Goal: Task Accomplishment & Management: Complete application form

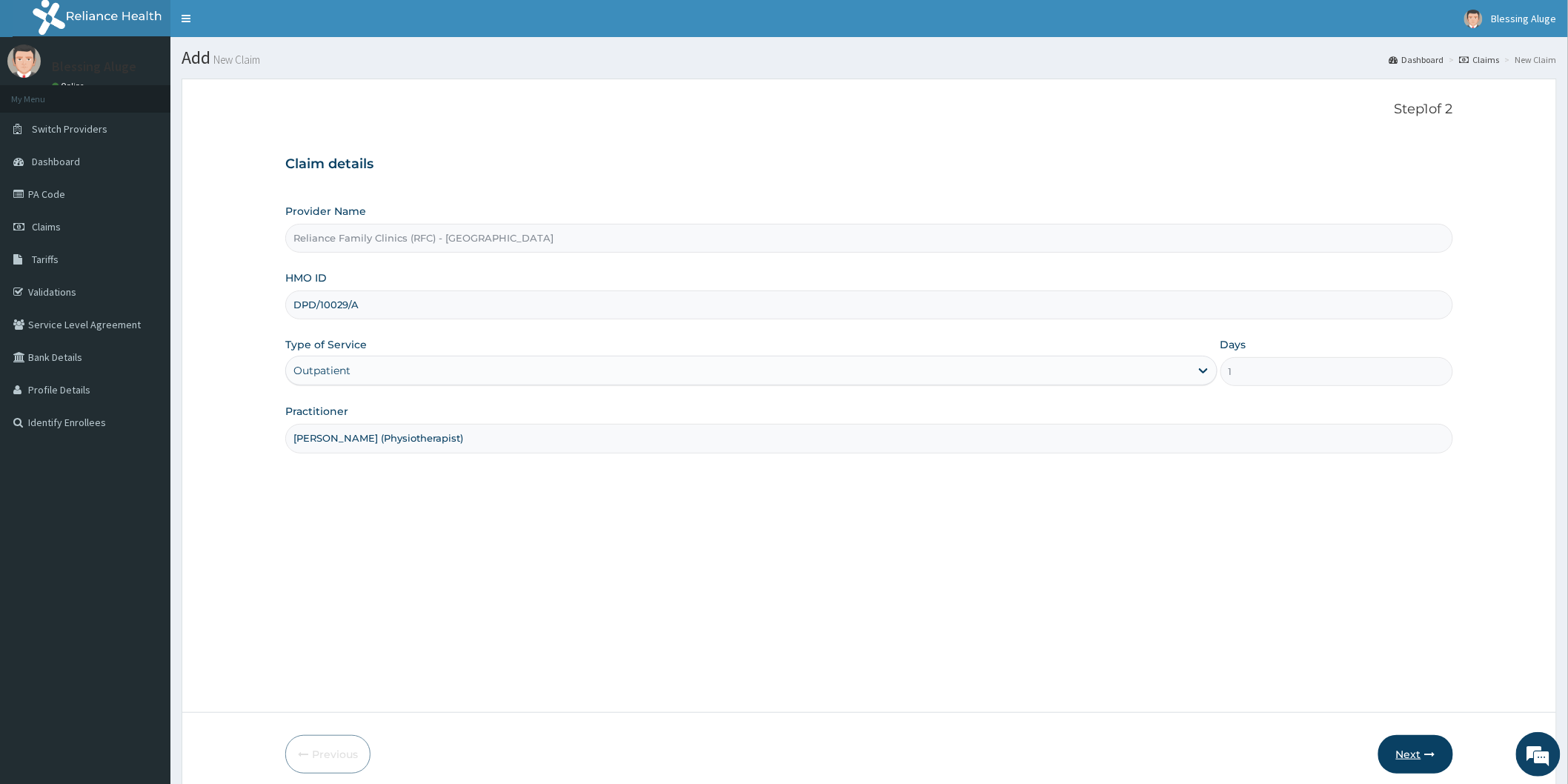
click at [1414, 765] on button "Next" at bounding box center [1415, 753] width 74 height 39
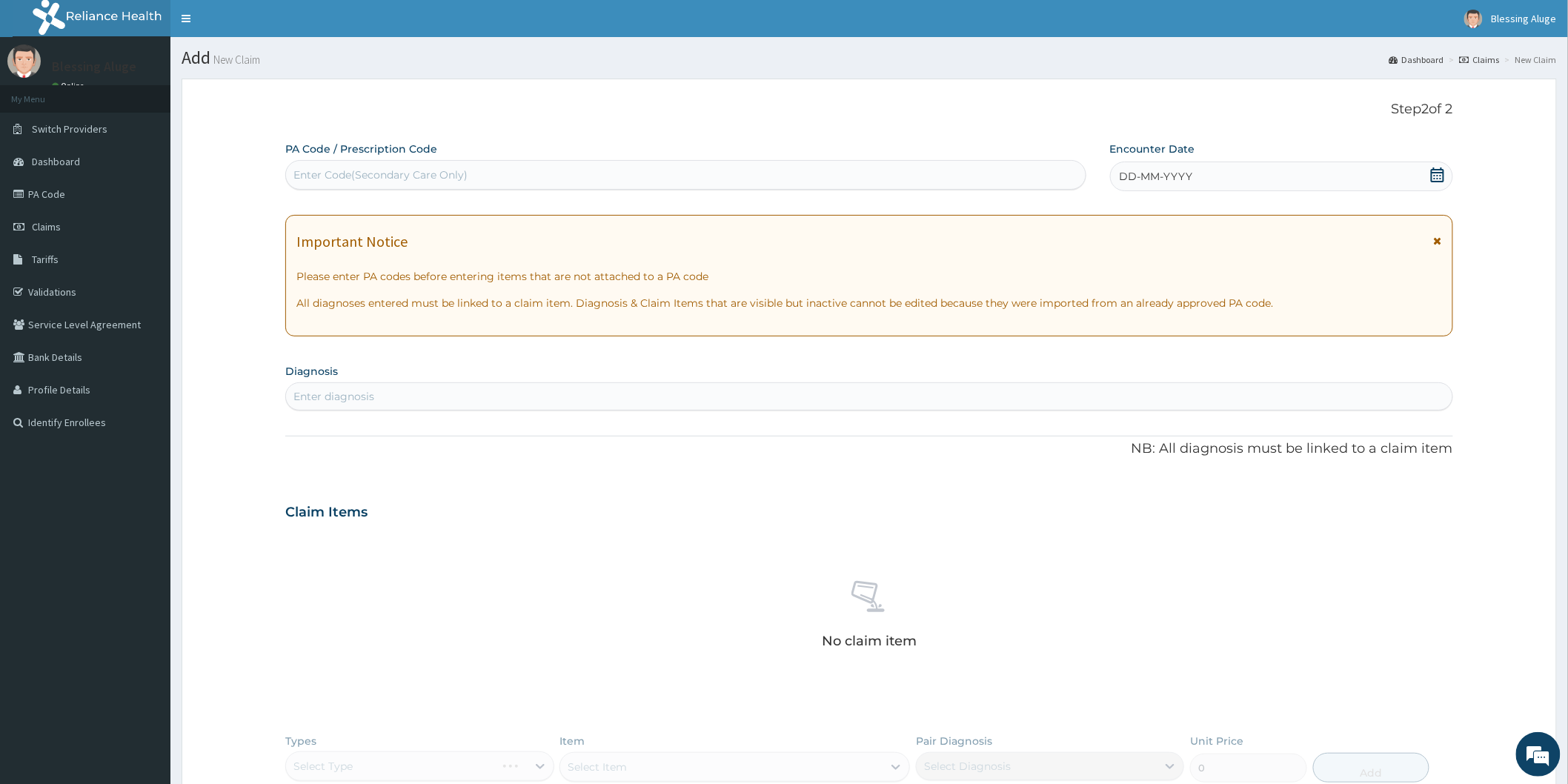
drag, startPoint x: 1190, startPoint y: 180, endPoint x: 1186, endPoint y: 196, distance: 16.5
click at [1189, 182] on span "DD-MM-YYYY" at bounding box center [1156, 175] width 73 height 15
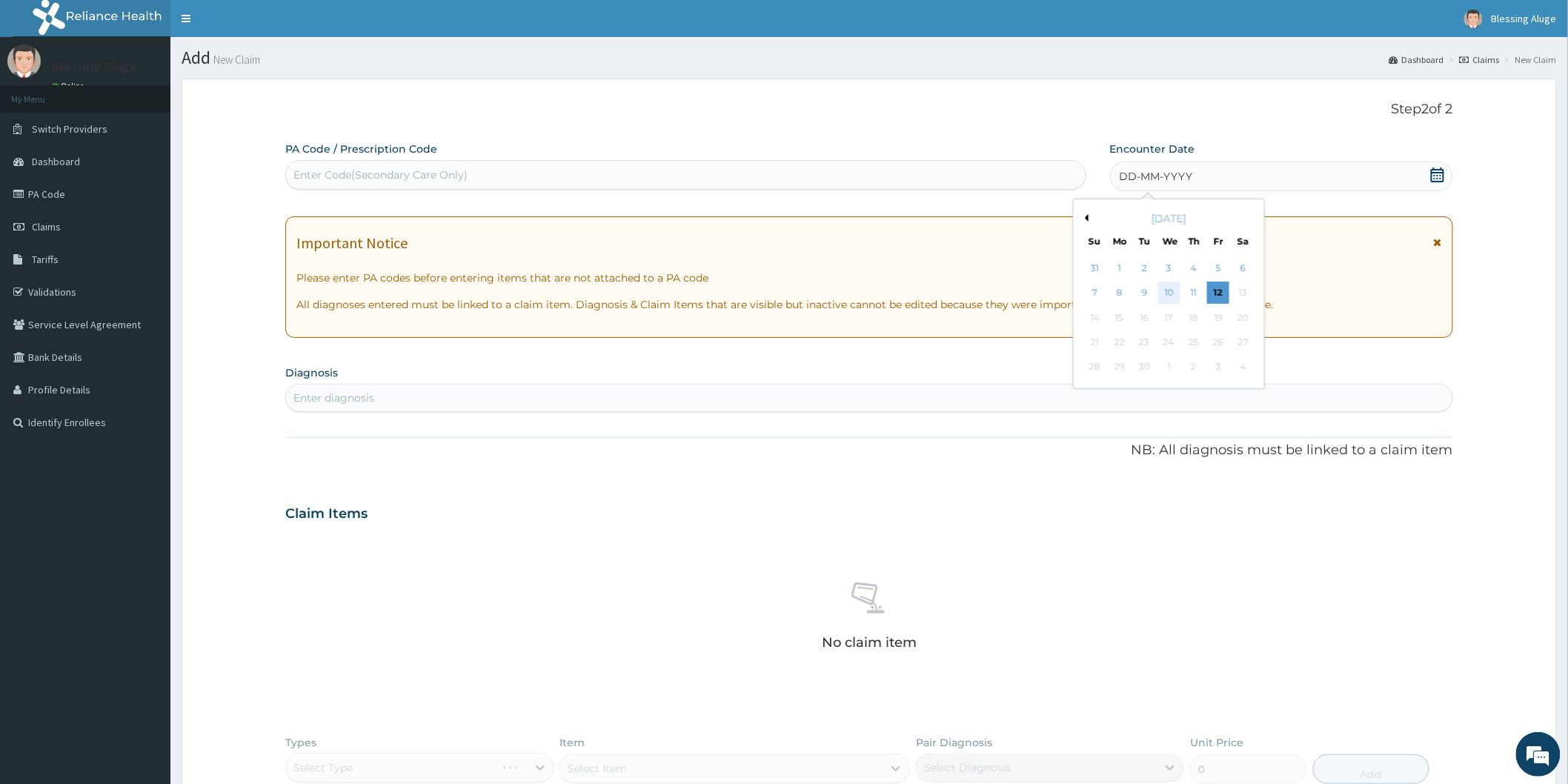
click at [1171, 297] on div "10" at bounding box center [1168, 293] width 22 height 22
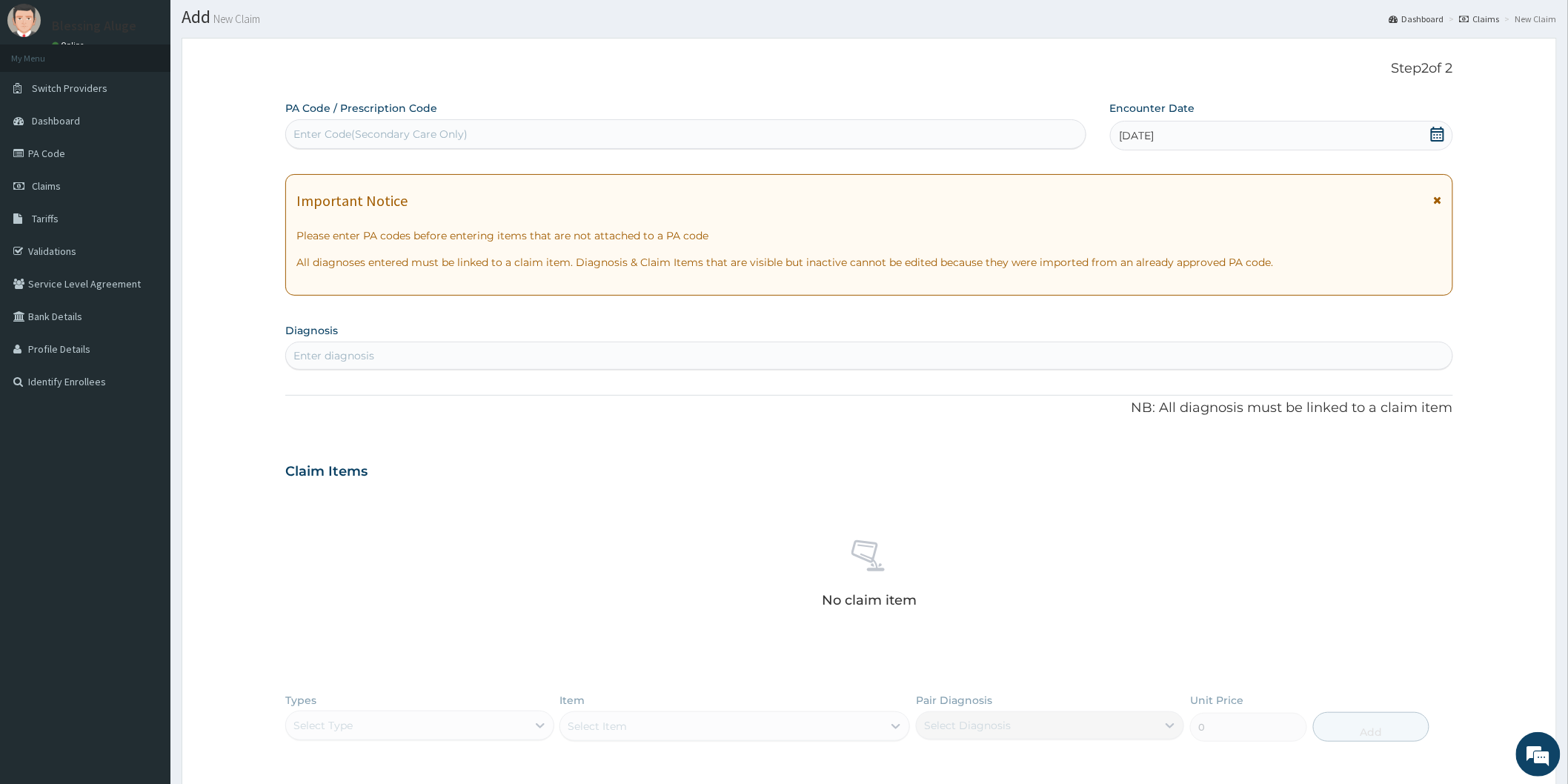
scroll to position [82, 0]
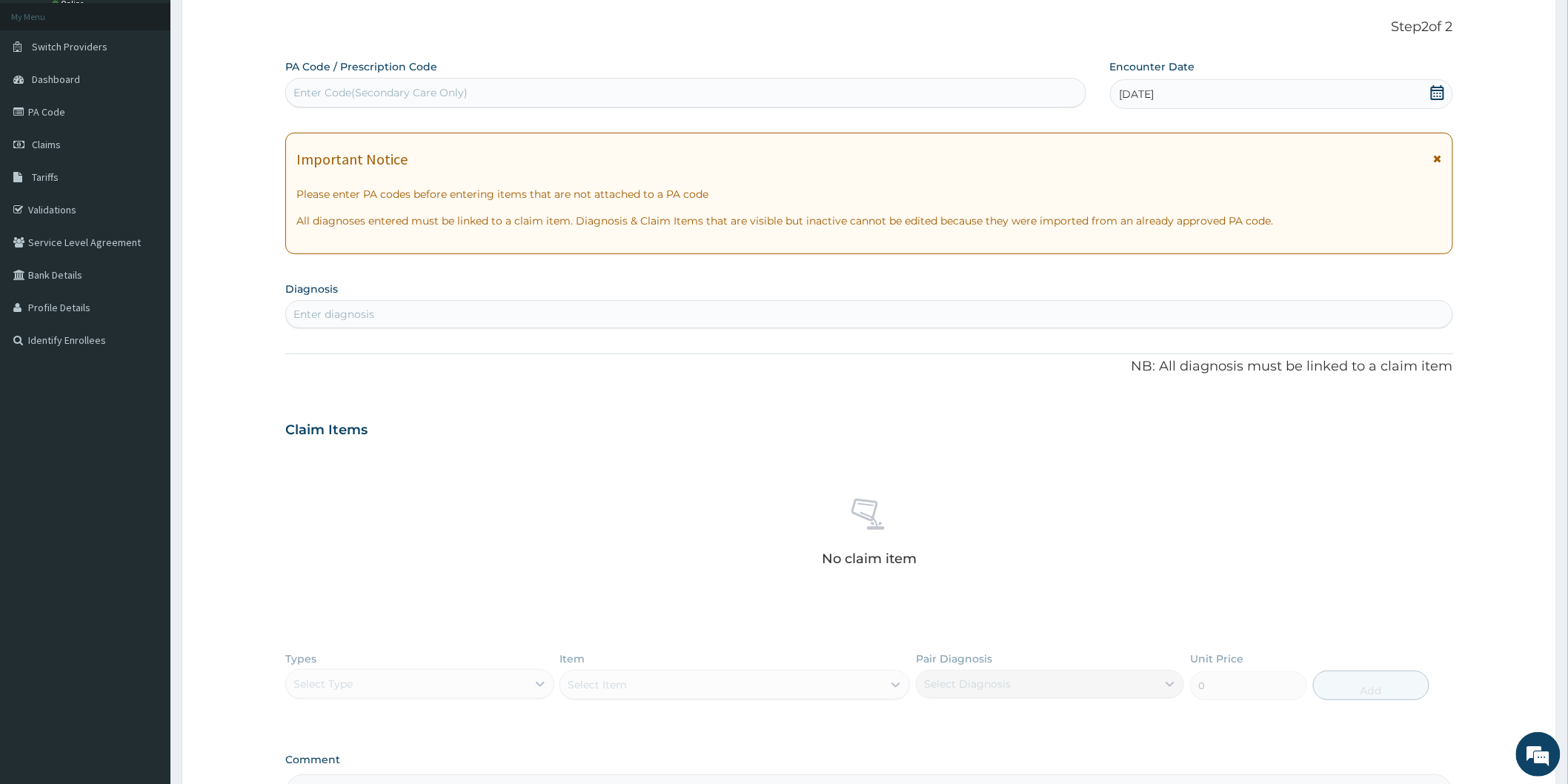
click at [434, 307] on div "Enter diagnosis" at bounding box center [869, 314] width 1166 height 24
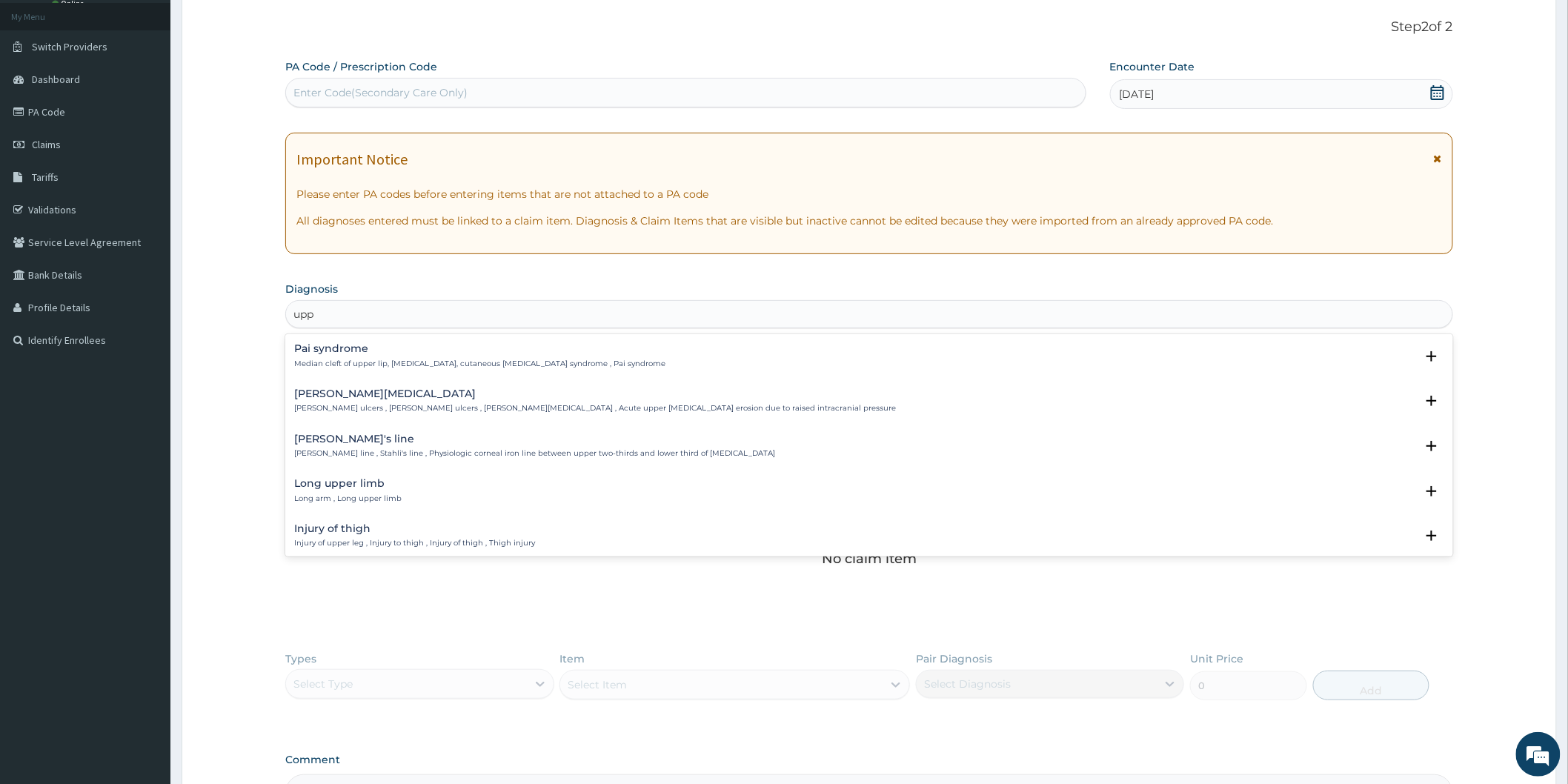
type input "upp"
type input "LUMBAR SPON"
click at [378, 400] on div "Lumbar spondylolisthesis Lumbar spondylolisthesis , Acquired lumbar spondylolis…" at bounding box center [556, 401] width 524 height 26
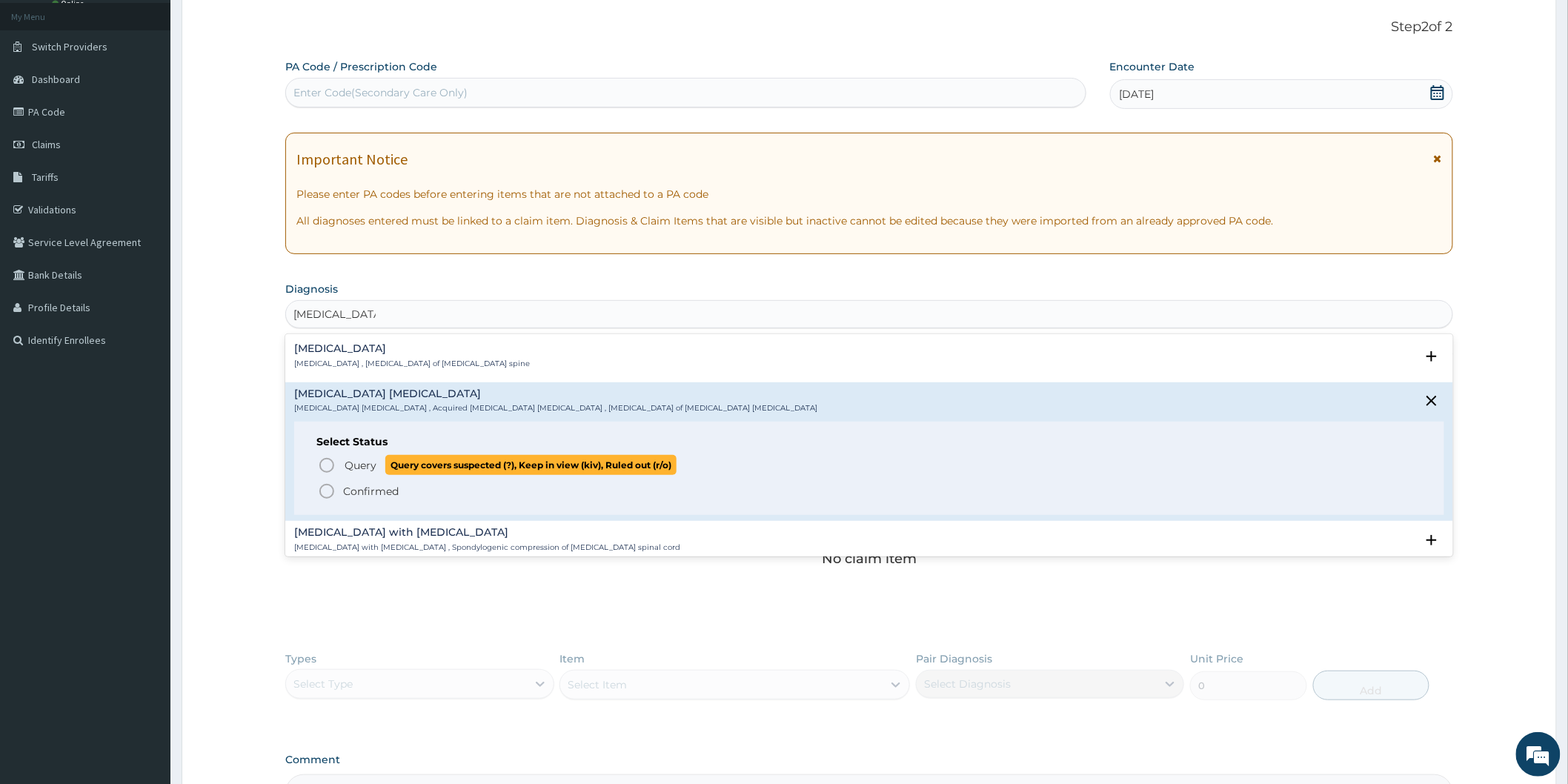
click at [321, 464] on icon "status option query" at bounding box center [327, 465] width 18 height 18
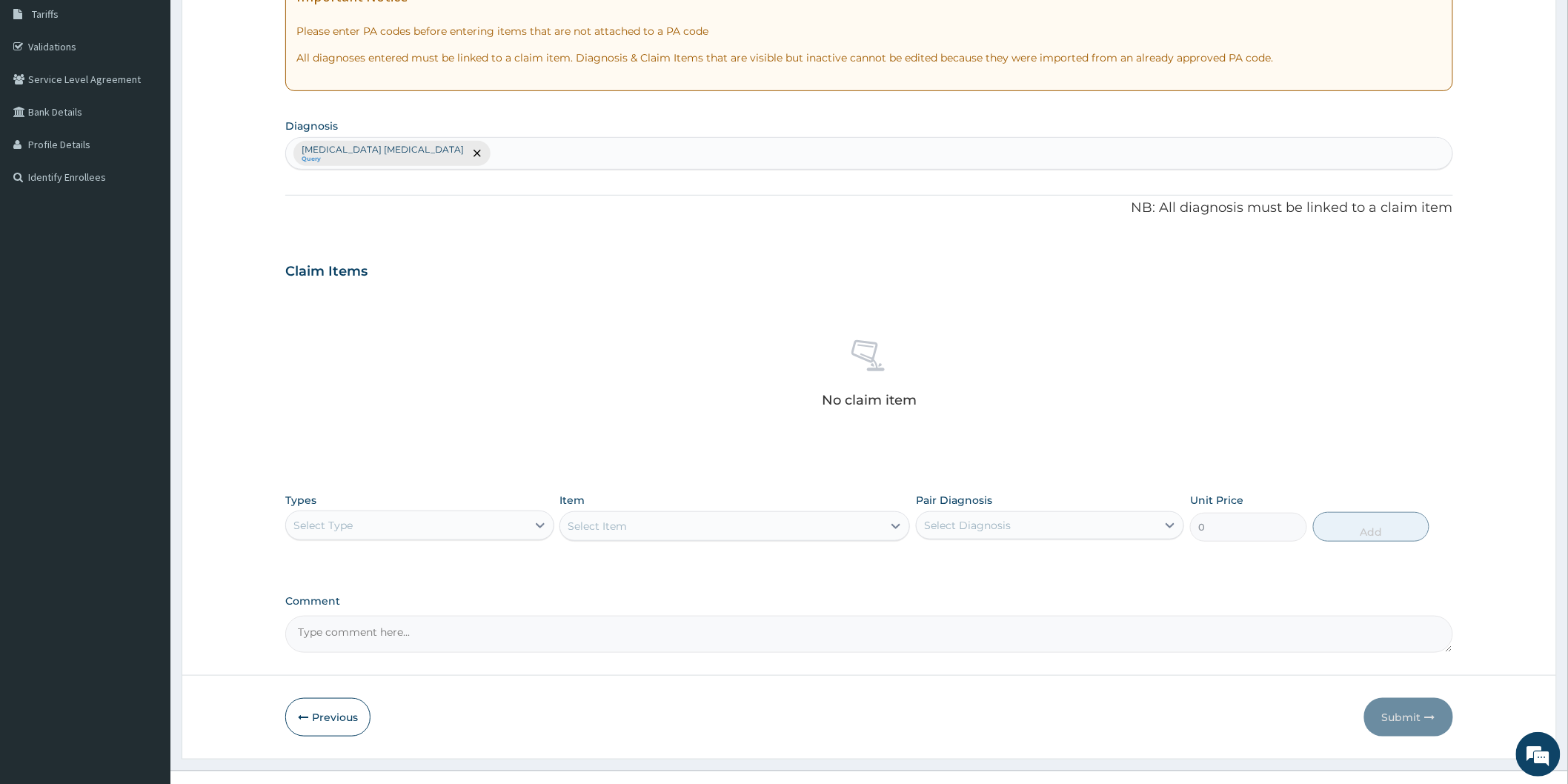
scroll to position [269, 0]
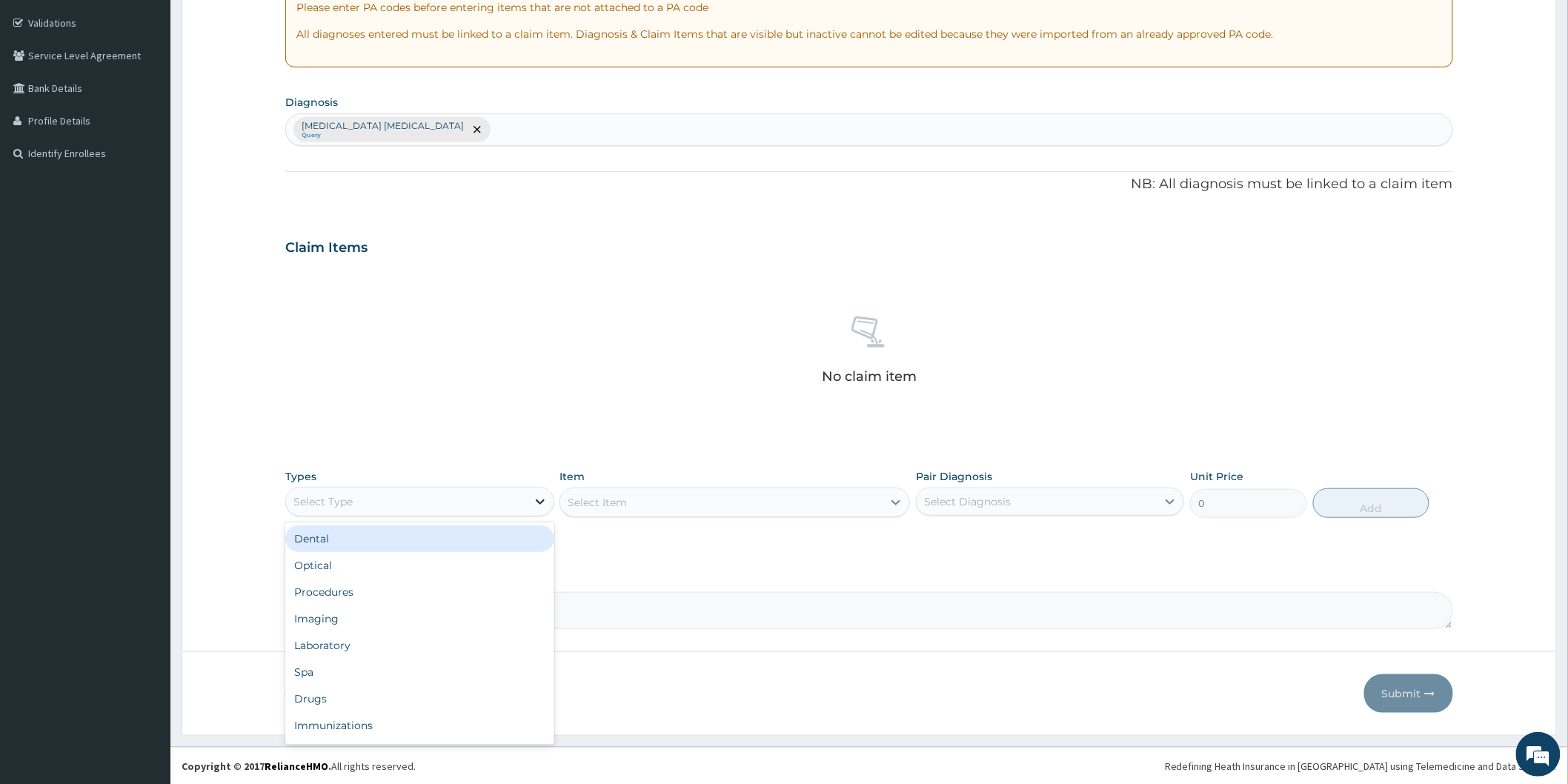
click at [539, 508] on div at bounding box center [540, 501] width 27 height 27
click at [441, 597] on div "Procedures" at bounding box center [420, 592] width 269 height 27
click at [638, 505] on div "Select Item" at bounding box center [734, 503] width 350 height 30
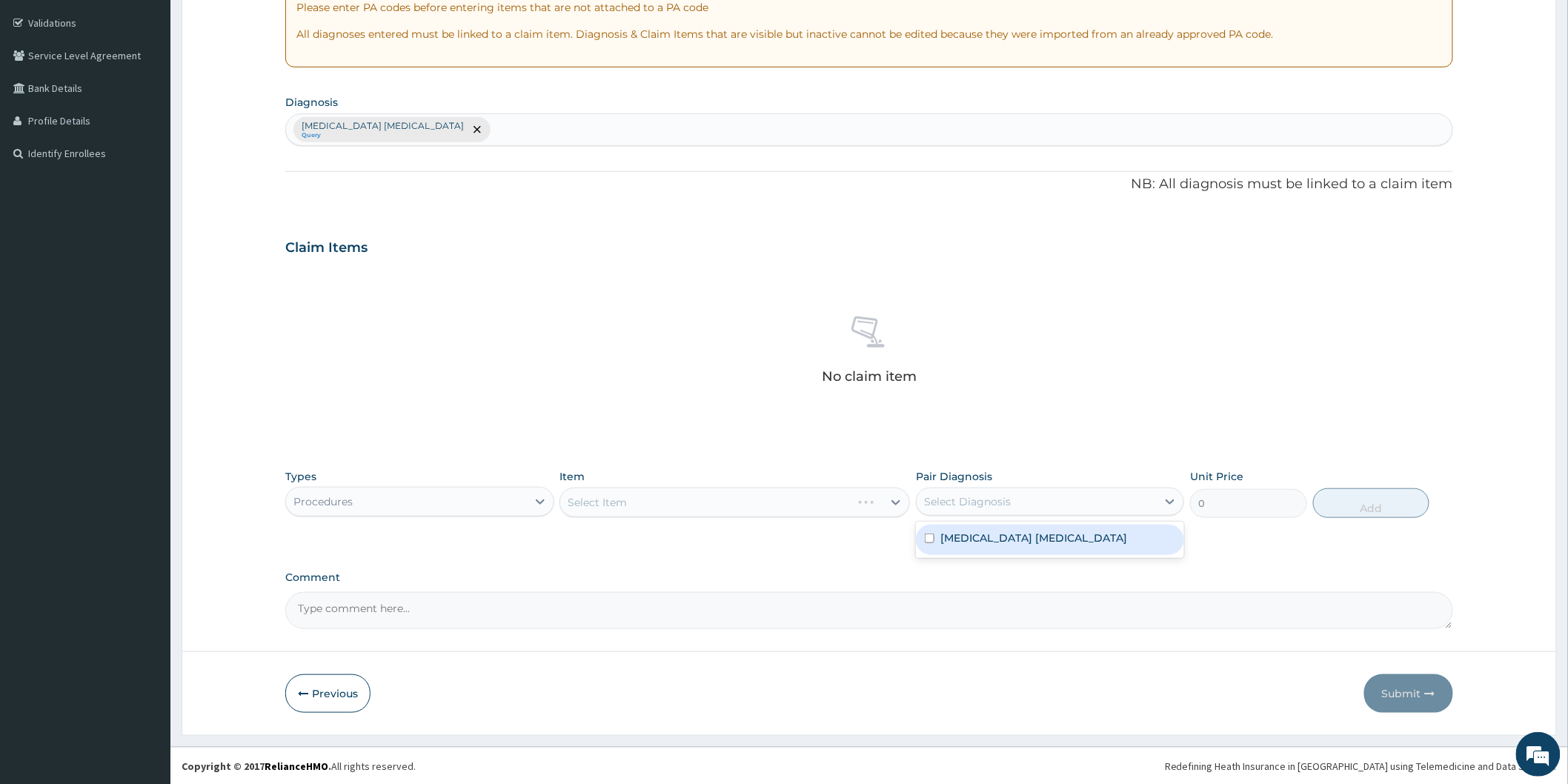
click at [1026, 505] on div "Select Diagnosis" at bounding box center [1036, 502] width 240 height 24
click at [1018, 542] on label "Lumbar spondylolisthesis" at bounding box center [1033, 537] width 186 height 15
checkbox input "true"
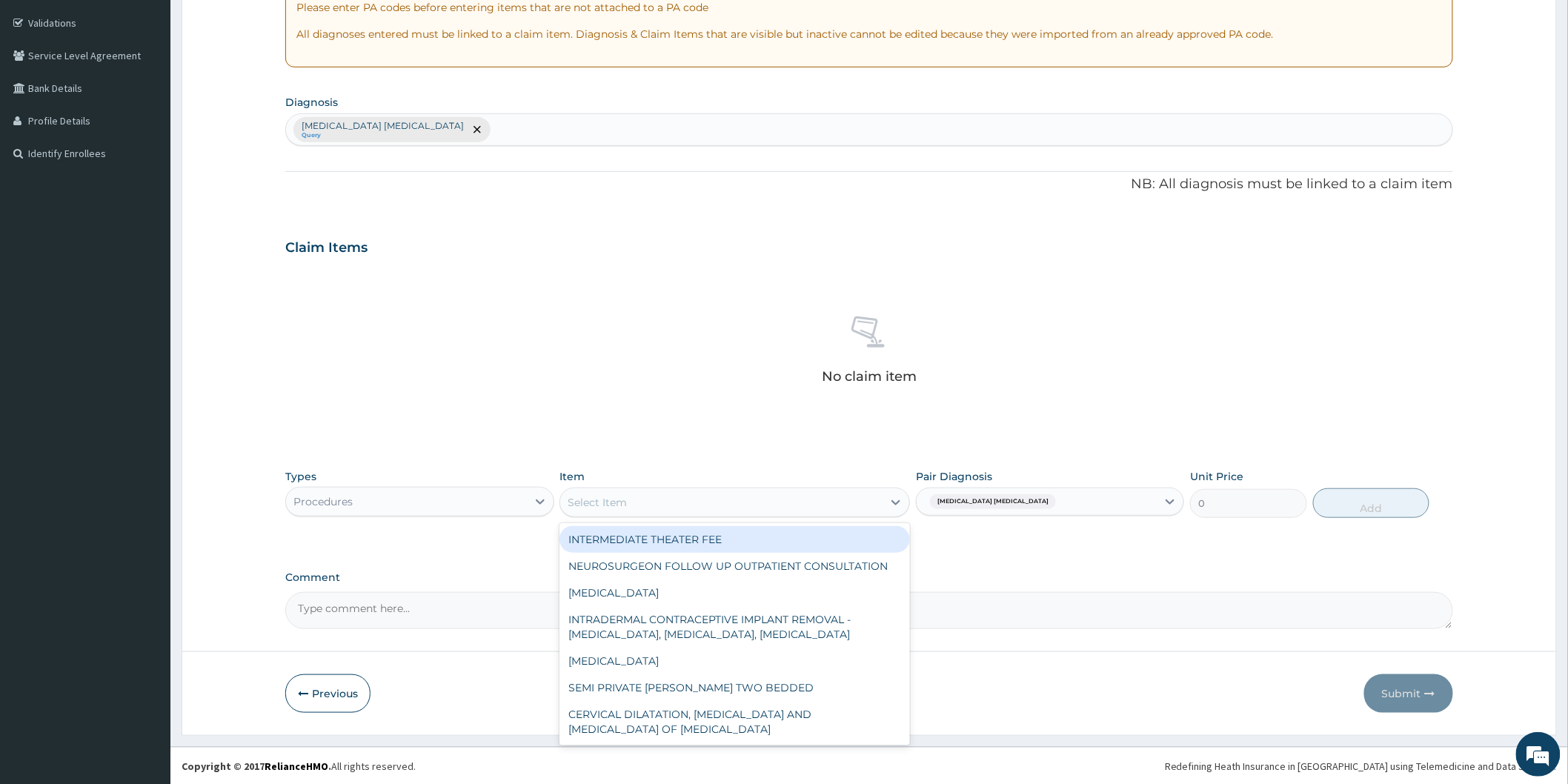
click at [801, 508] on div "Select Item" at bounding box center [721, 503] width 322 height 24
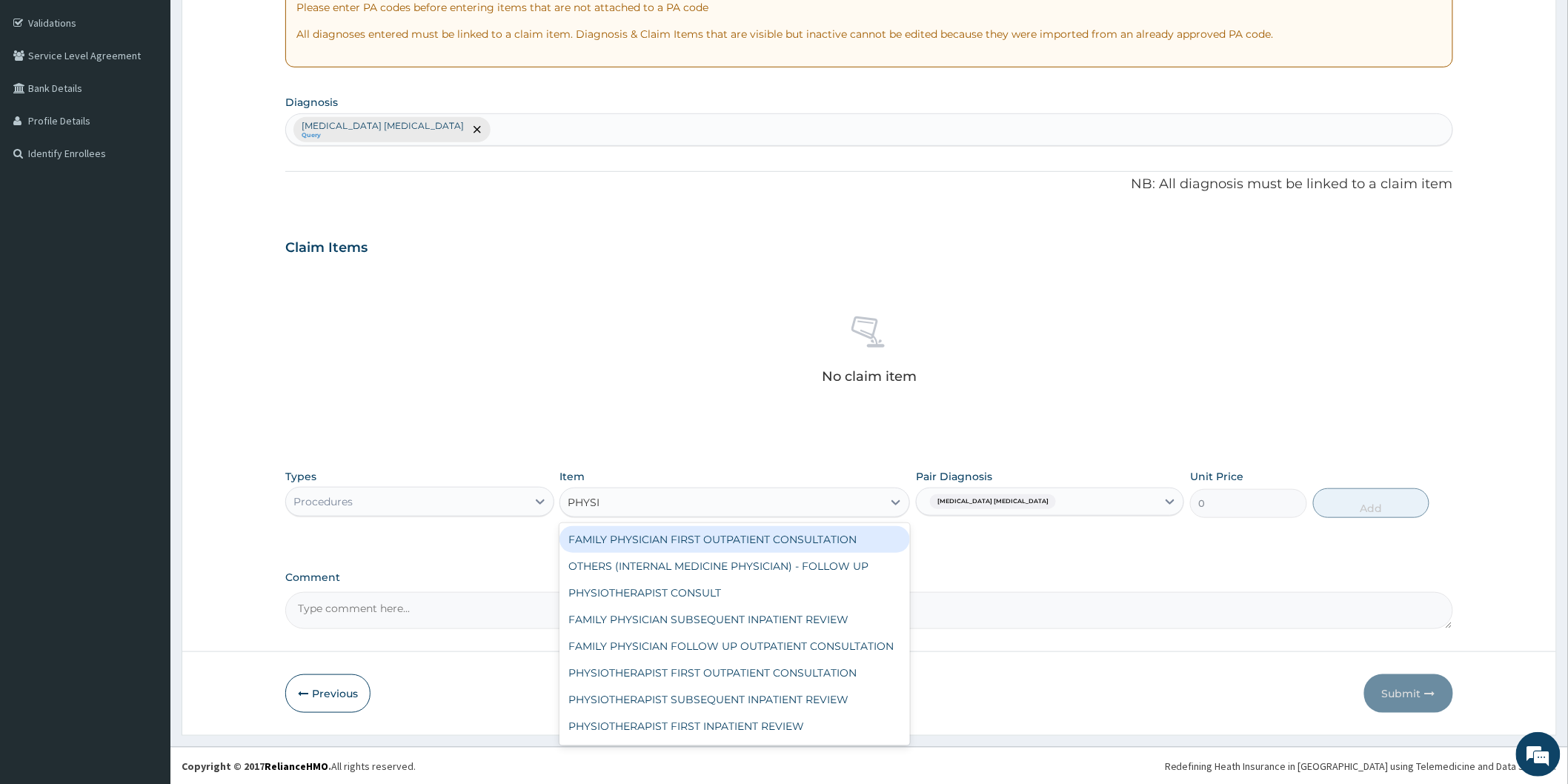
type input "PHYSIO"
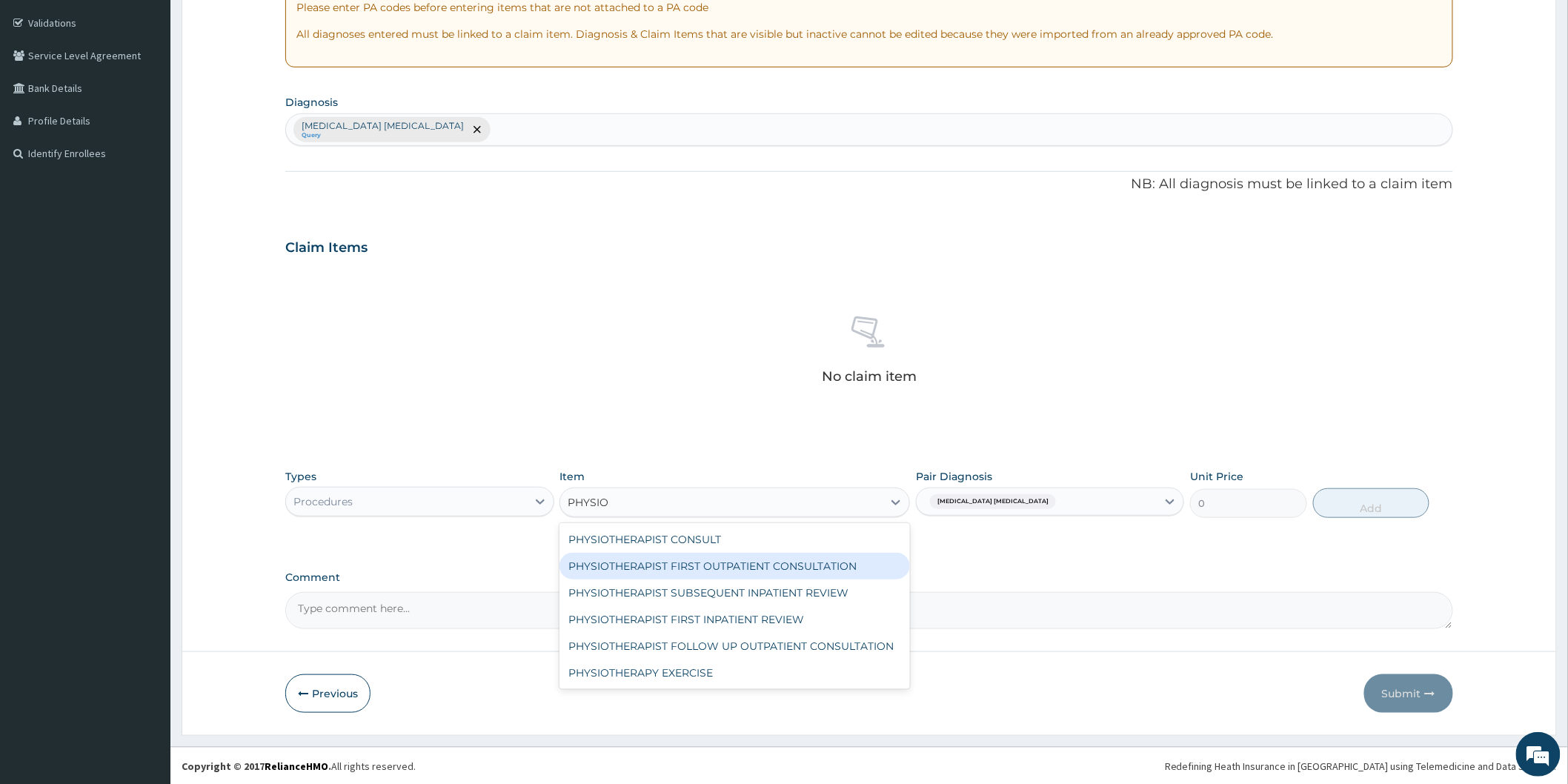
click at [801, 567] on div "PHYSIOTHERAPIST FIRST OUTPATIENT CONSULTATION" at bounding box center [734, 565] width 350 height 27
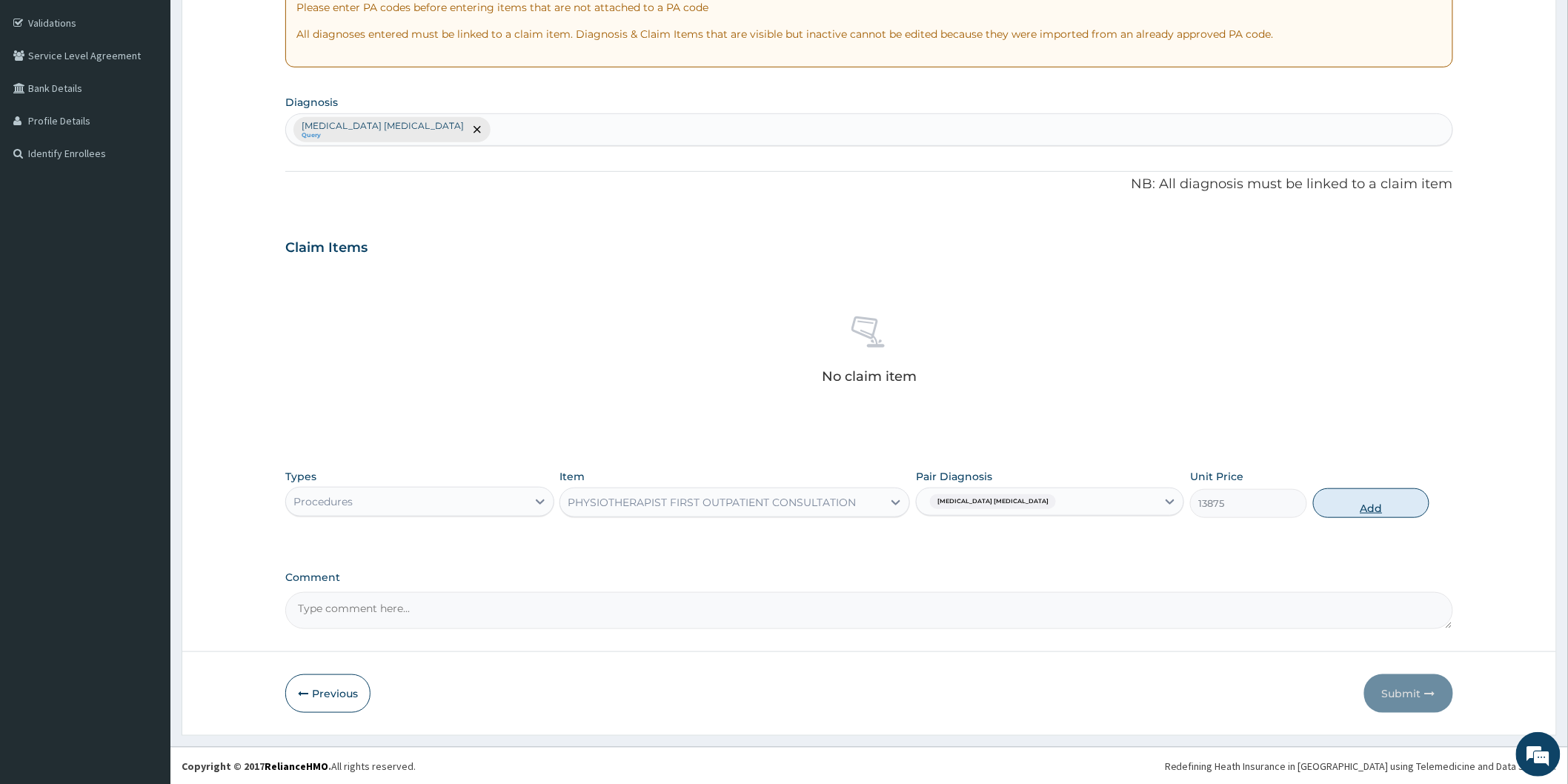
click at [1388, 511] on button "Add" at bounding box center [1372, 503] width 117 height 30
type input "0"
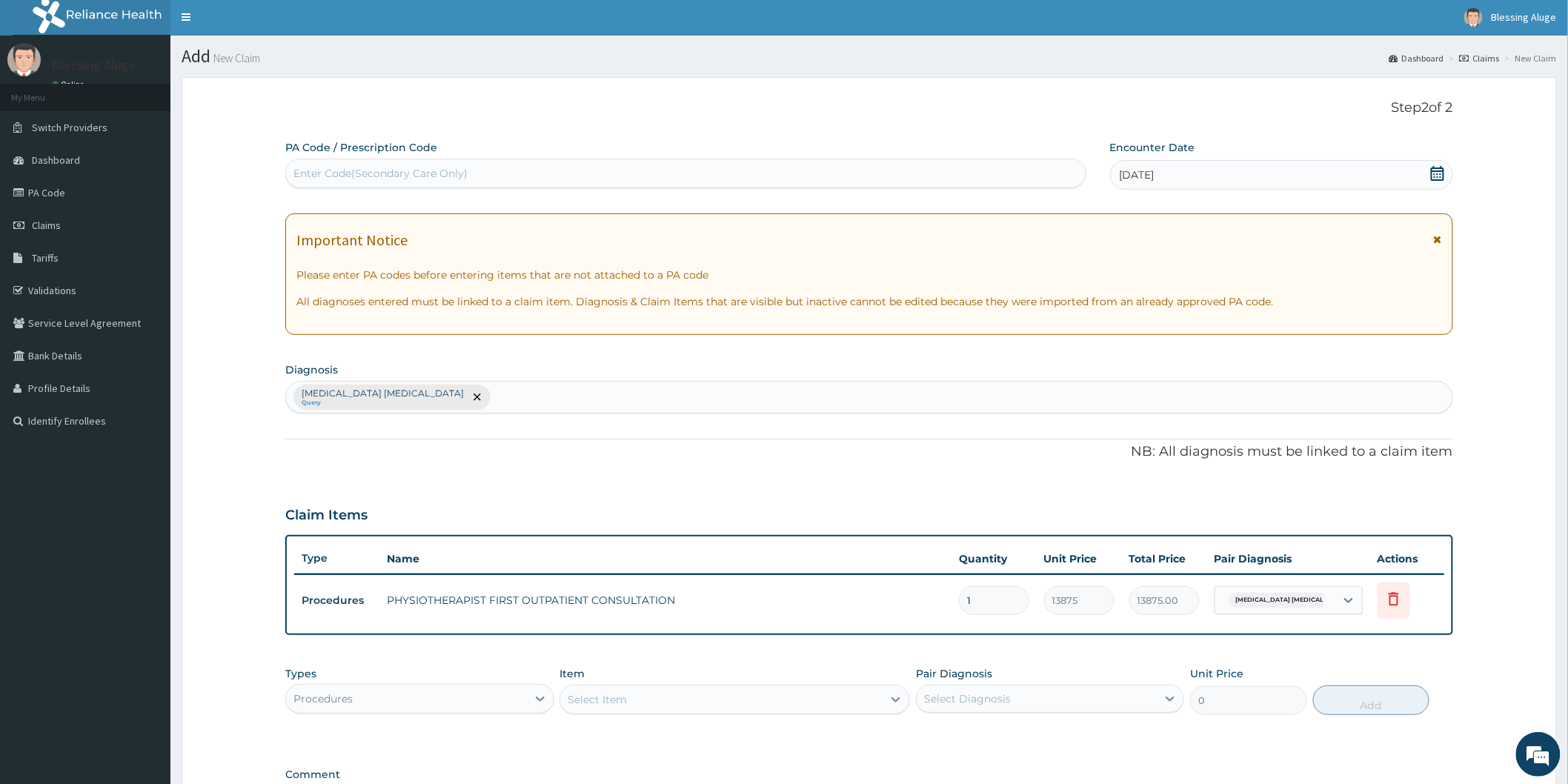
scroll to position [0, 0]
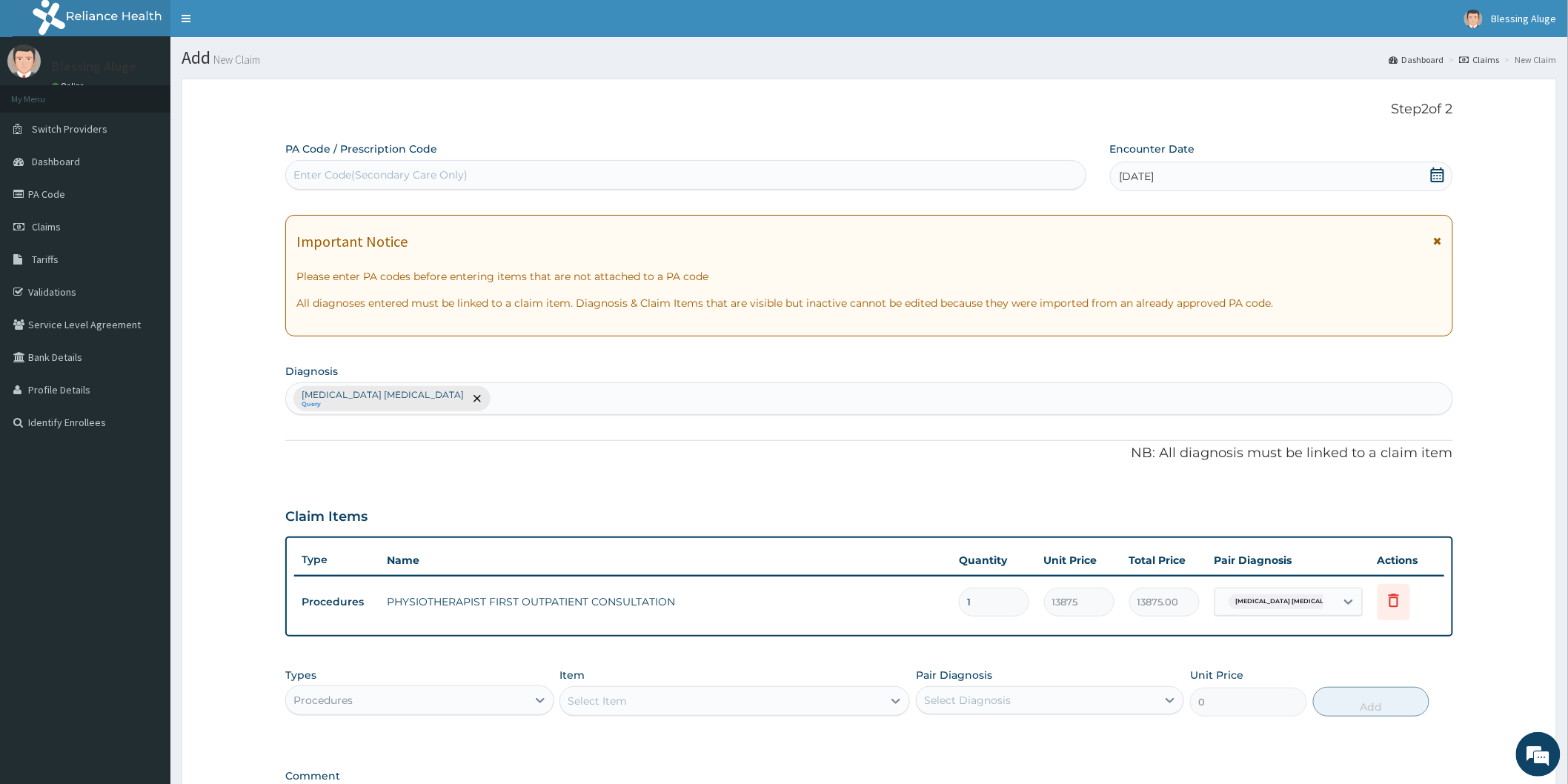
click at [609, 177] on div "Enter Code(Secondary Care Only)" at bounding box center [685, 174] width 799 height 24
click at [606, 173] on div "Enter Code(Secondary Care Only)" at bounding box center [685, 174] width 799 height 24
paste input "PA/C5E408"
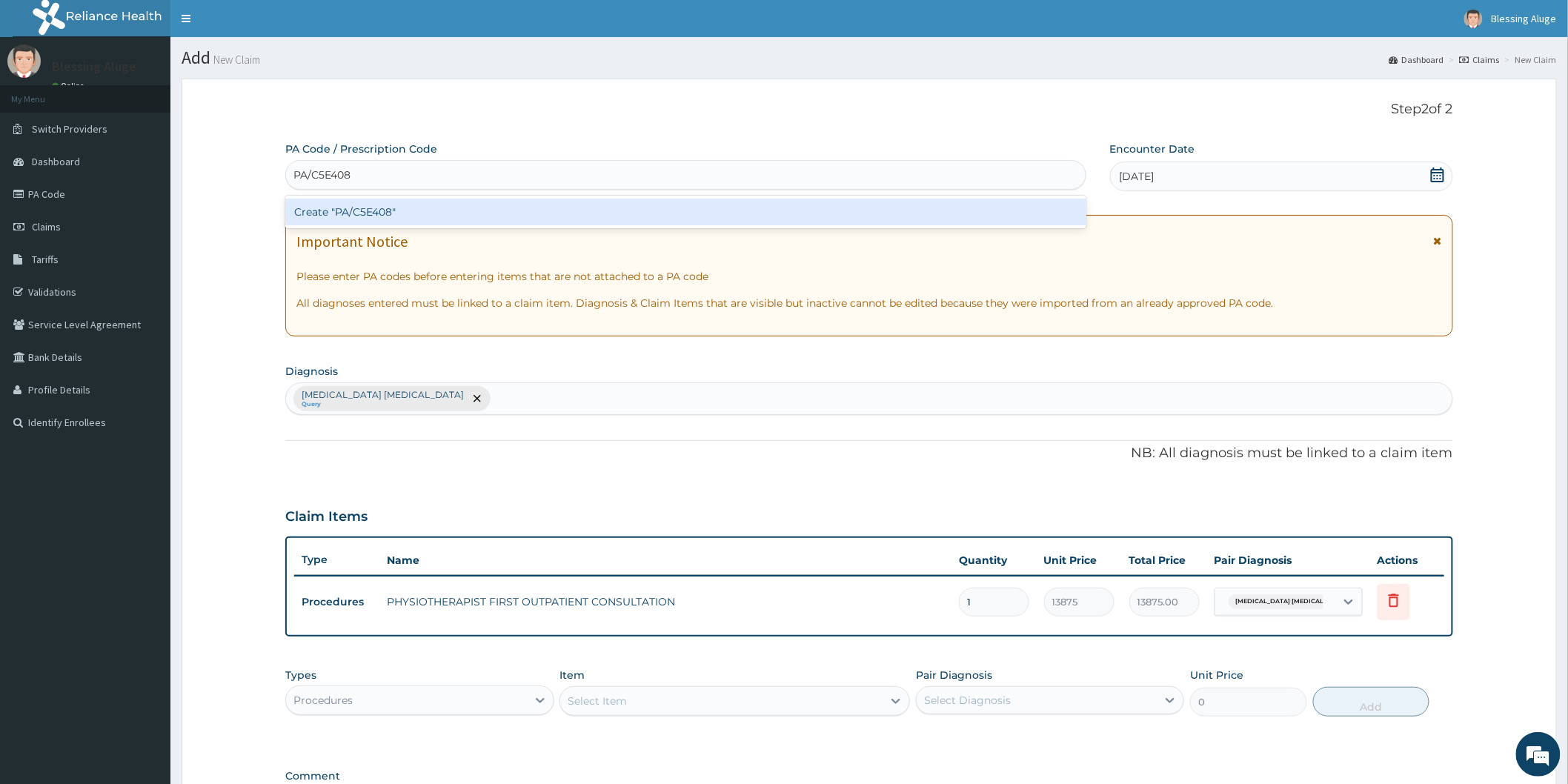
type input "PA/C5E408"
click at [616, 211] on div "Create "PA/C5E408"" at bounding box center [686, 211] width 801 height 27
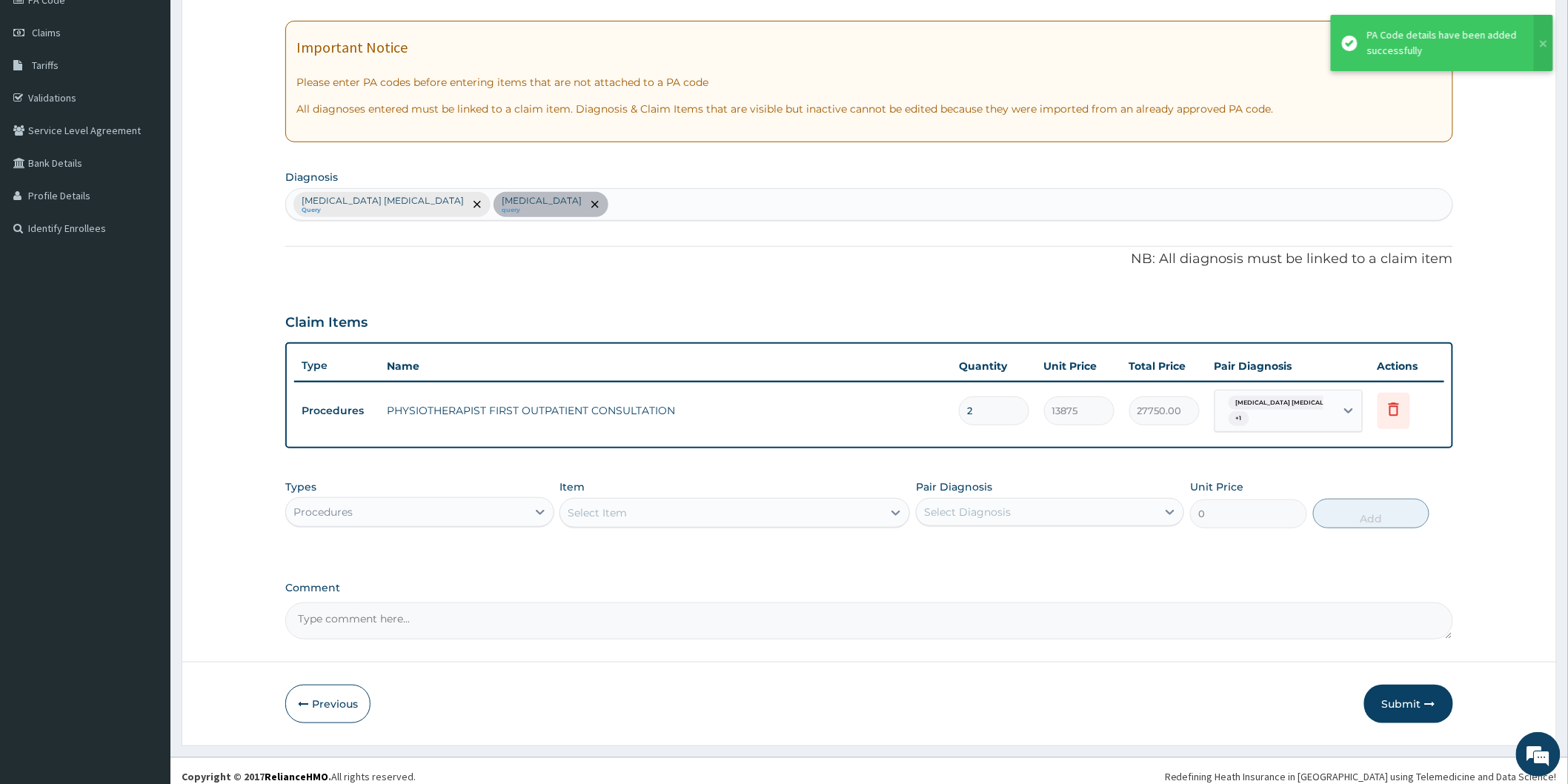
scroll to position [203, 0]
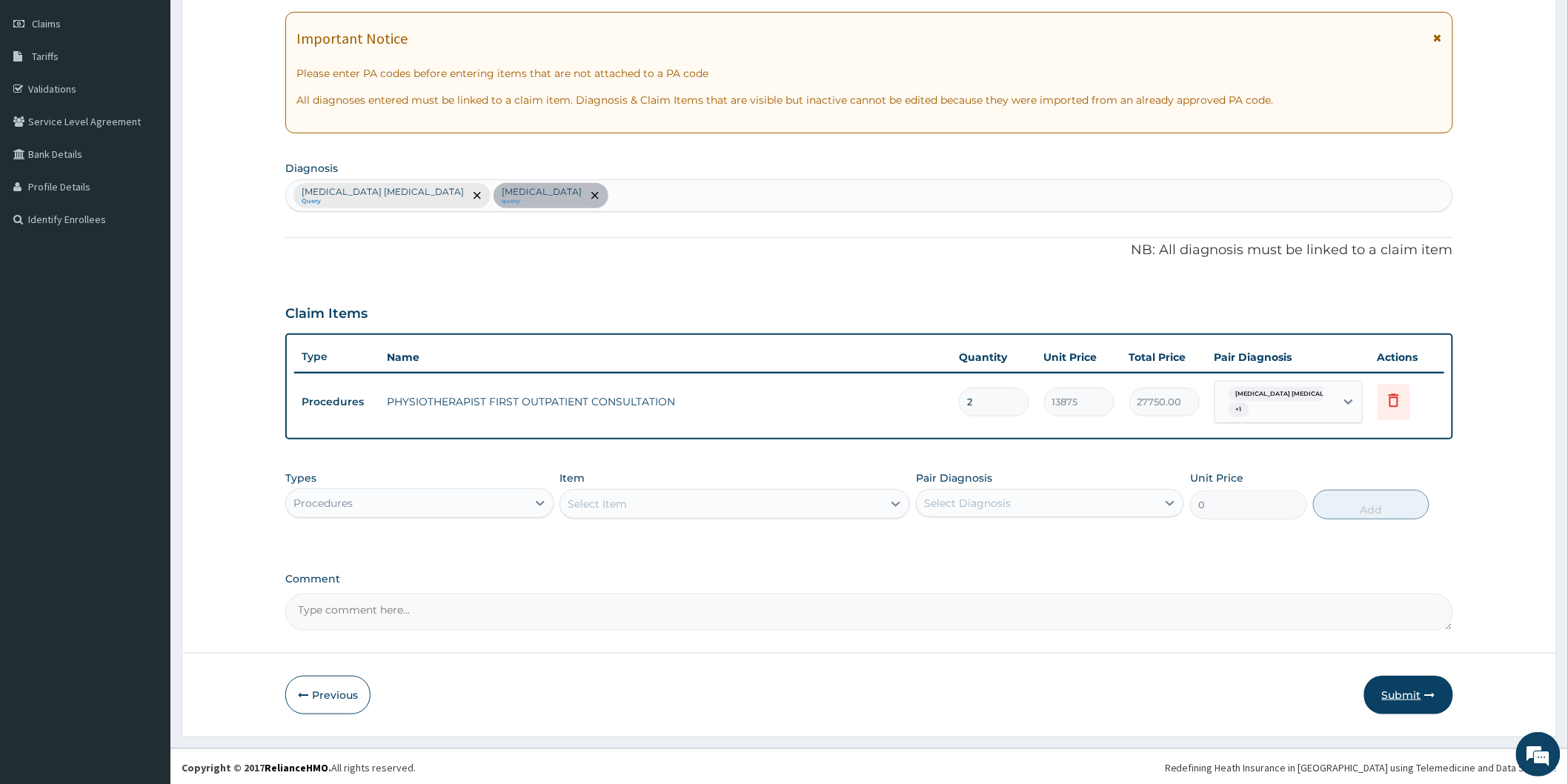
type input "0.00"
type input "1"
type input "13875.00"
type input "1"
click at [1387, 694] on button "Submit" at bounding box center [1409, 695] width 89 height 39
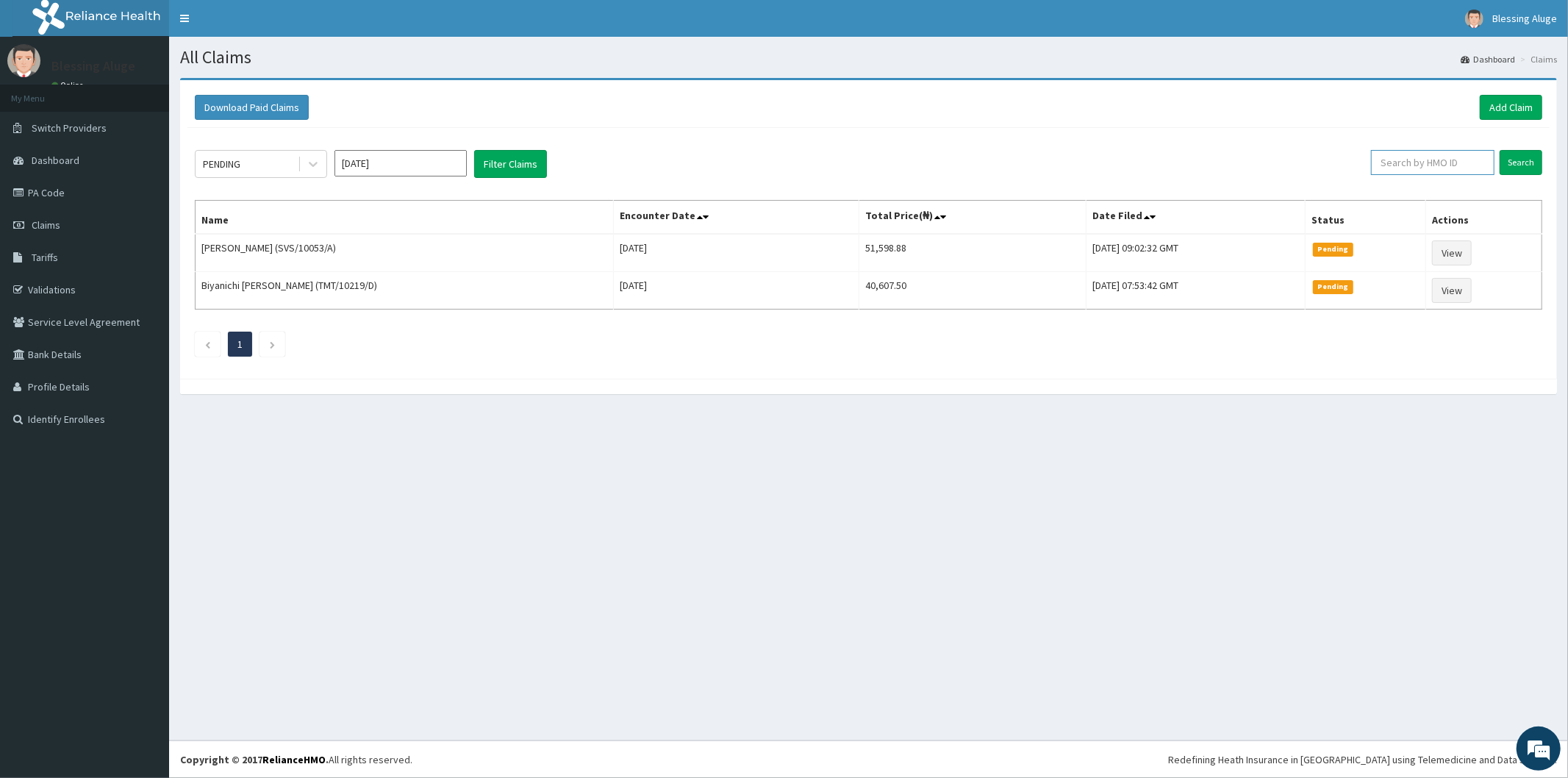
click at [1404, 166] on input "text" at bounding box center [1433, 161] width 124 height 25
paste input "PA/C5E408"
type input "PA/C5E408"
click at [1478, 164] on icon at bounding box center [1479, 162] width 10 height 10
click at [1433, 164] on input "text" at bounding box center [1433, 161] width 124 height 25
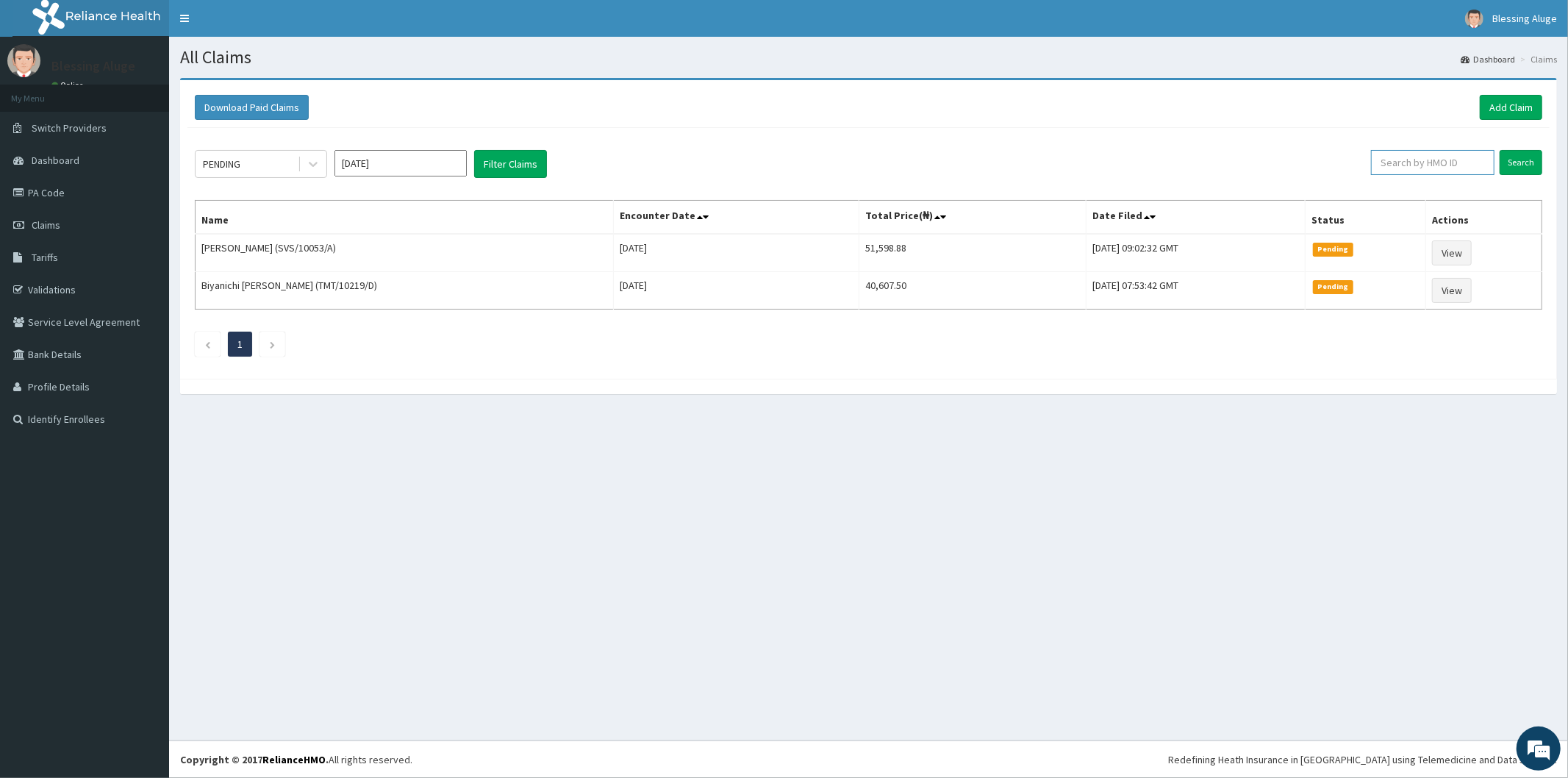
paste input "DPD/10029/A"
type input "DPD/10029/A"
click at [1499, 150] on input "Search" at bounding box center [1520, 161] width 42 height 25
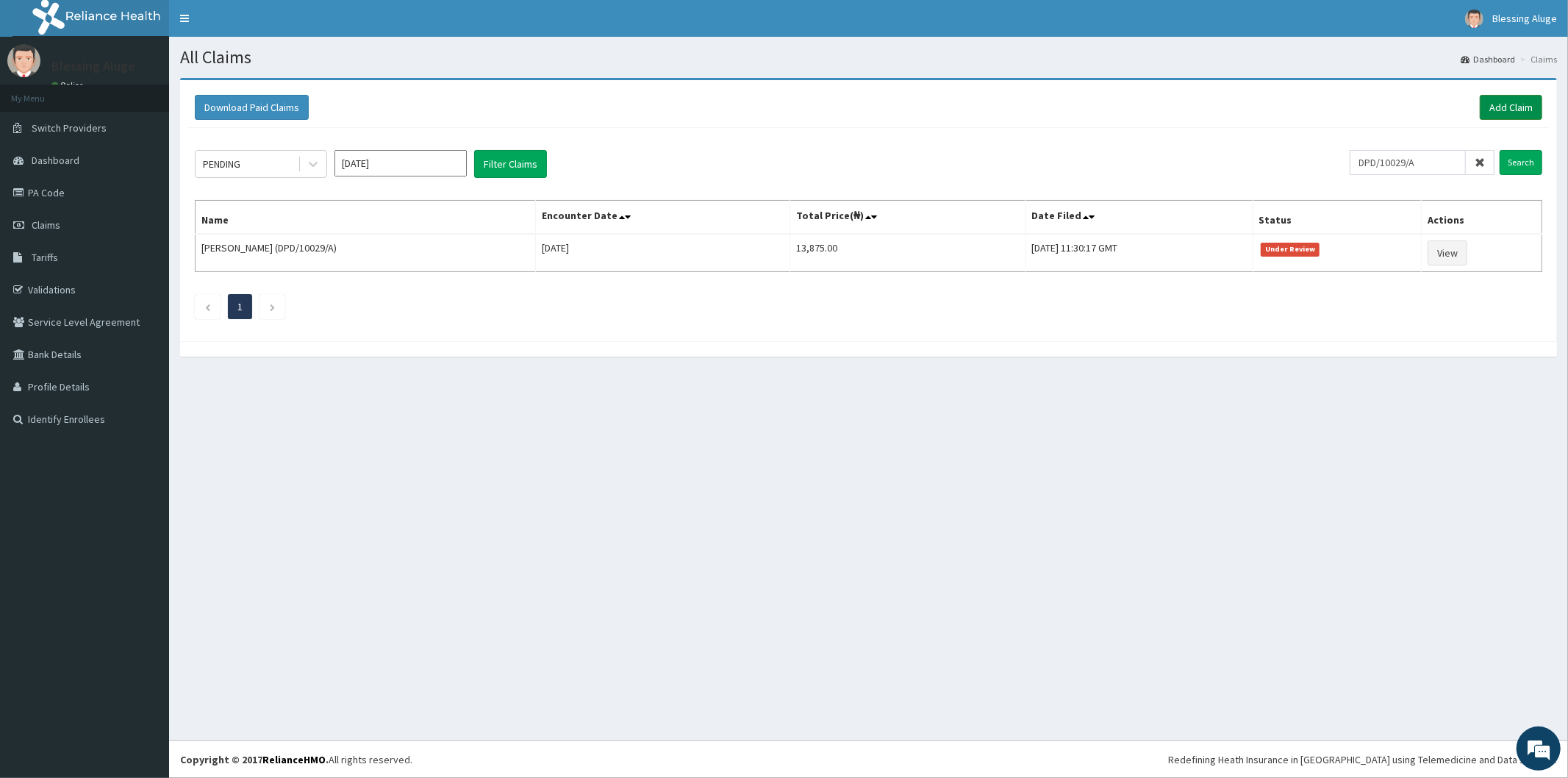
click at [1488, 106] on link "Add Claim" at bounding box center [1511, 106] width 63 height 25
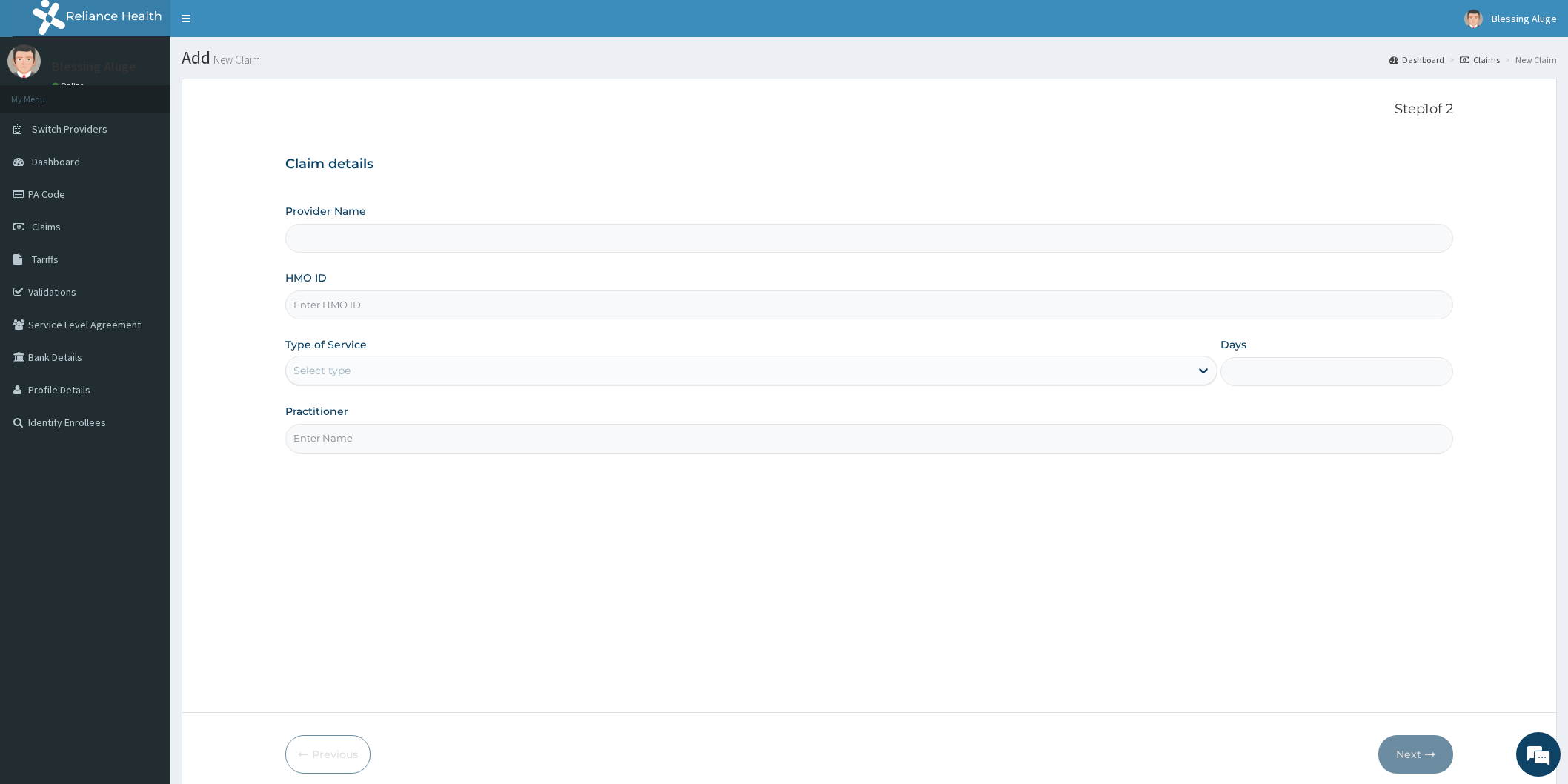
type input "Reliance Family Clinics (RFC) - [GEOGRAPHIC_DATA]"
click at [514, 312] on input "HMO ID" at bounding box center [870, 304] width 1168 height 29
paste input "DPD/10029/B"
type input "DPD/10029/B"
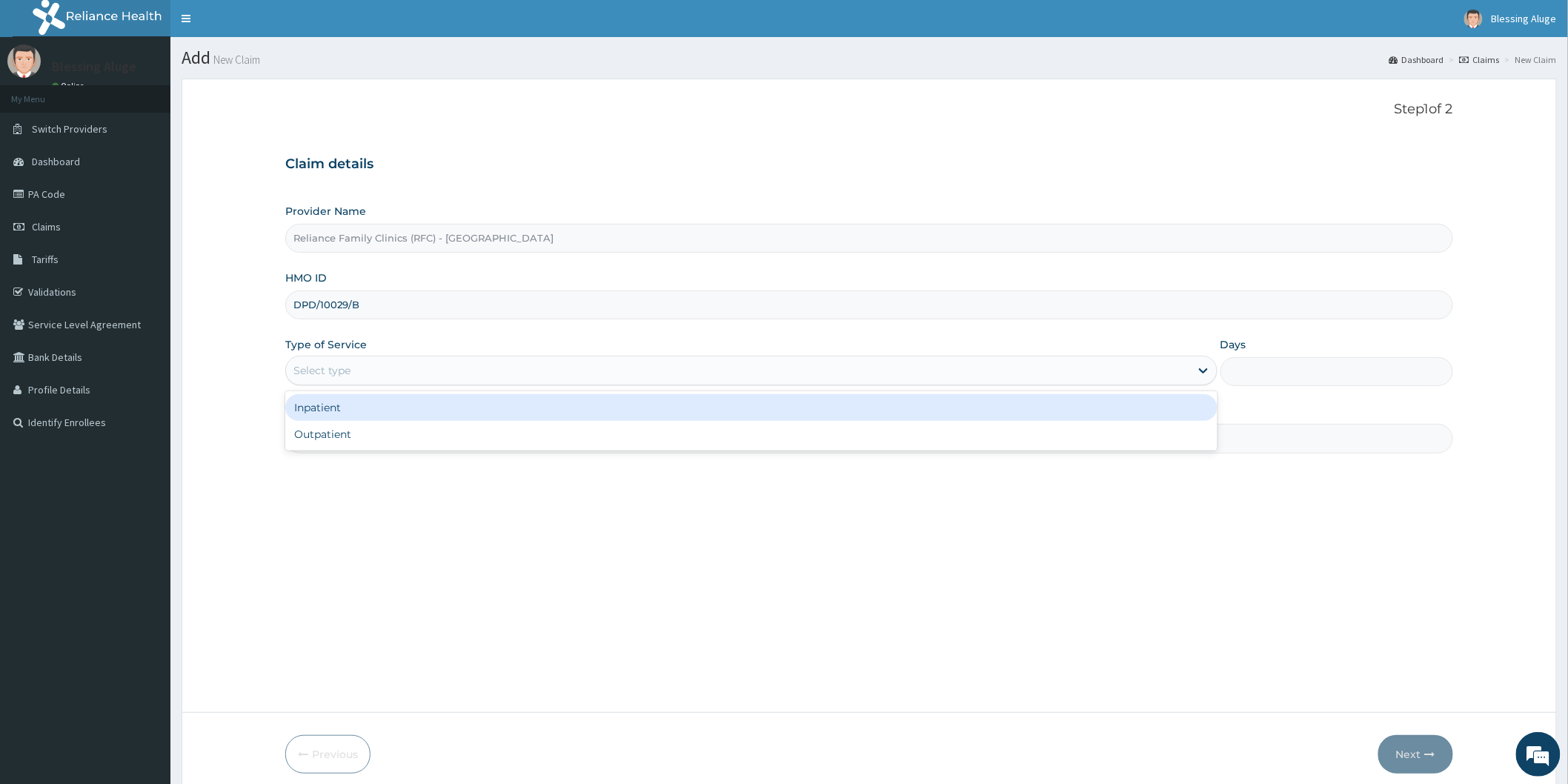
click at [521, 374] on div "Select type" at bounding box center [738, 371] width 905 height 24
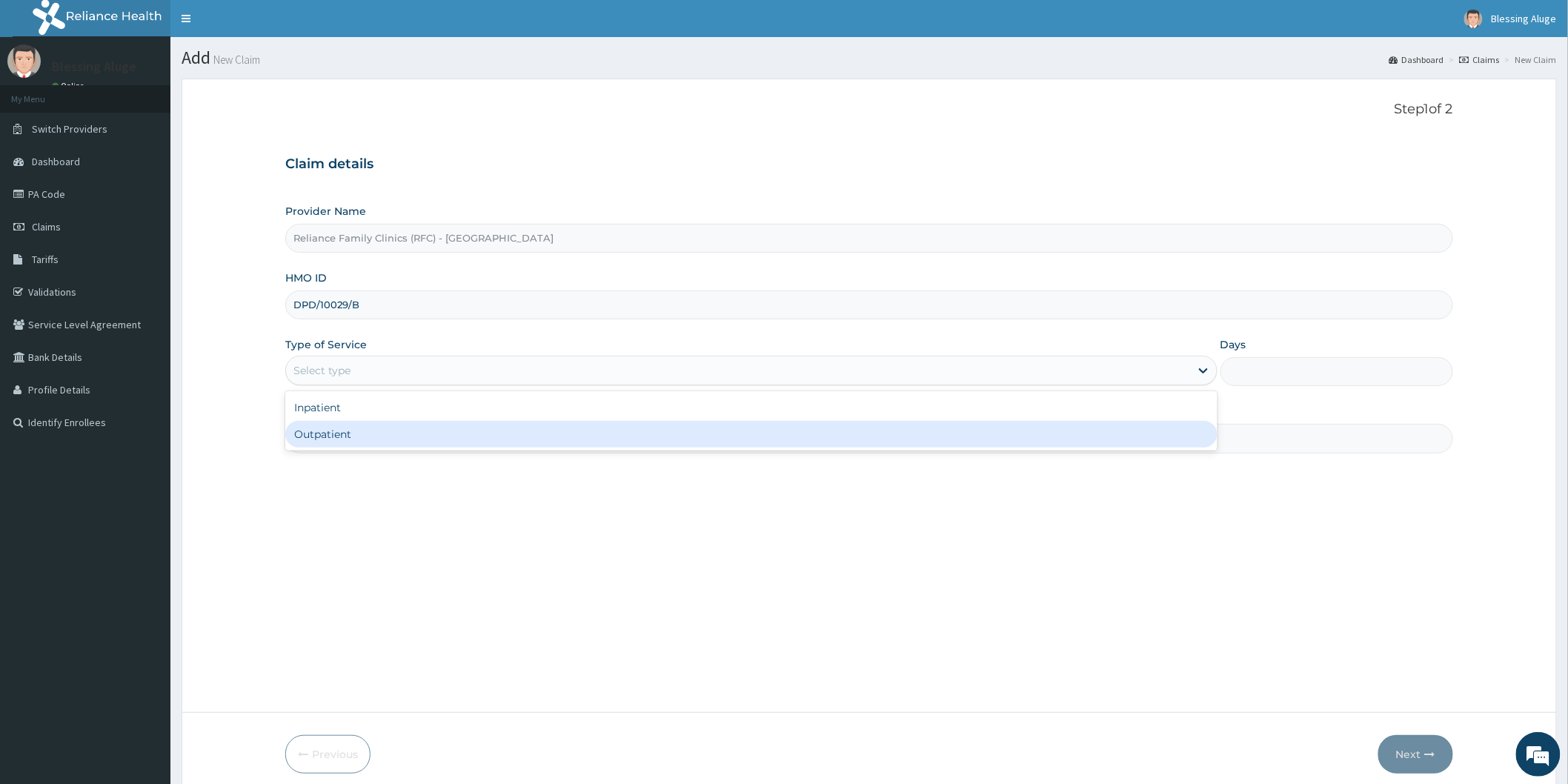
click at [513, 442] on div "Outpatient" at bounding box center [752, 433] width 932 height 27
type input "1"
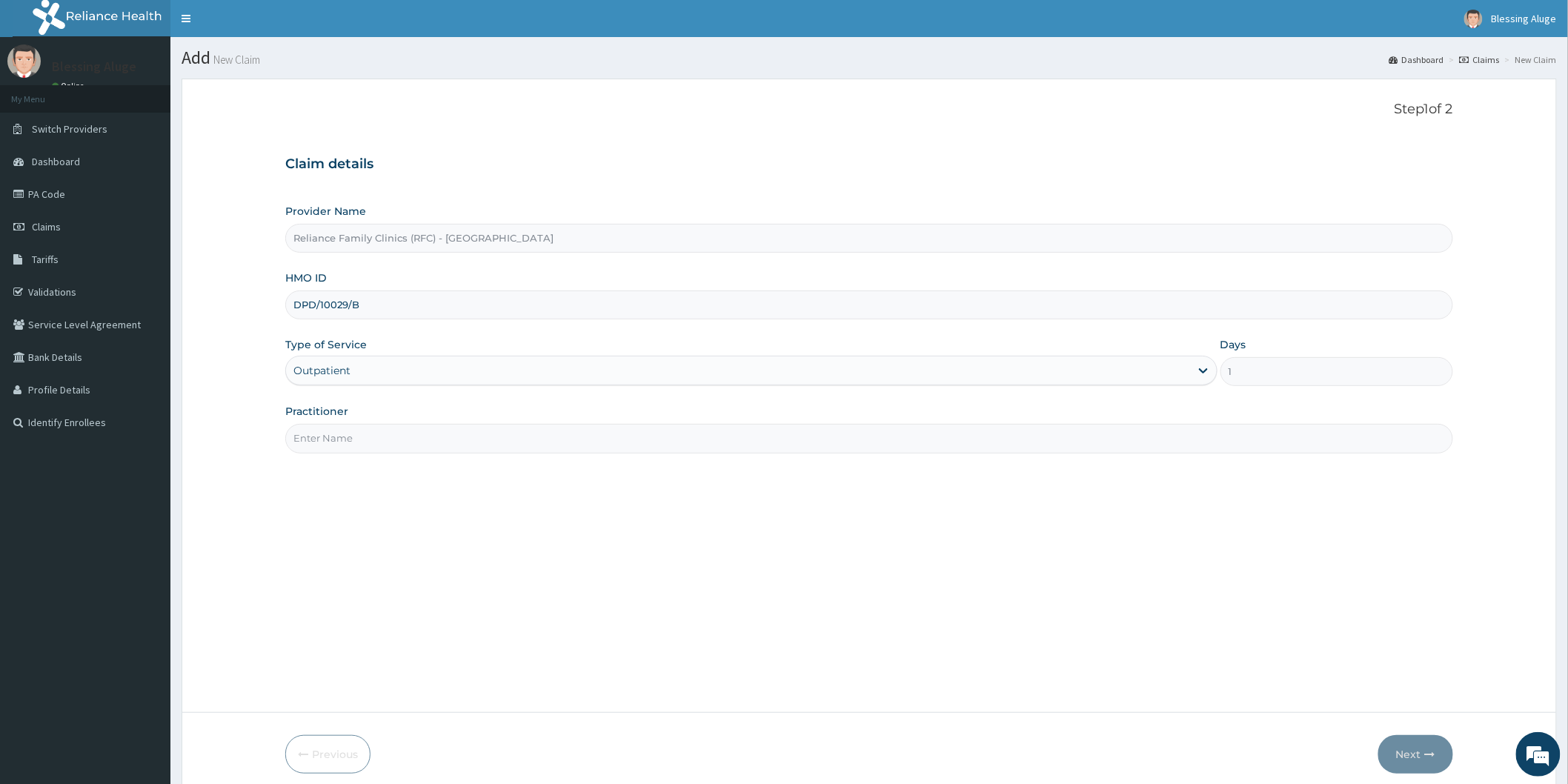
click at [520, 439] on input "Practitioner" at bounding box center [870, 437] width 1168 height 29
type input "Dr Dozie (Physiotherapist)"
click at [1391, 754] on button "Next" at bounding box center [1415, 753] width 74 height 39
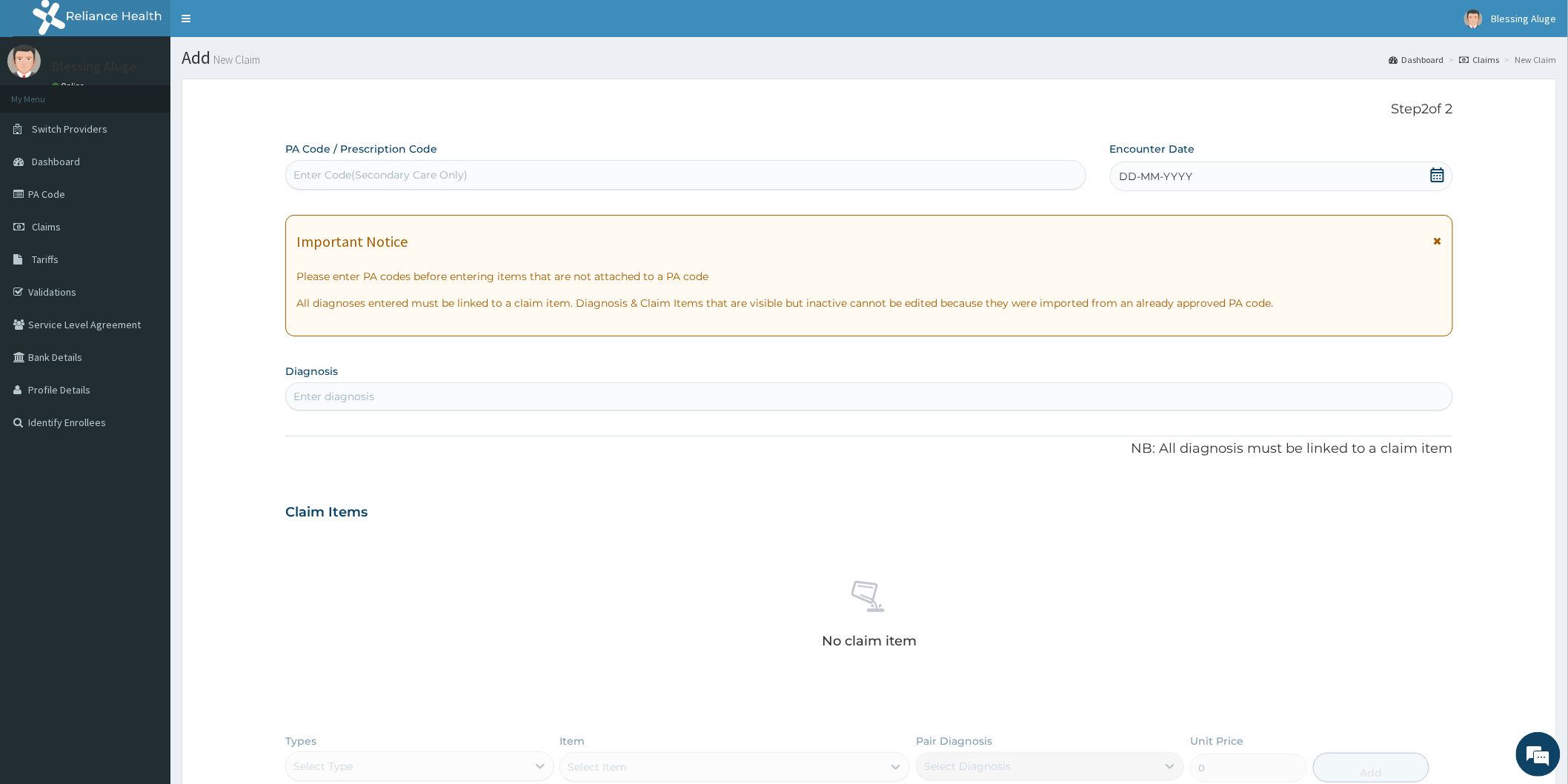
click at [505, 391] on div "Enter diagnosis" at bounding box center [869, 396] width 1166 height 24
type input "scolio"
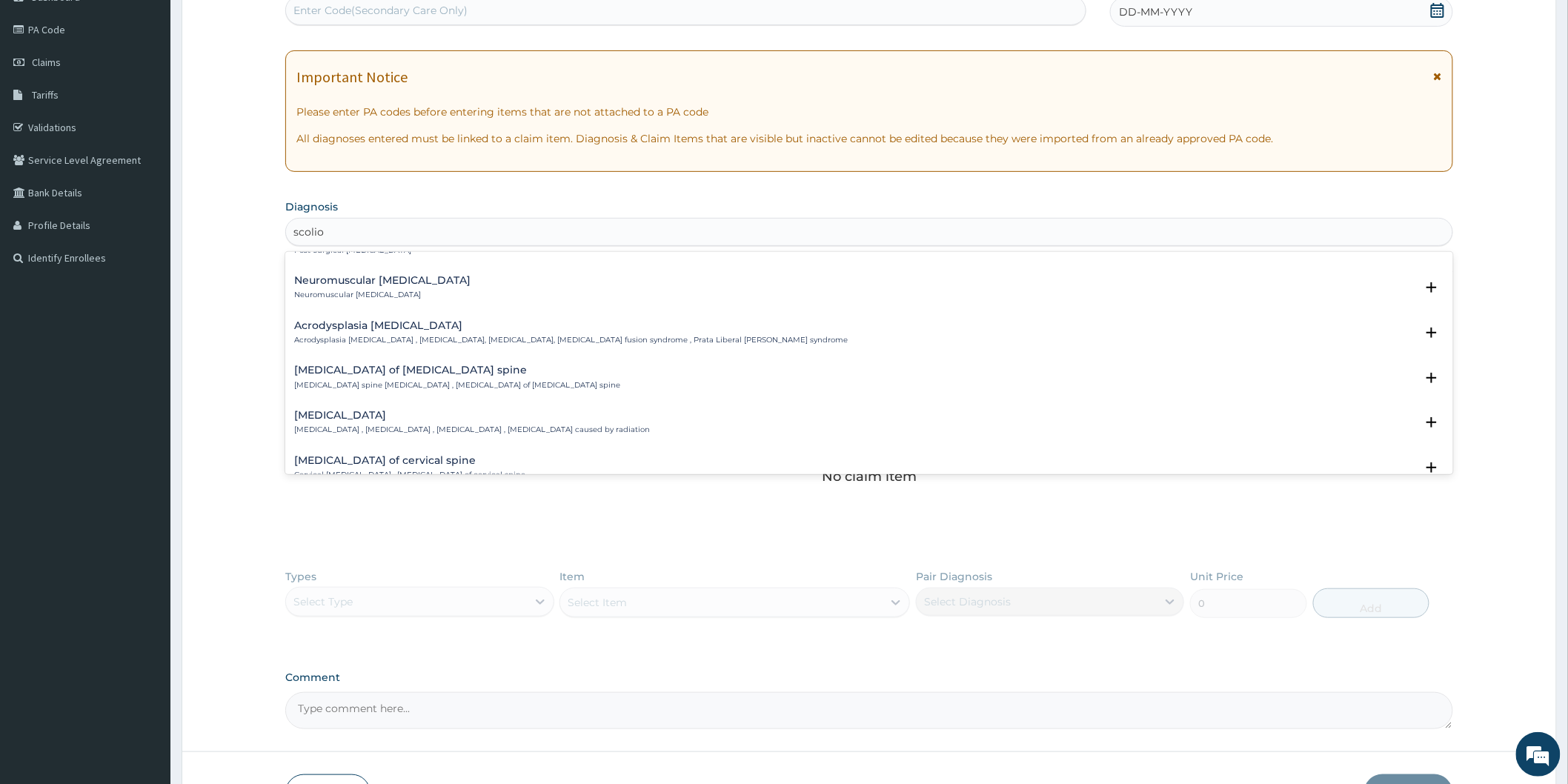
scroll to position [494, 0]
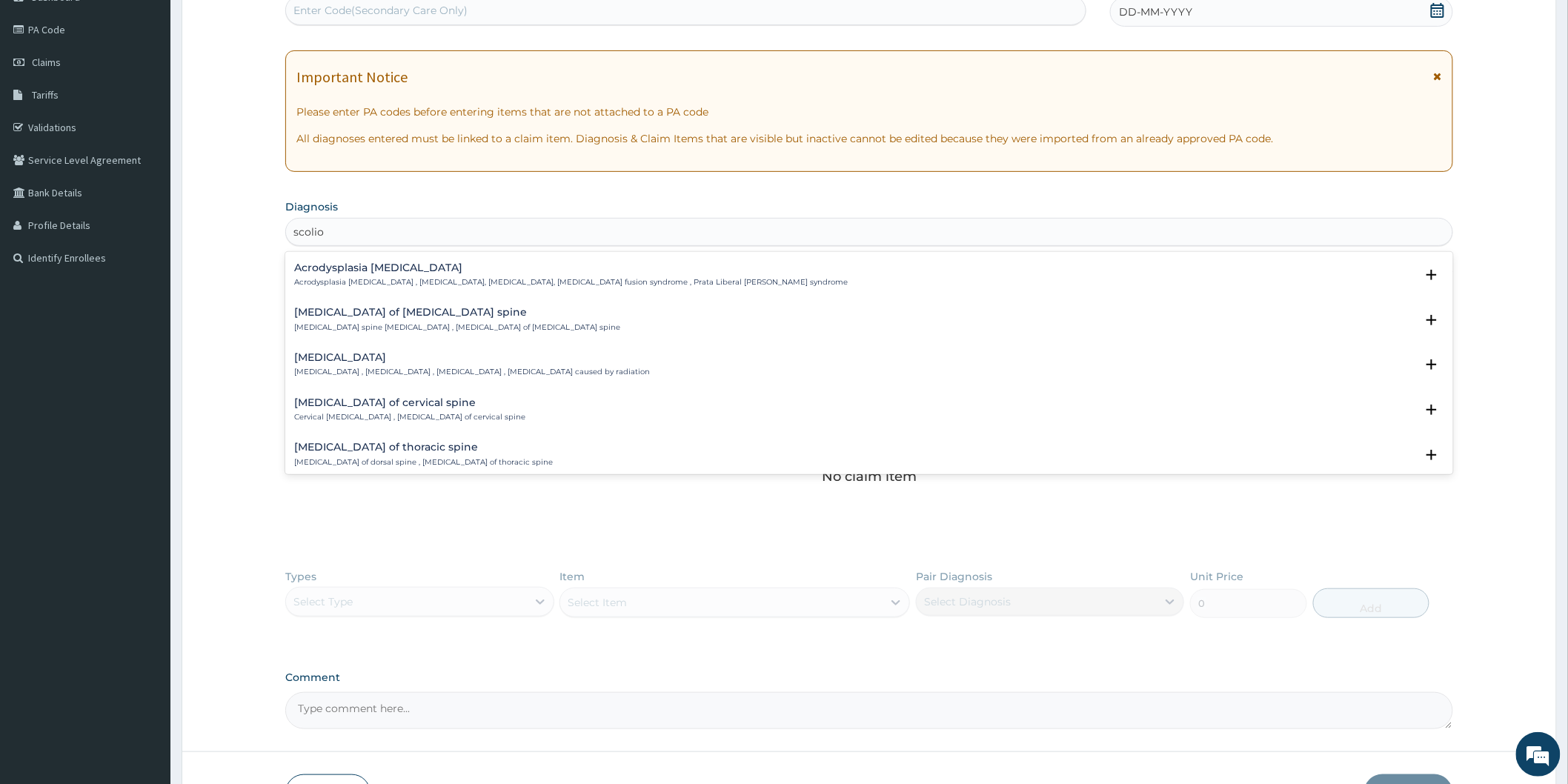
click at [427, 322] on p "Lumbar spine scoliosis , Scoliosis of lumbar spine" at bounding box center [457, 327] width 326 height 10
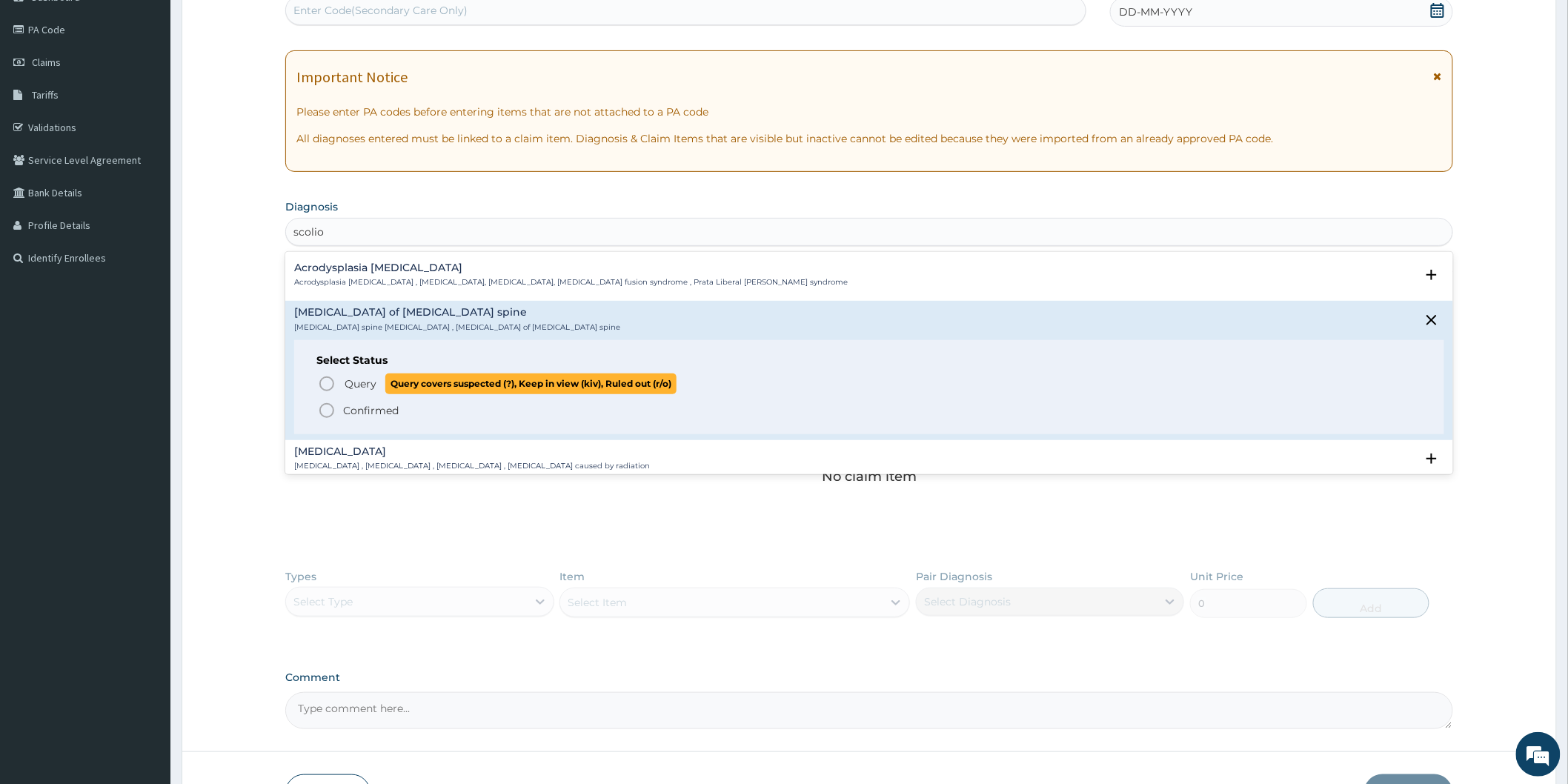
click at [323, 384] on icon "status option query" at bounding box center [327, 384] width 18 height 18
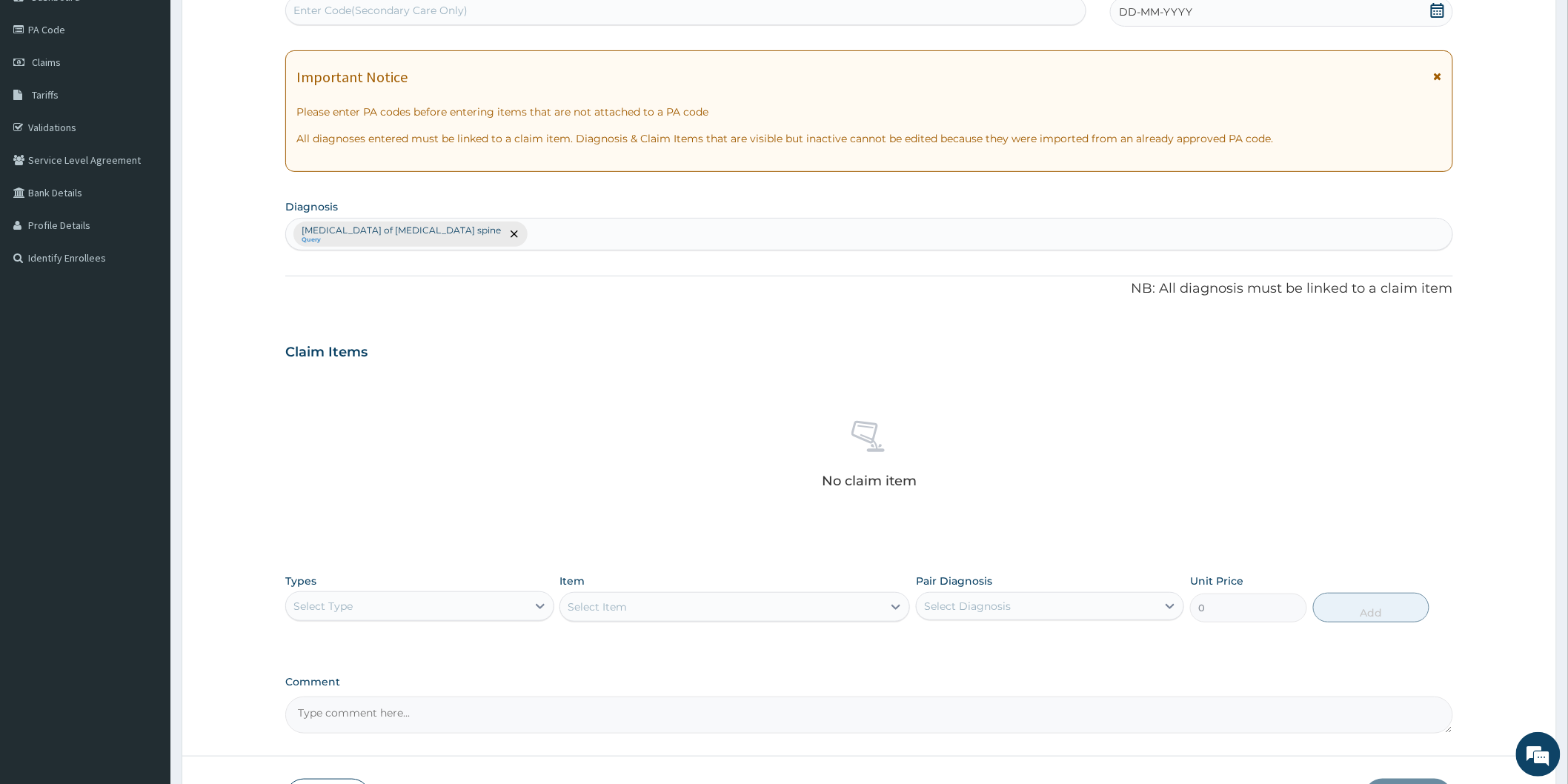
click at [1210, 12] on div "DD-MM-YYYY" at bounding box center [1281, 12] width 343 height 30
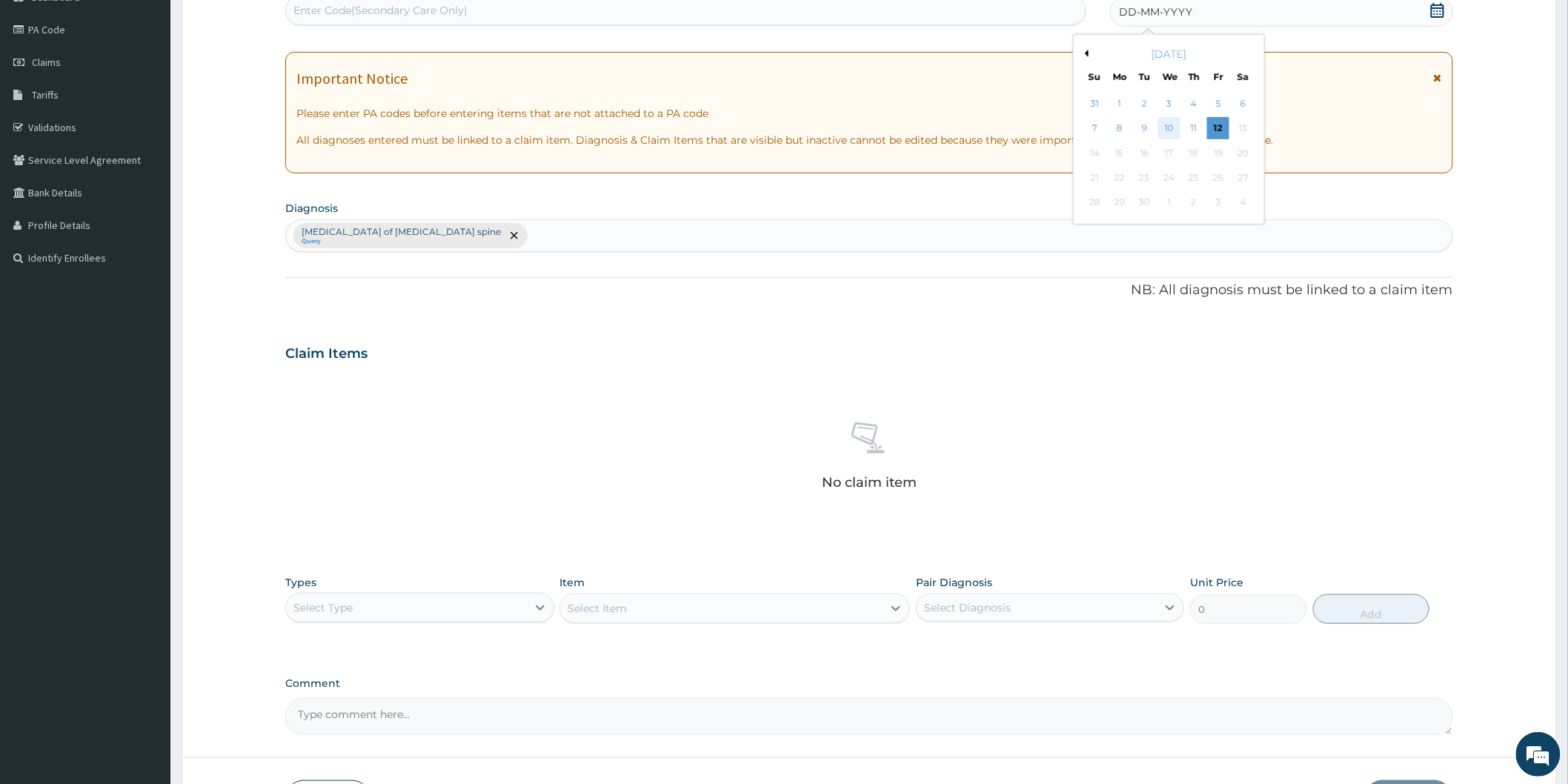
click at [1172, 132] on div "10" at bounding box center [1168, 129] width 22 height 22
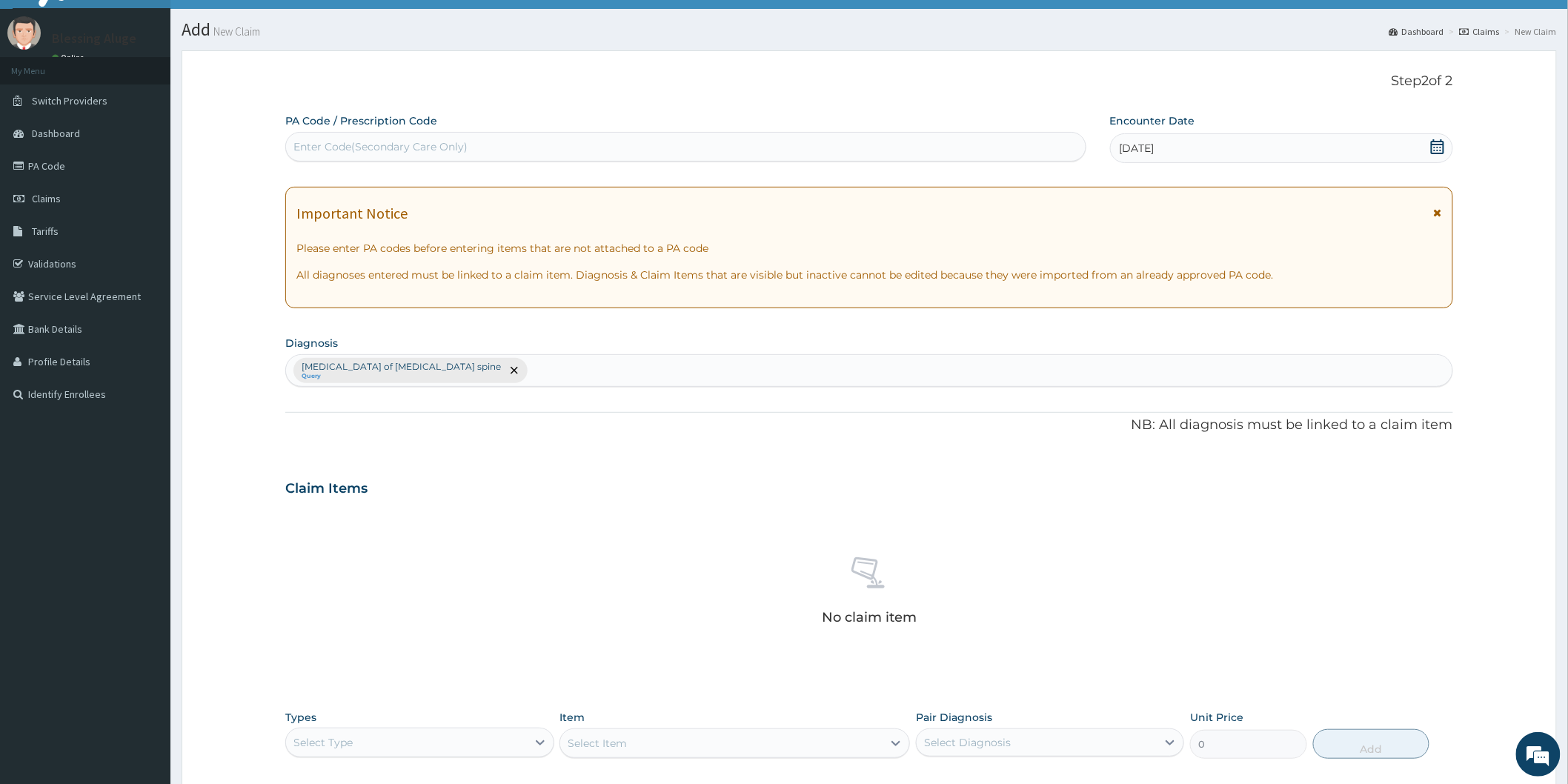
scroll to position [0, 0]
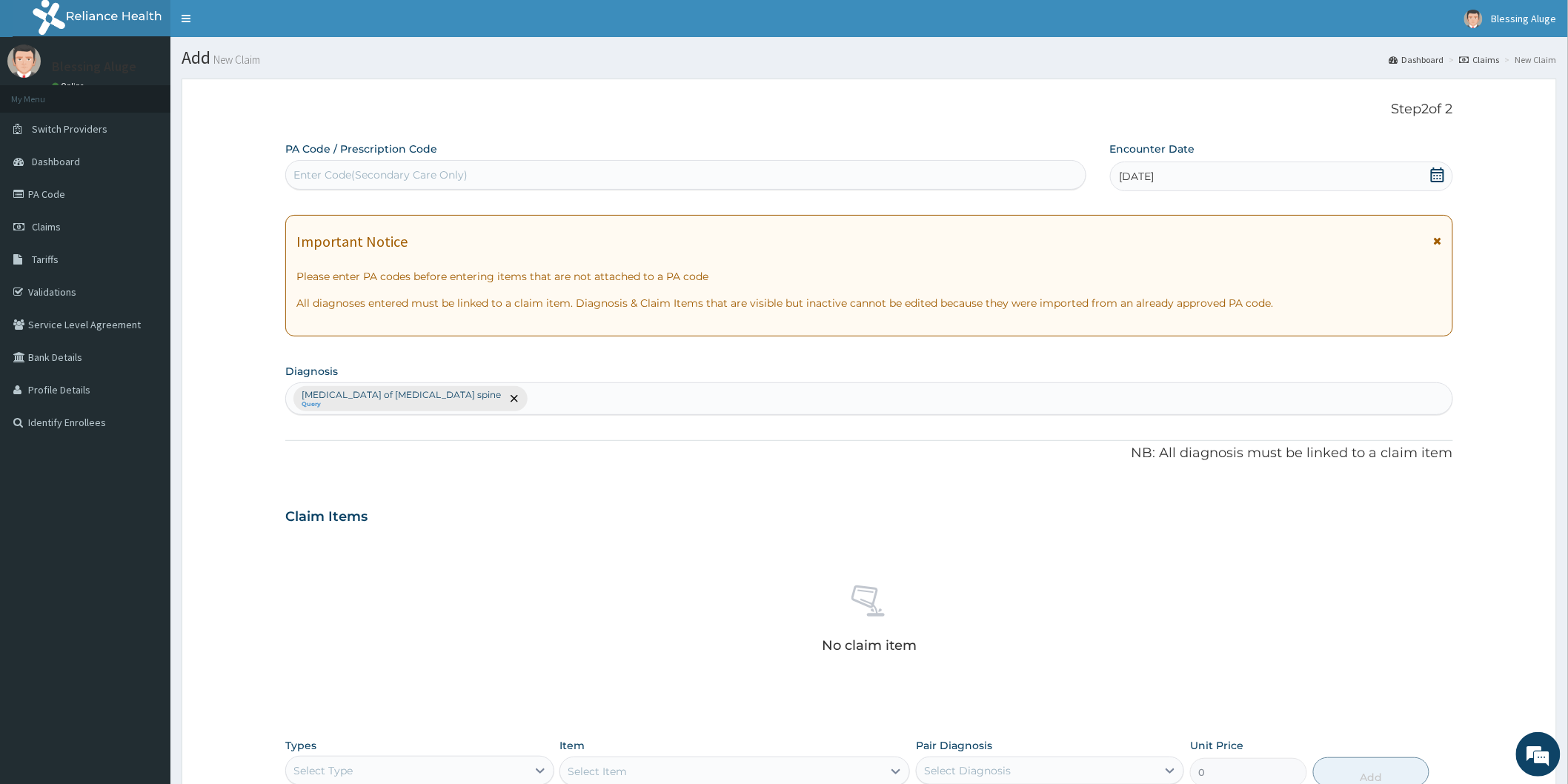
click at [735, 175] on div "Enter Code(Secondary Care Only)" at bounding box center [685, 174] width 799 height 24
paste input "PA/014051"
type input "PA/014051"
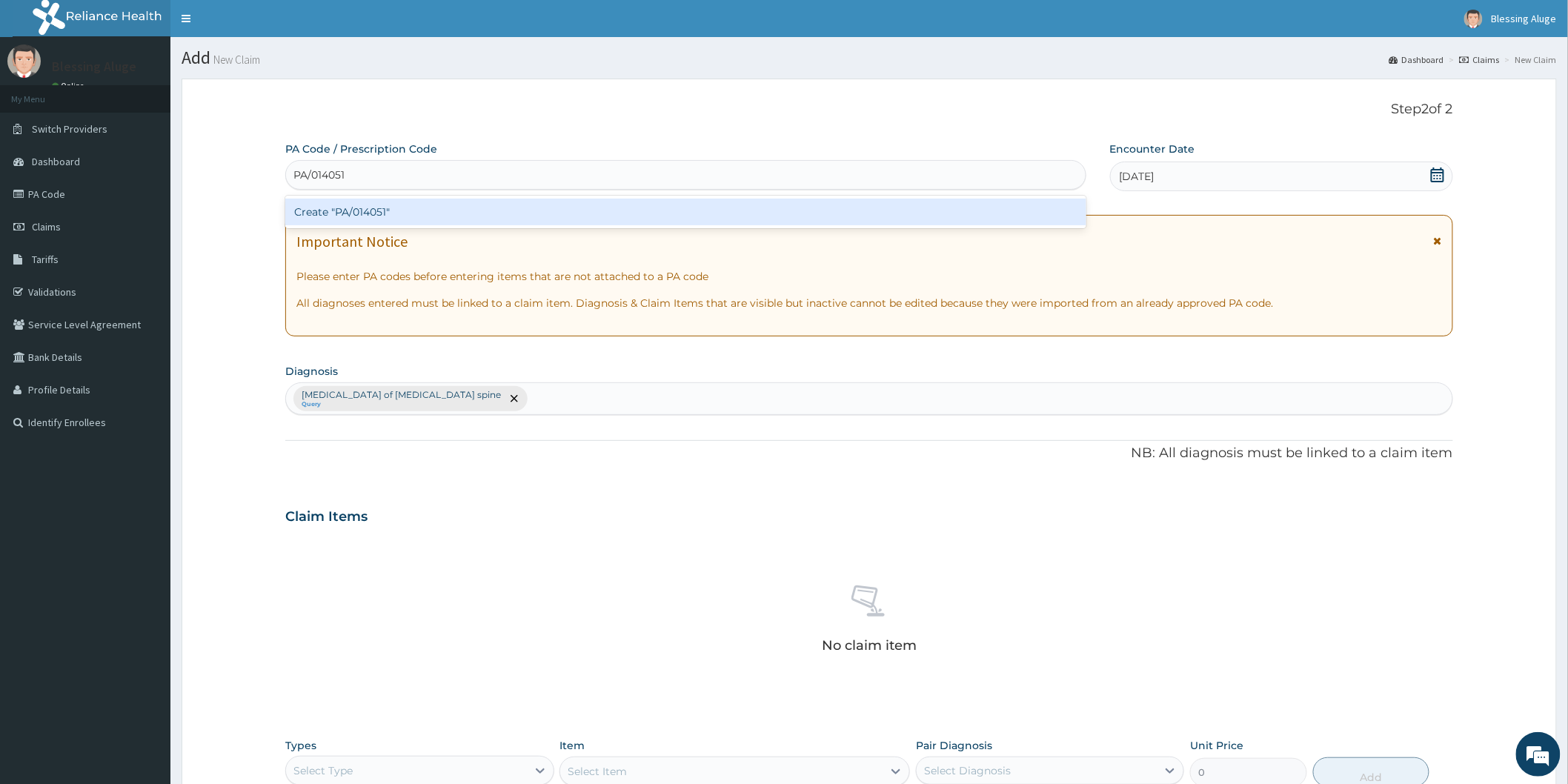
click at [738, 216] on div "Create "PA/014051"" at bounding box center [686, 211] width 801 height 27
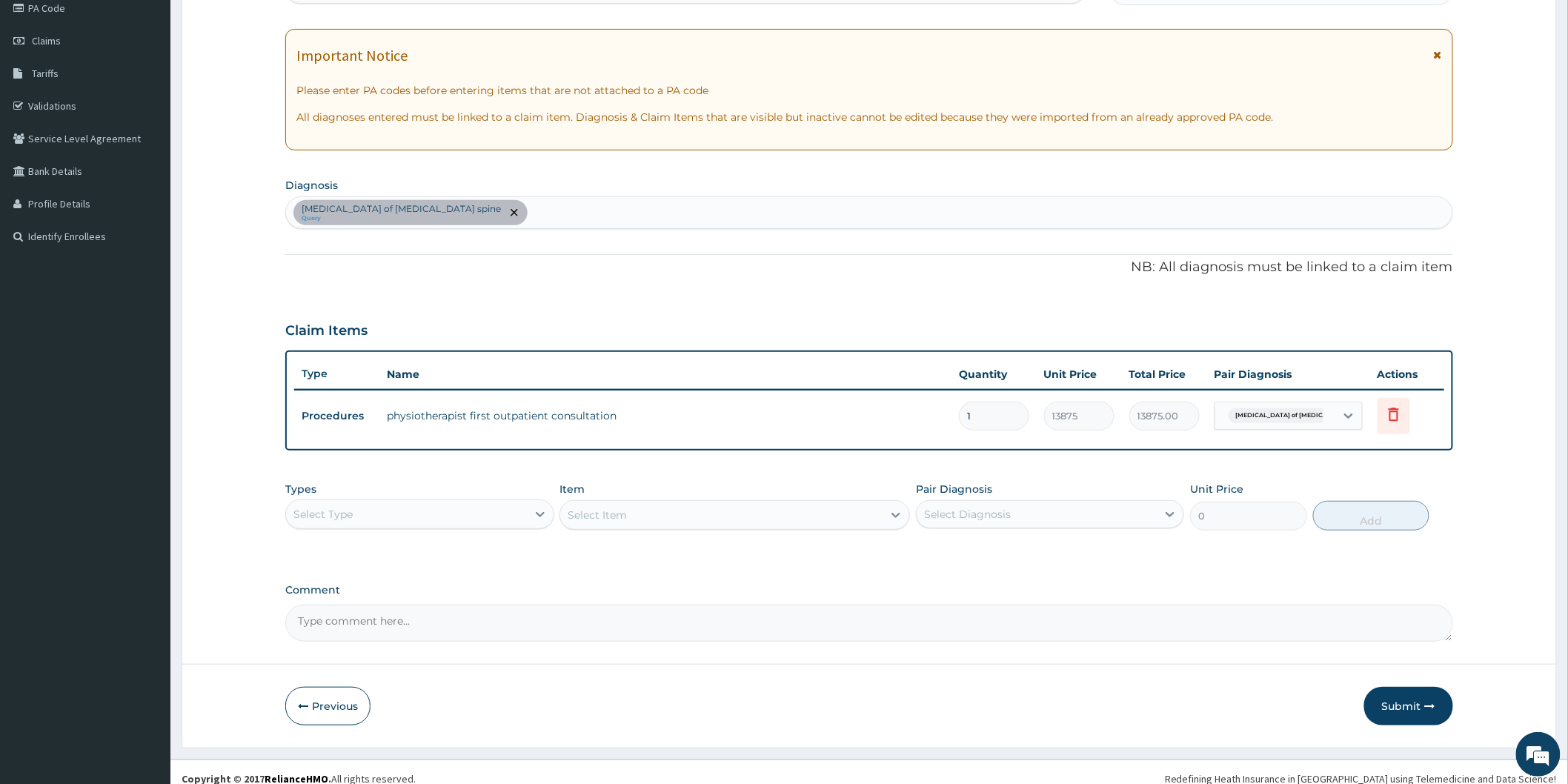
scroll to position [197, 0]
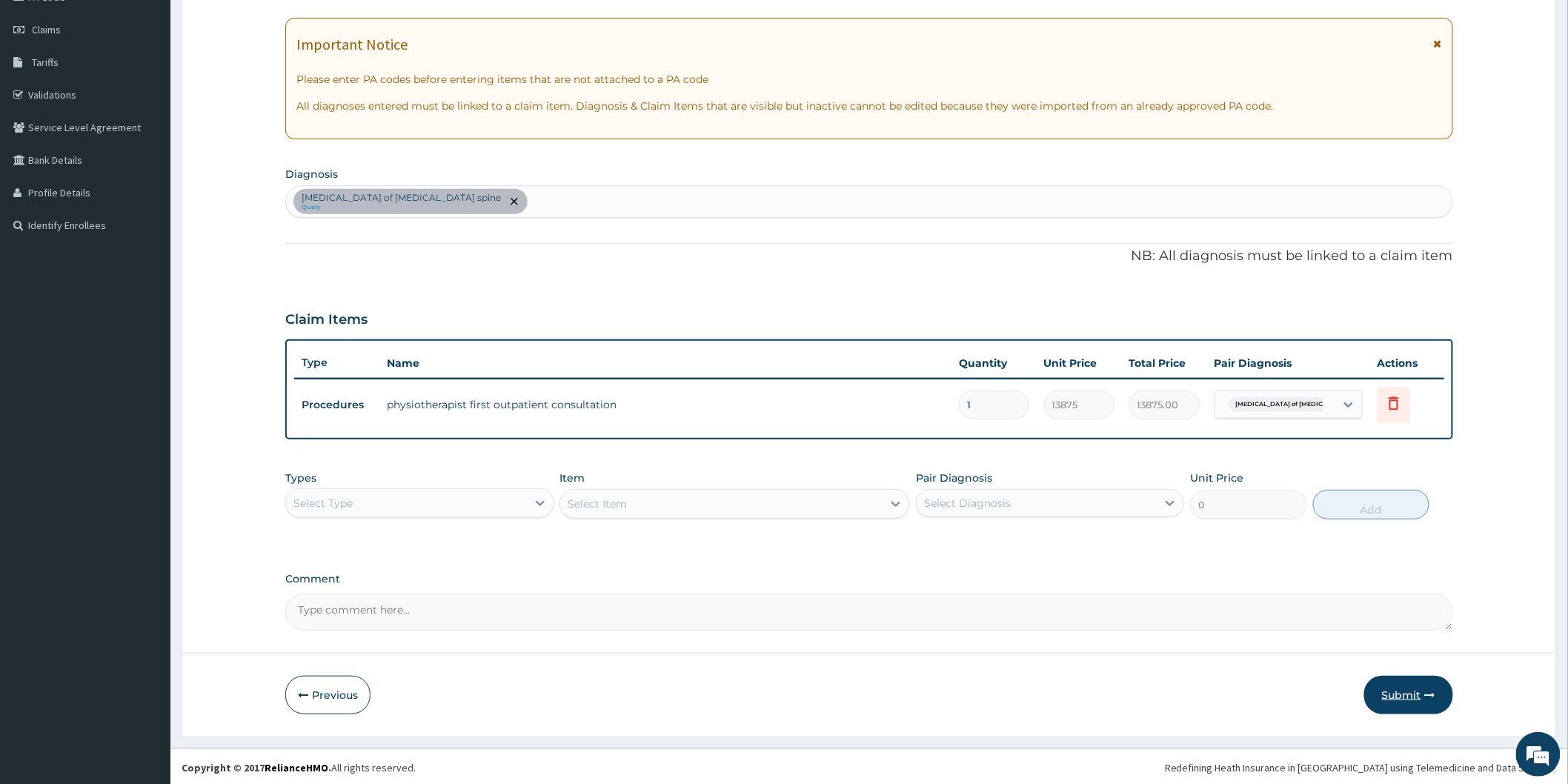
click at [1403, 692] on button "Submit" at bounding box center [1409, 695] width 89 height 39
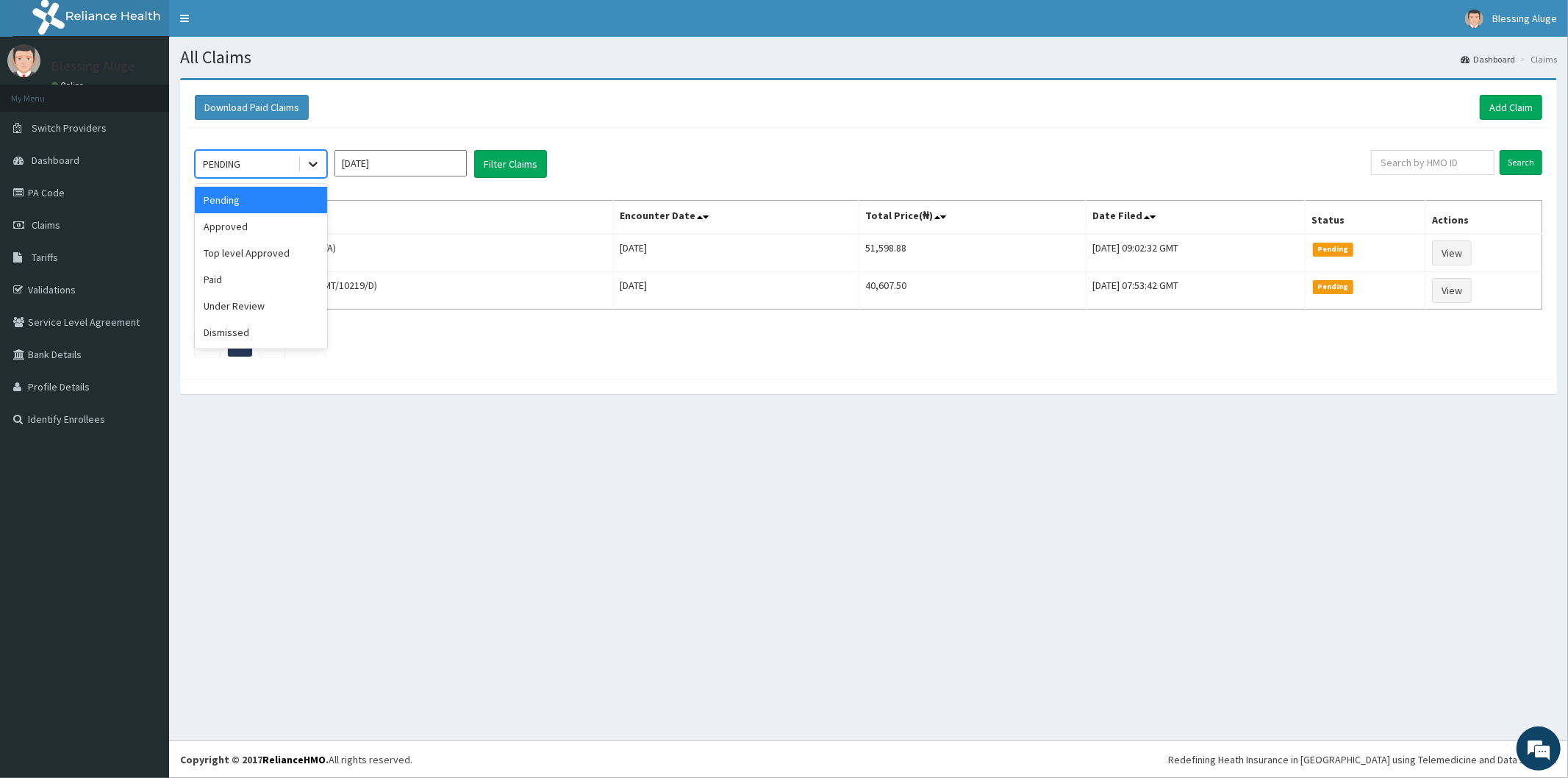
click at [313, 170] on icon at bounding box center [313, 163] width 15 height 15
click at [272, 232] on div "Approved" at bounding box center [261, 226] width 133 height 27
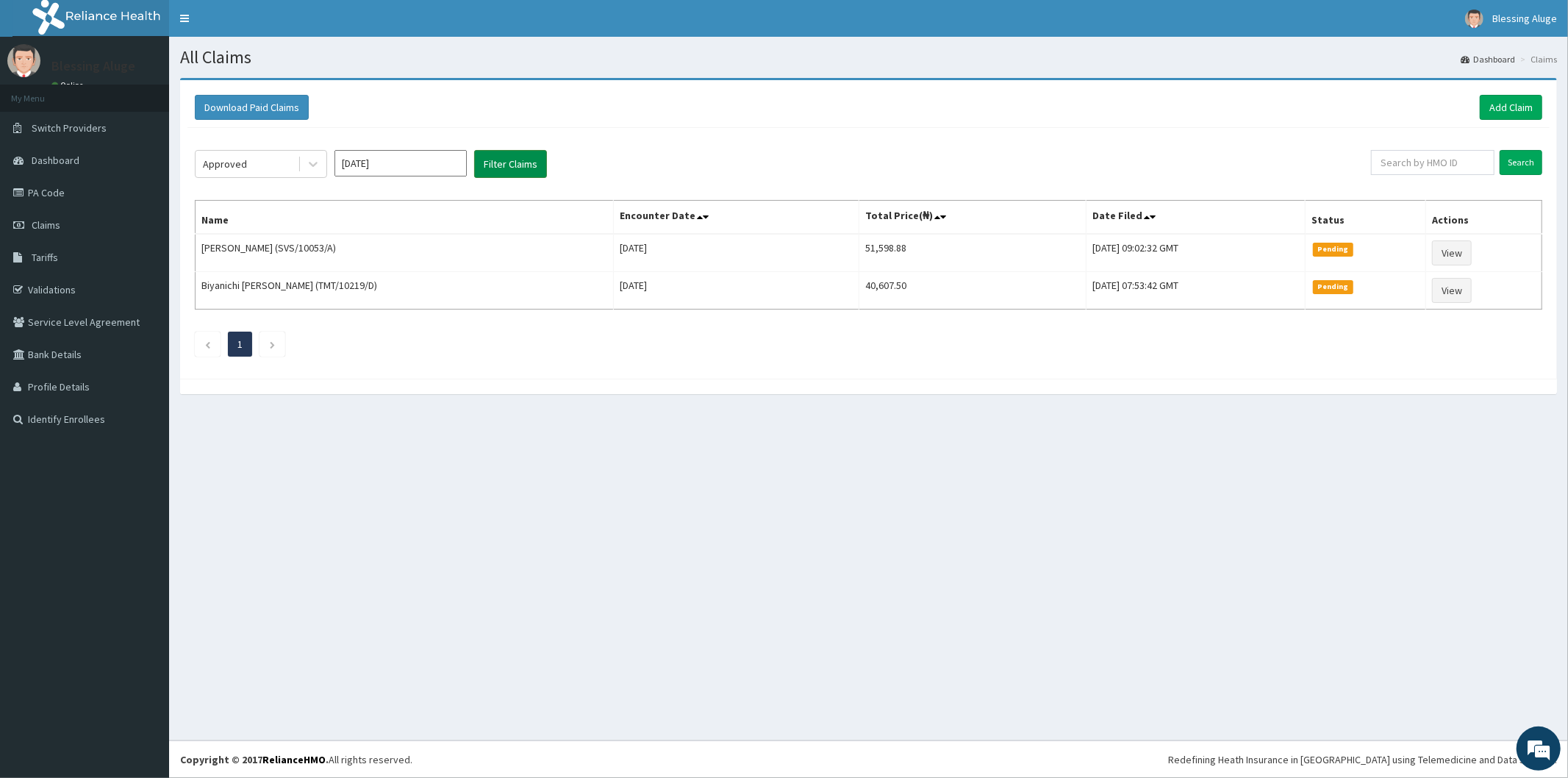
click at [528, 176] on button "Filter Claims" at bounding box center [511, 163] width 73 height 28
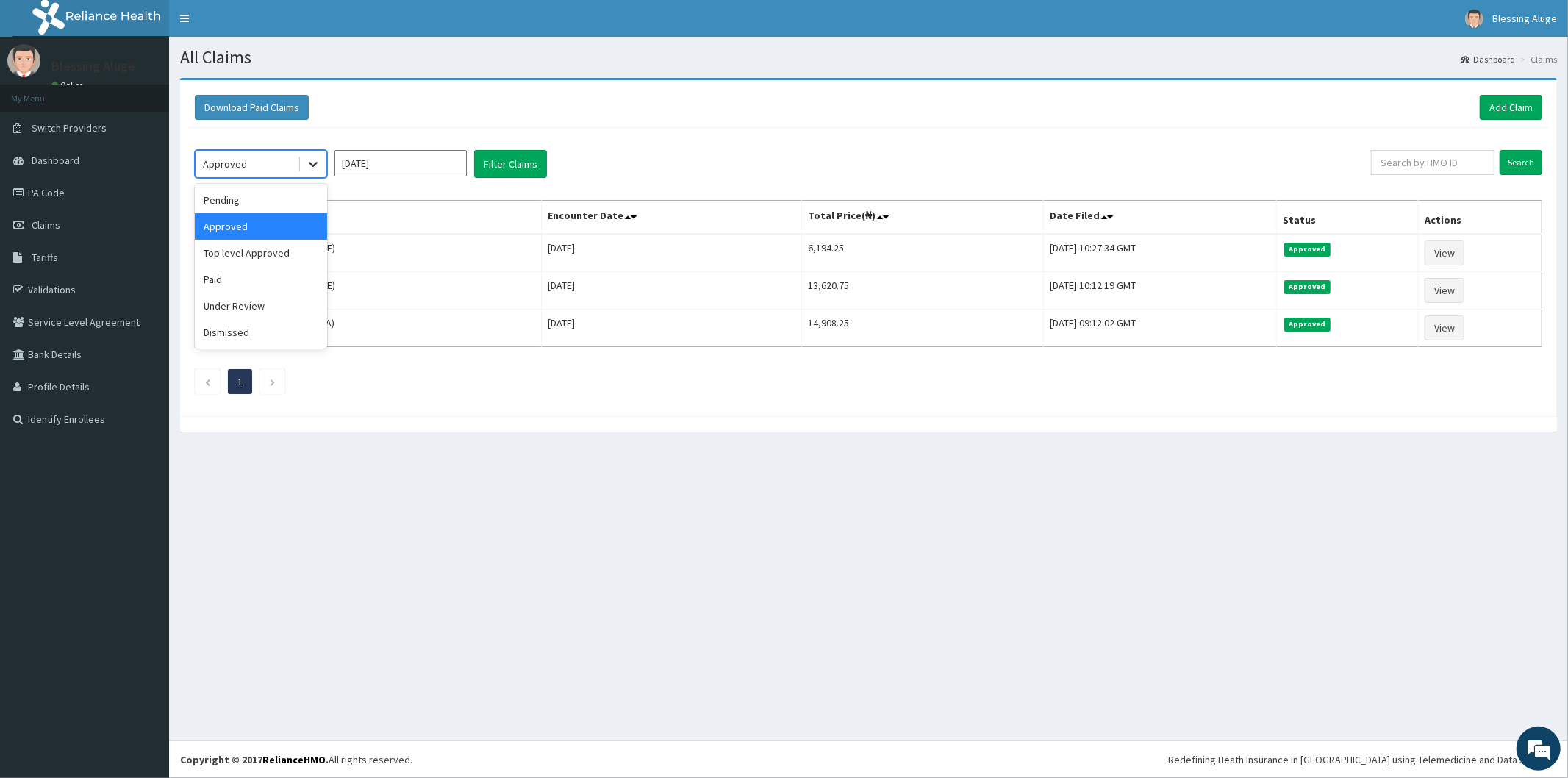
click at [315, 169] on icon at bounding box center [313, 163] width 15 height 15
click at [292, 307] on div "Under Review" at bounding box center [261, 305] width 133 height 27
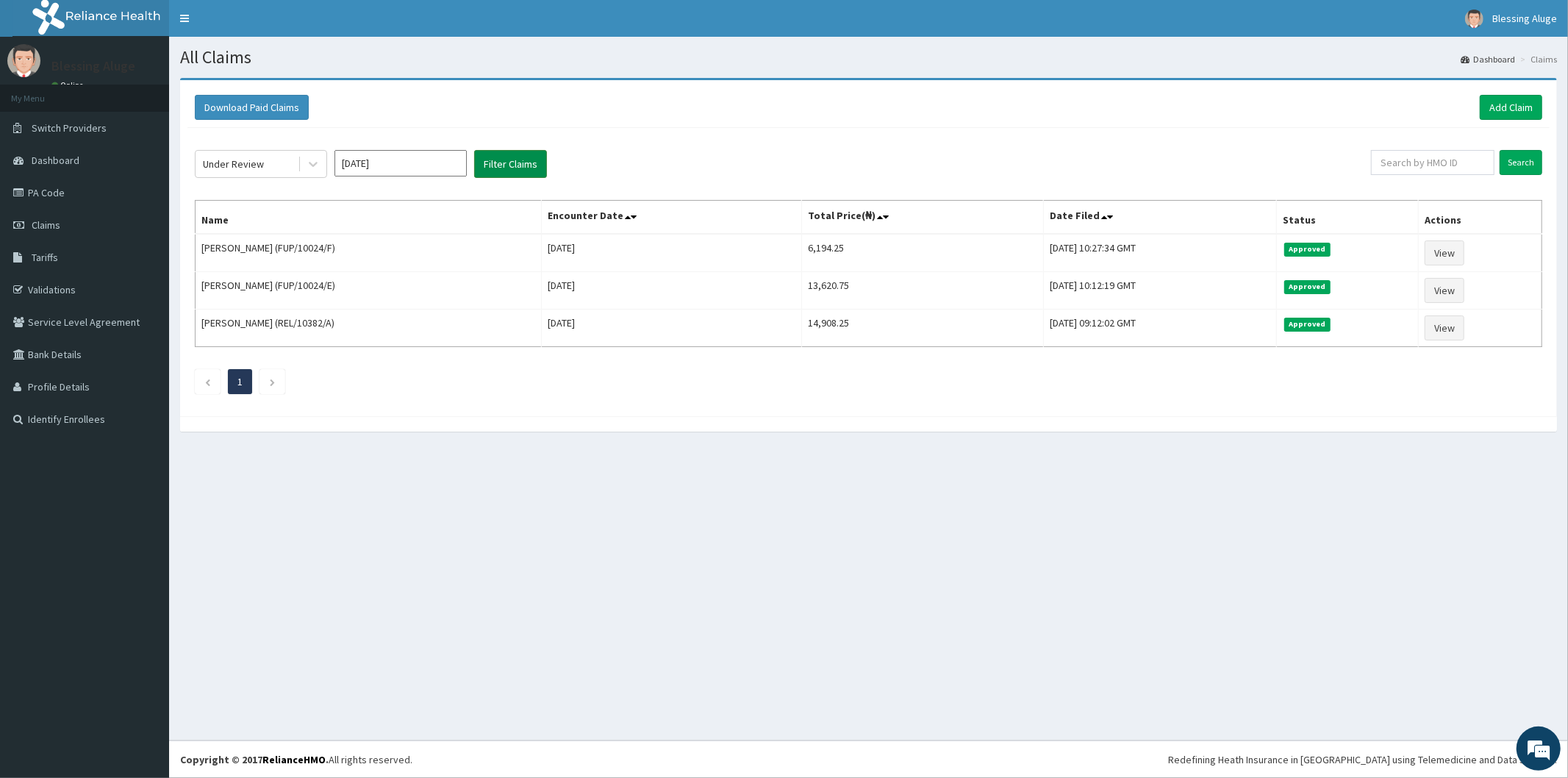
click at [505, 166] on button "Filter Claims" at bounding box center [511, 163] width 73 height 28
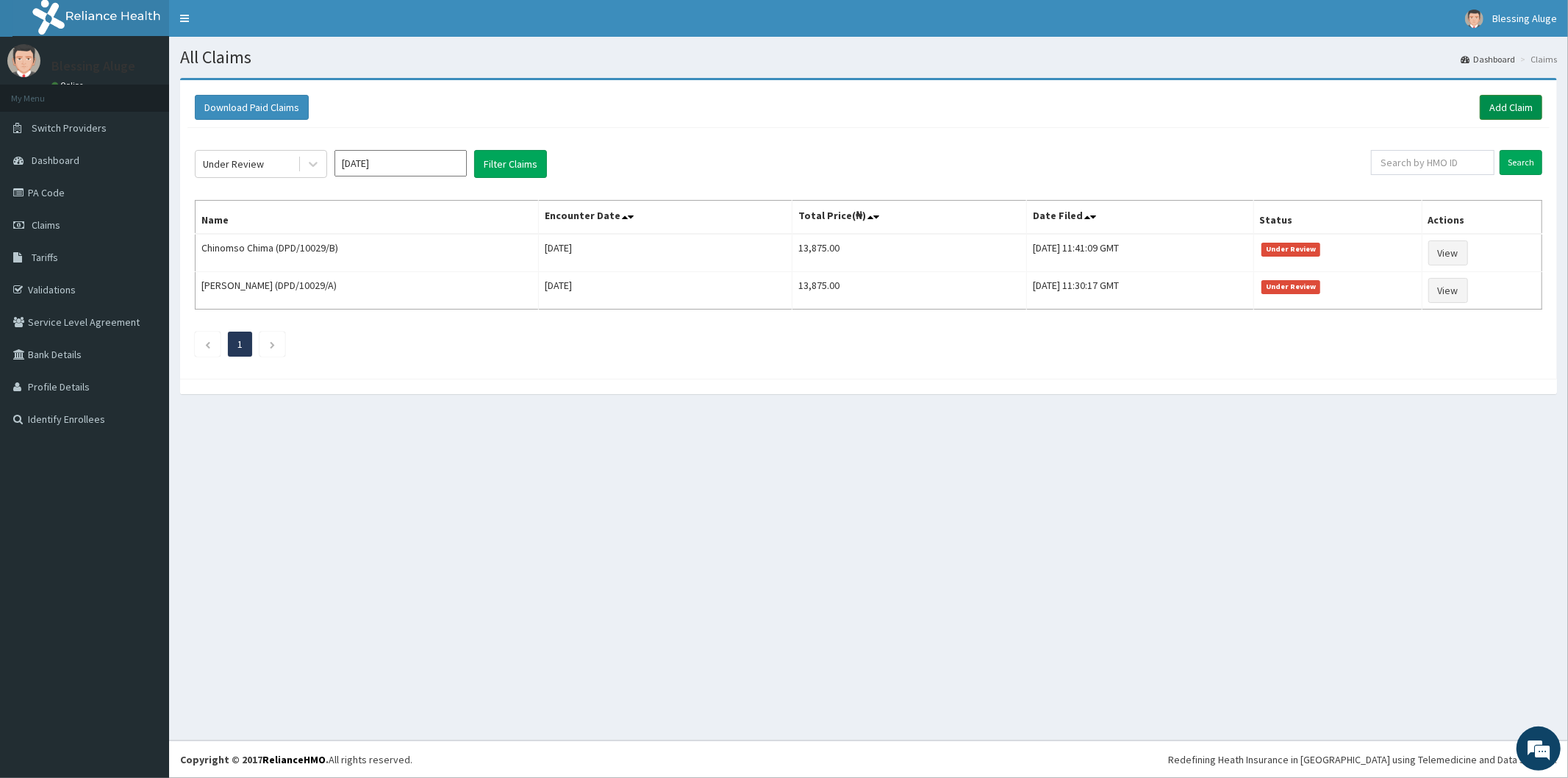
click at [1507, 106] on link "Add Claim" at bounding box center [1511, 106] width 63 height 25
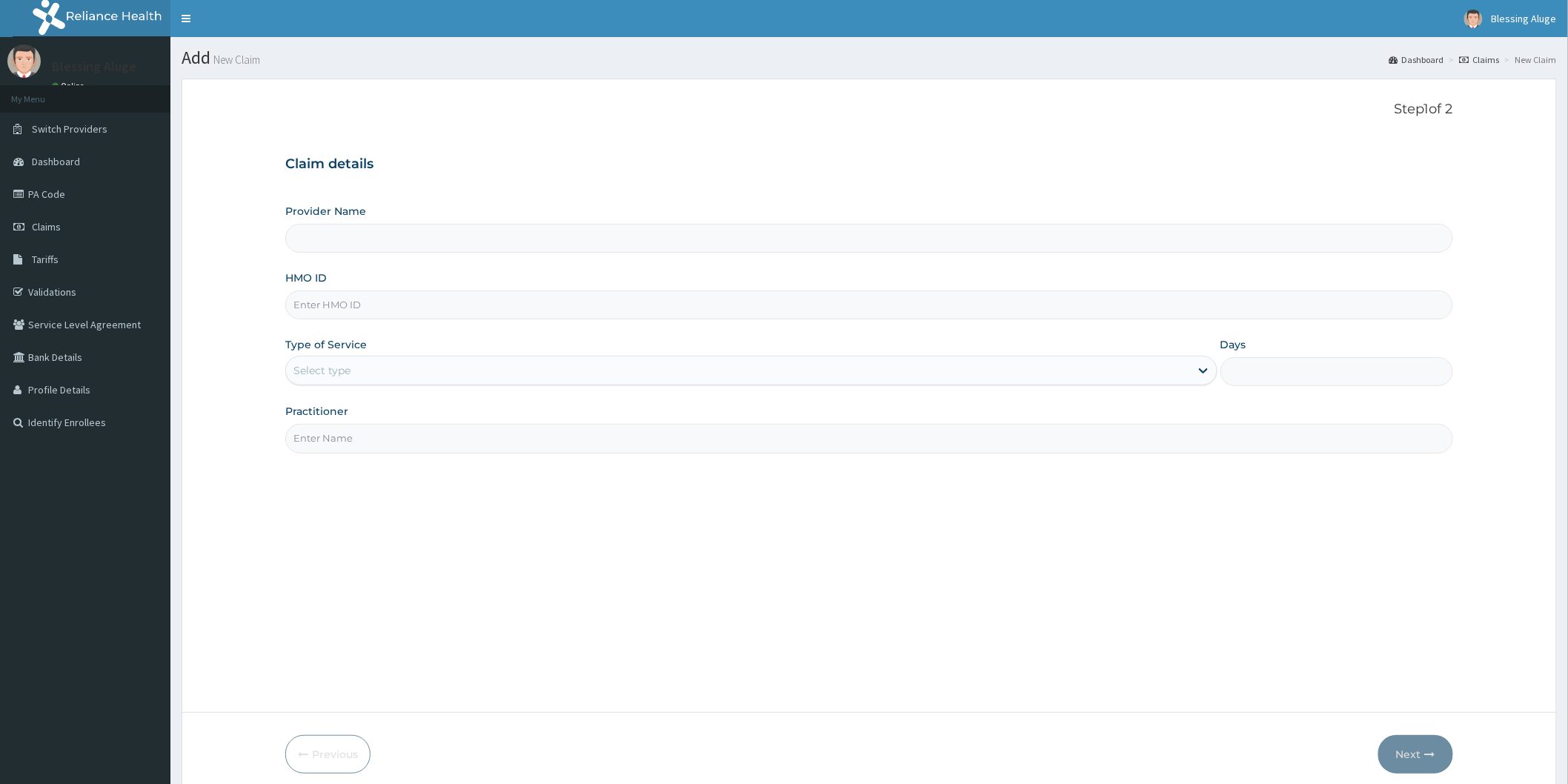
click at [695, 304] on input "HMO ID" at bounding box center [870, 304] width 1168 height 29
type input "Reliance Family Clinics (RFC) - [GEOGRAPHIC_DATA]"
paste input "PES/10061/D"
type input "PES/10061/D"
click at [667, 381] on div "Select type" at bounding box center [738, 371] width 905 height 24
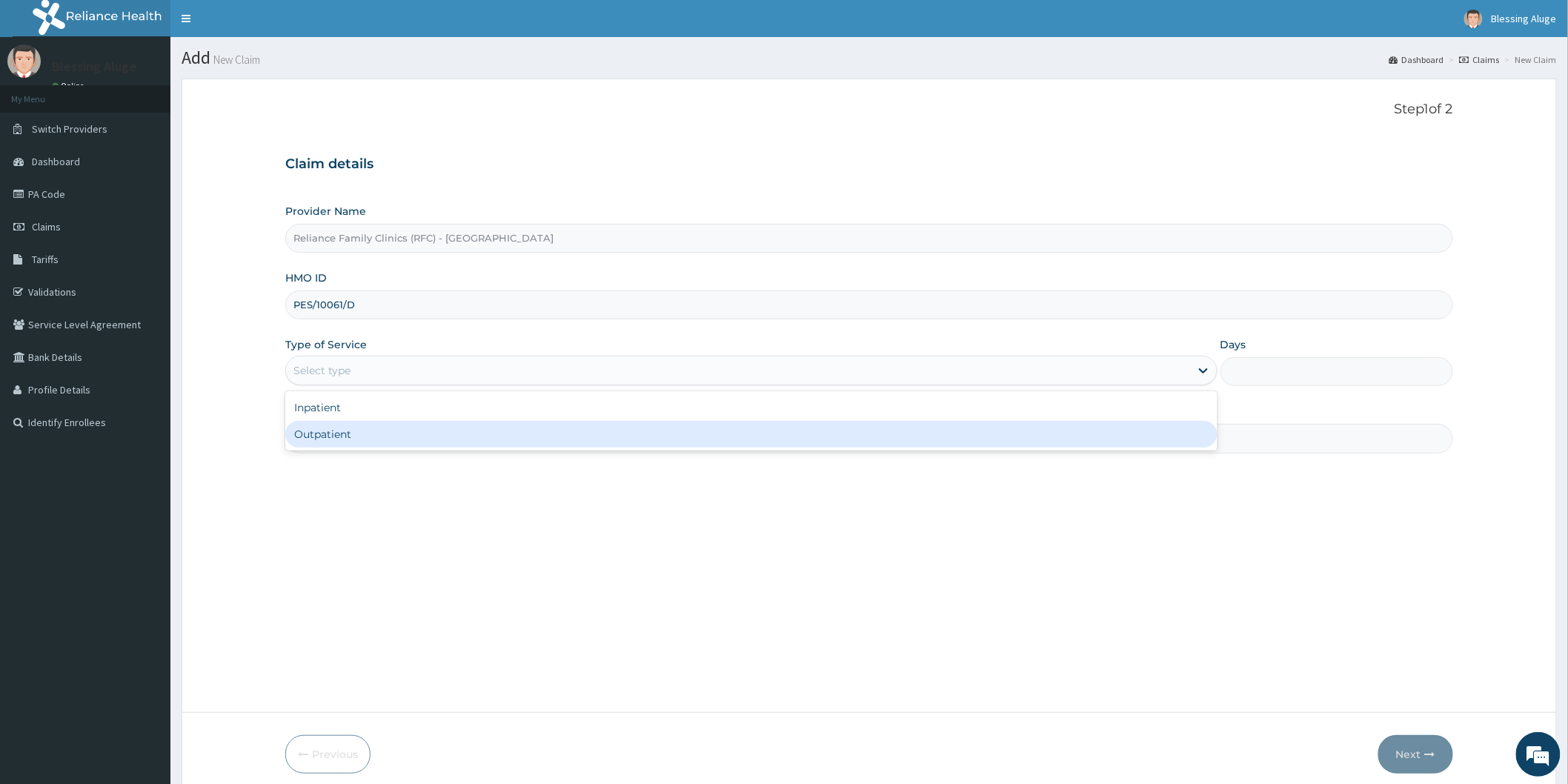
click at [662, 438] on div "Outpatient" at bounding box center [752, 433] width 932 height 27
type input "1"
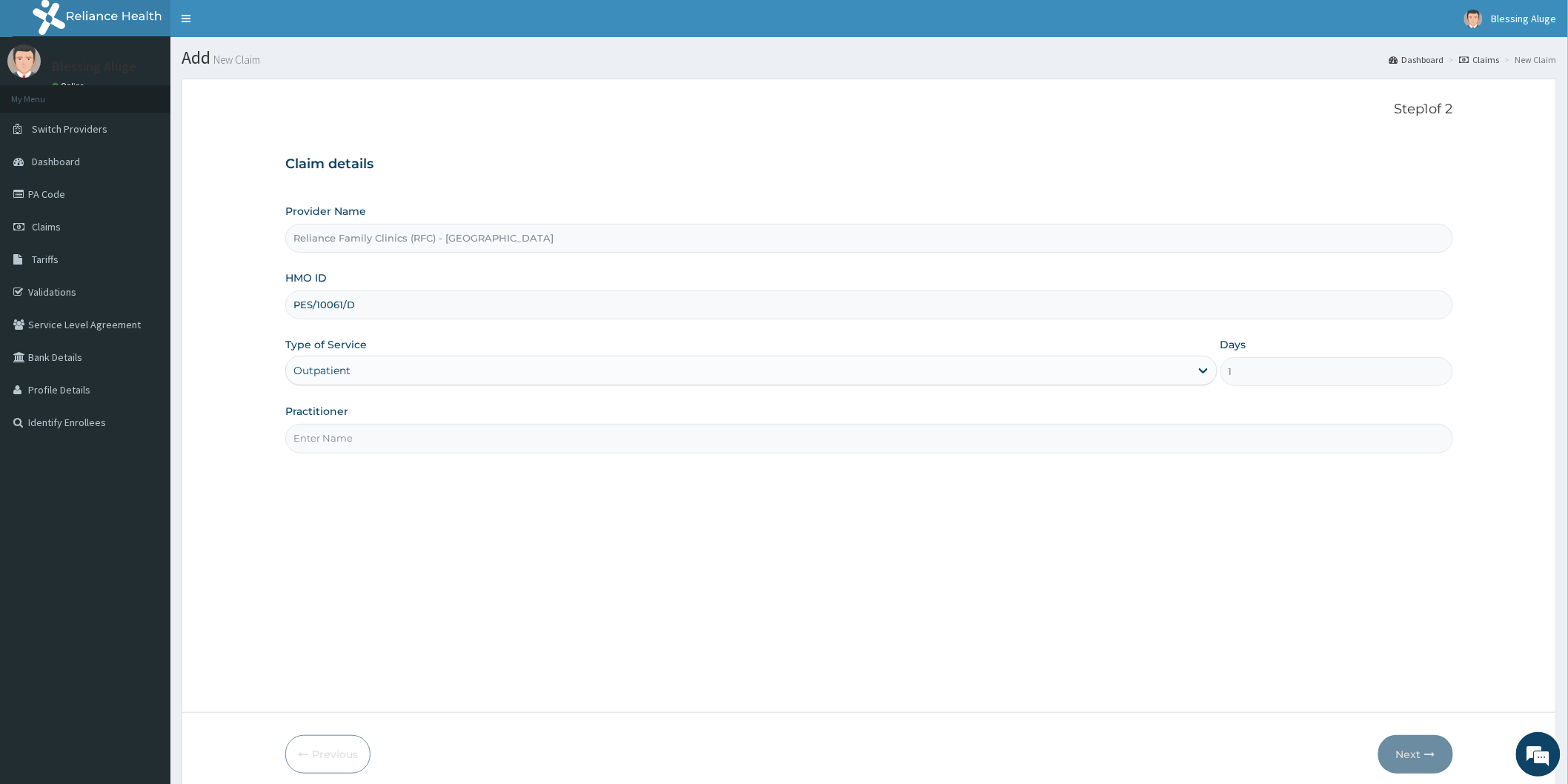
click at [732, 454] on div "Step 1 of 2 Claim details Provider Name Reliance Family Clinics (RFC) - [GEOGRA…" at bounding box center [870, 394] width 1168 height 588
click at [730, 440] on input "Practitioner" at bounding box center [870, 437] width 1168 height 29
type input "l"
type input "d"
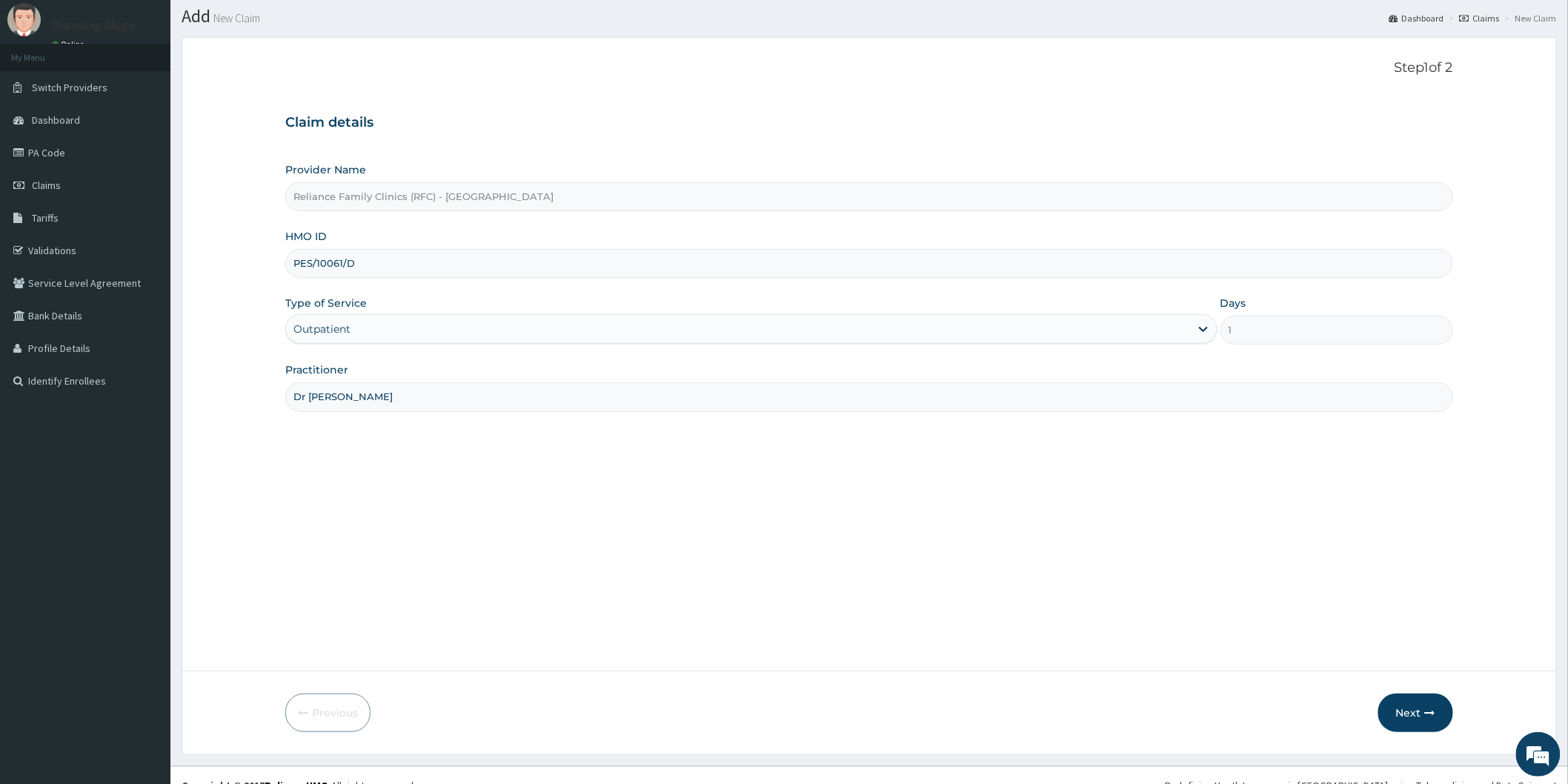
scroll to position [61, 0]
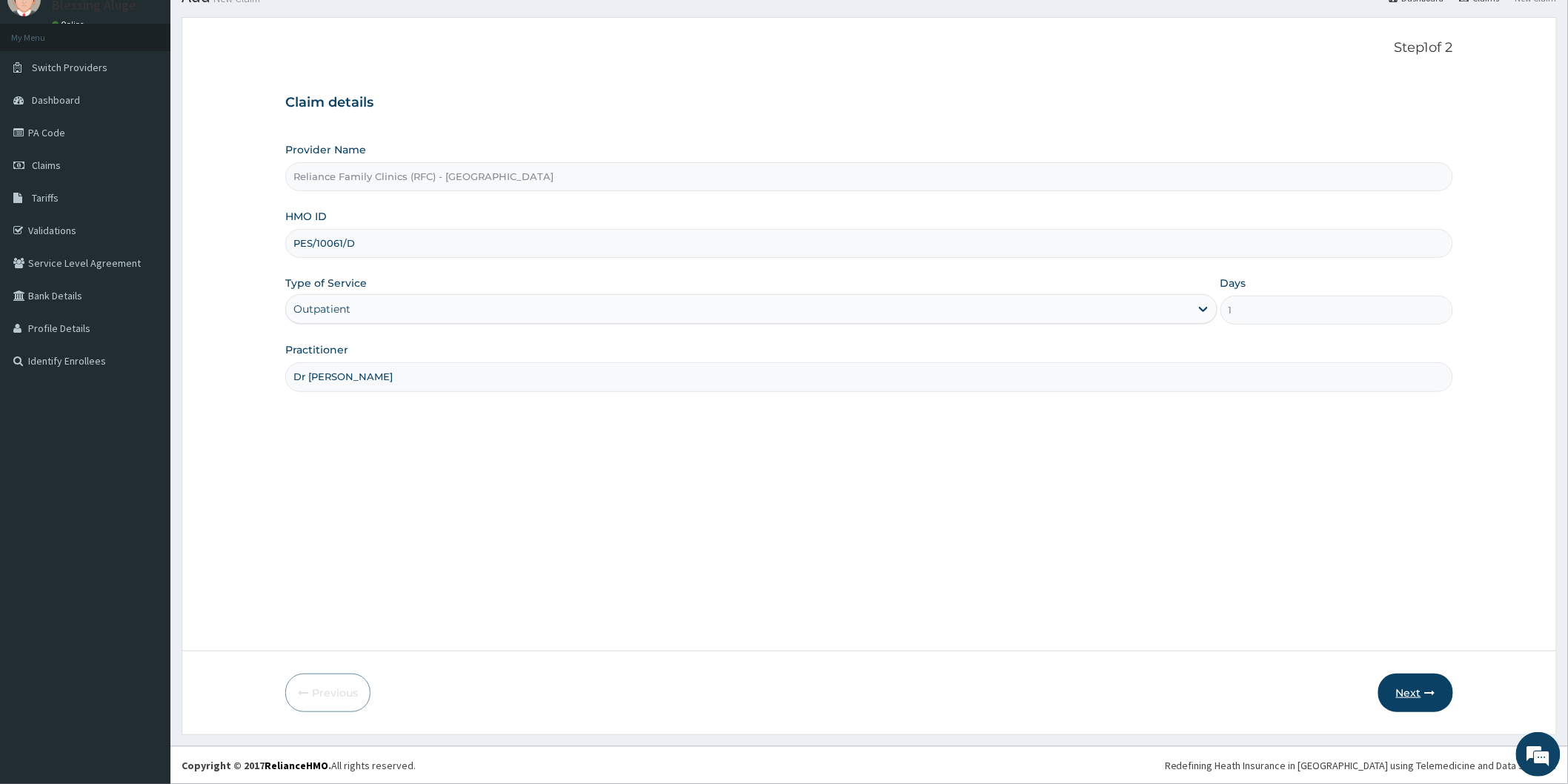
type input "Dr [PERSON_NAME]"
click at [1409, 692] on button "Next" at bounding box center [1415, 692] width 74 height 39
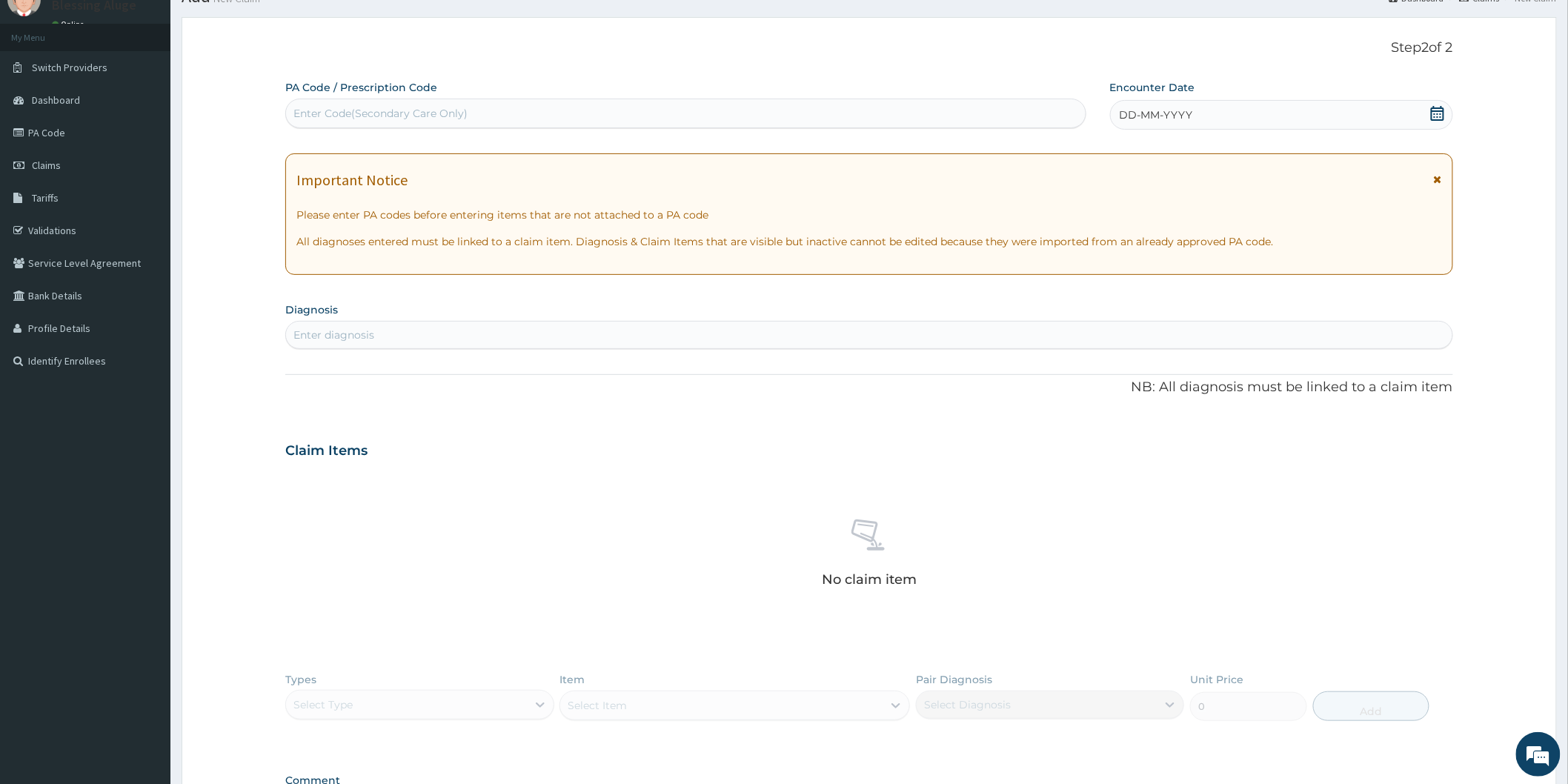
click at [1211, 117] on div "DD-MM-YYYY" at bounding box center [1281, 115] width 343 height 30
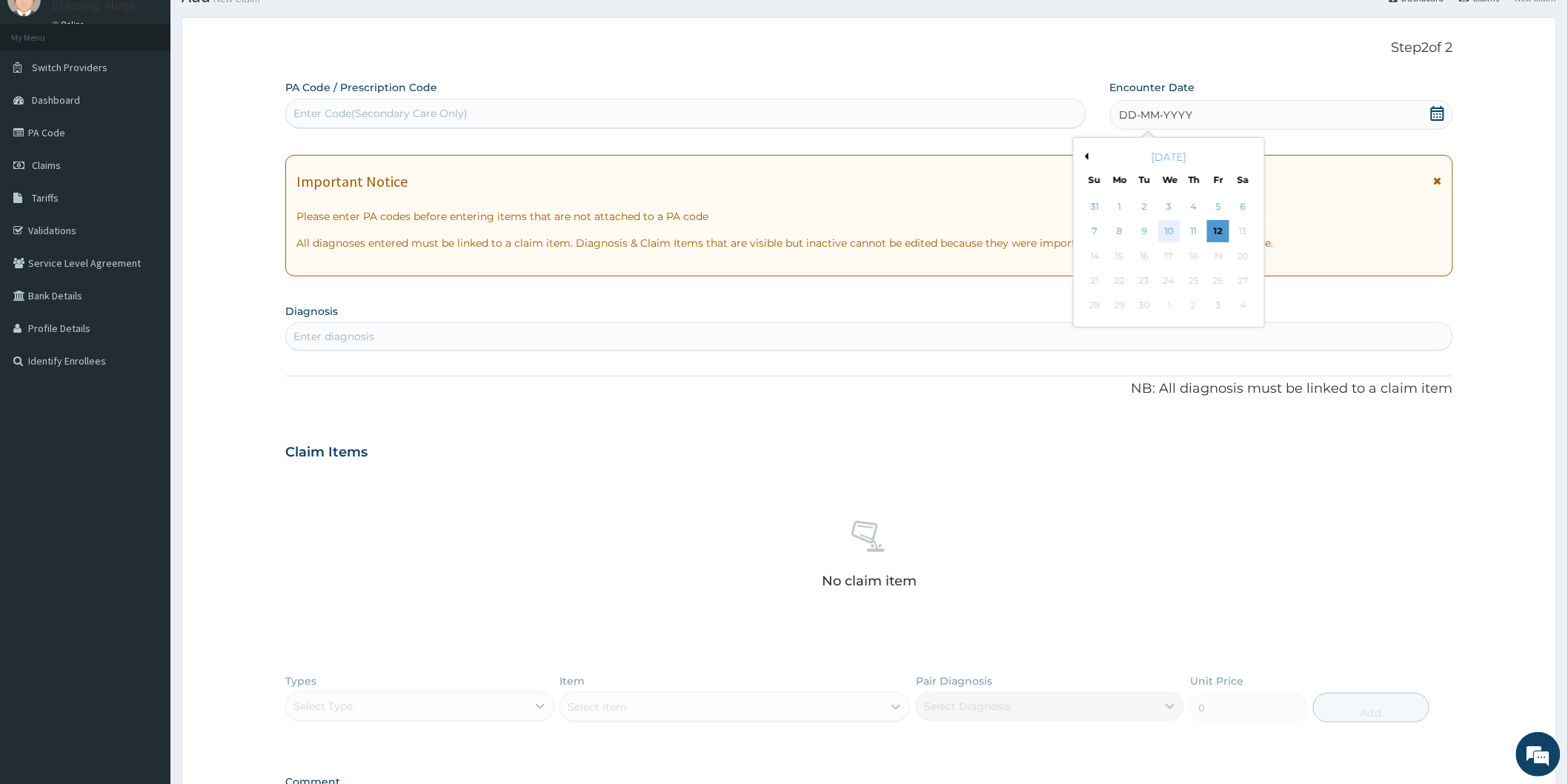
click at [1168, 234] on div "10" at bounding box center [1168, 232] width 22 height 22
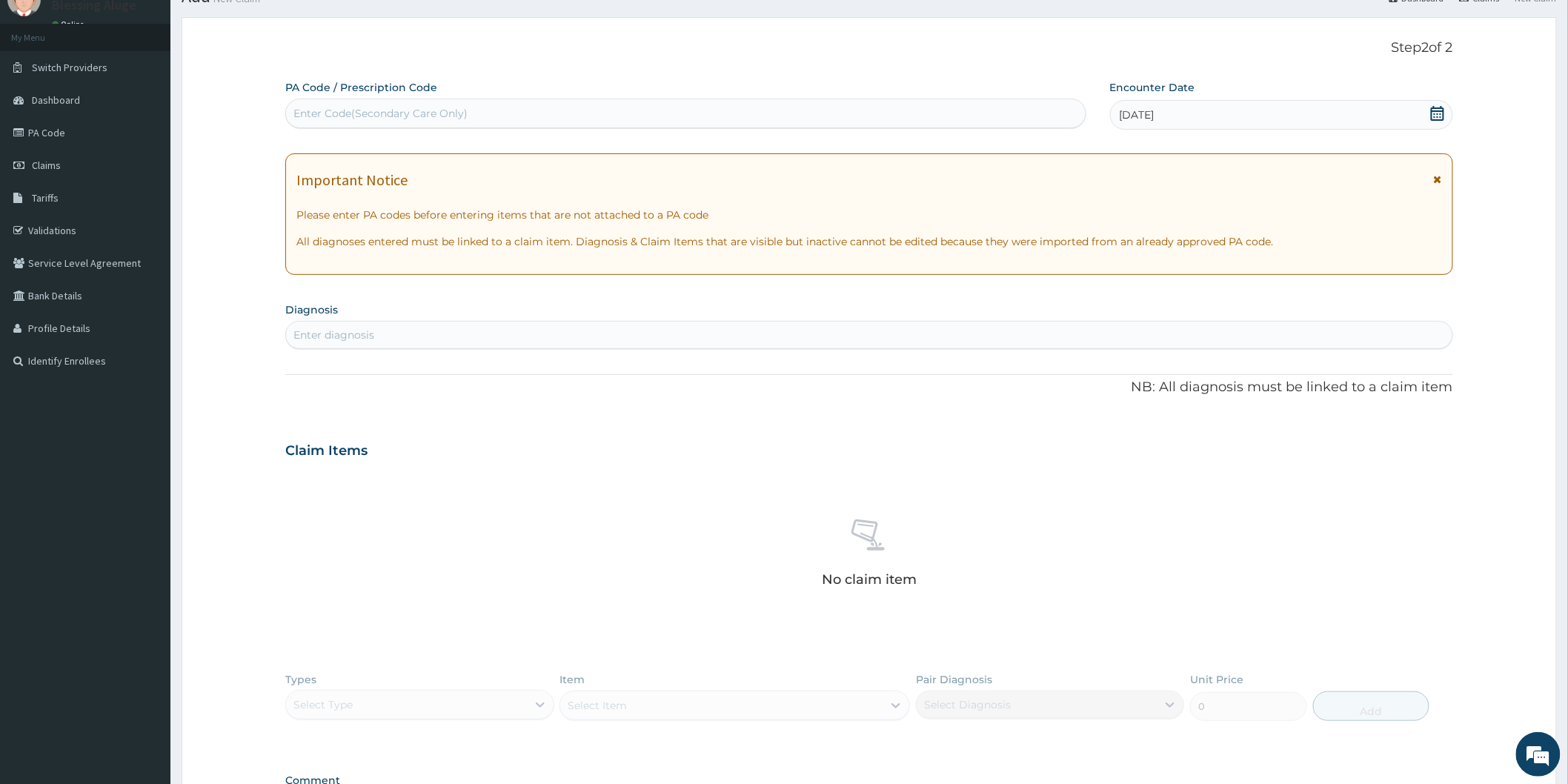
click at [631, 523] on div "No claim item" at bounding box center [870, 556] width 1168 height 170
click at [510, 110] on div "Enter Code(Secondary Care Only)" at bounding box center [685, 113] width 799 height 24
paste input "PES/10061/D"
type input "P"
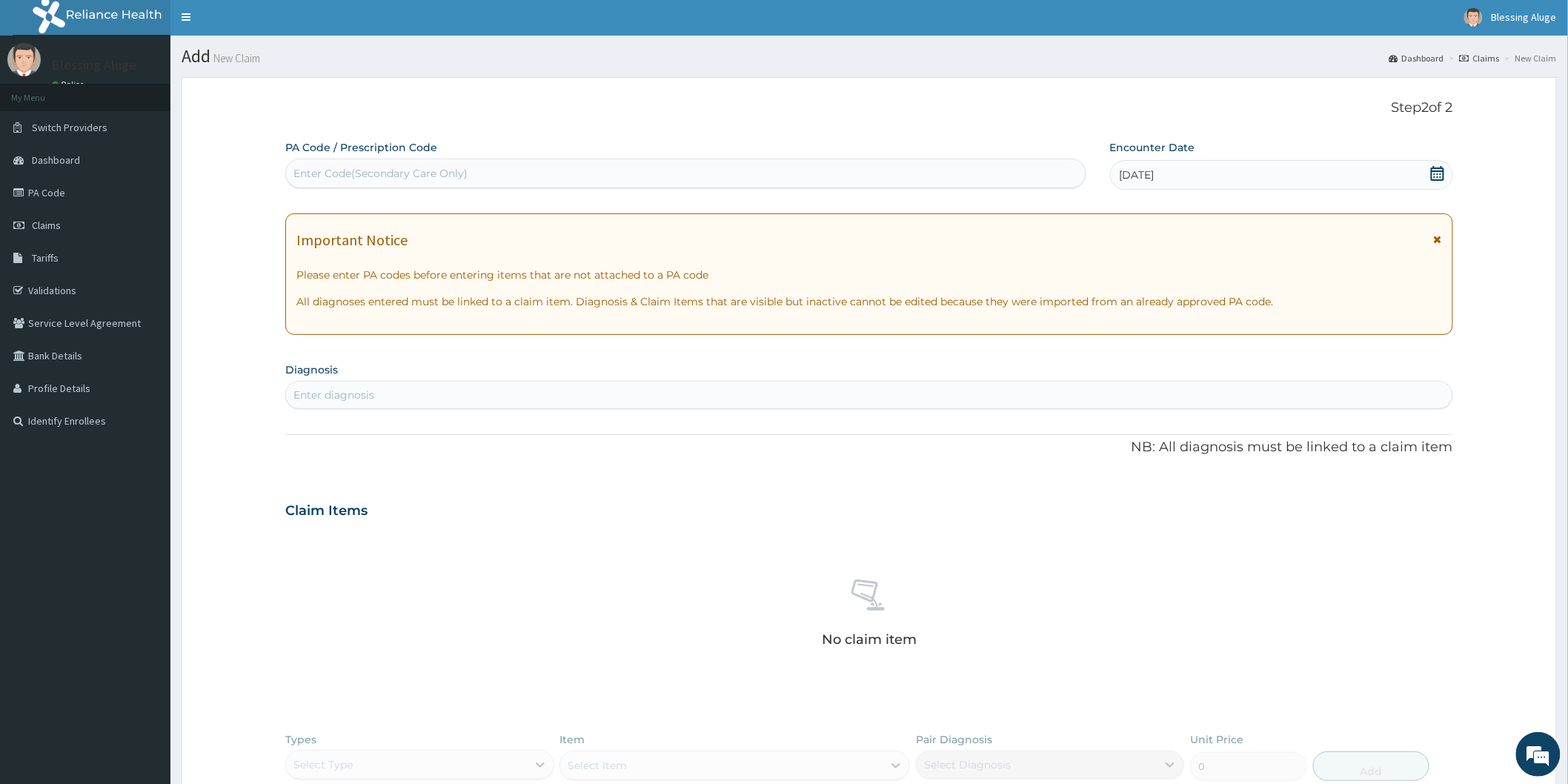
scroll to position [0, 0]
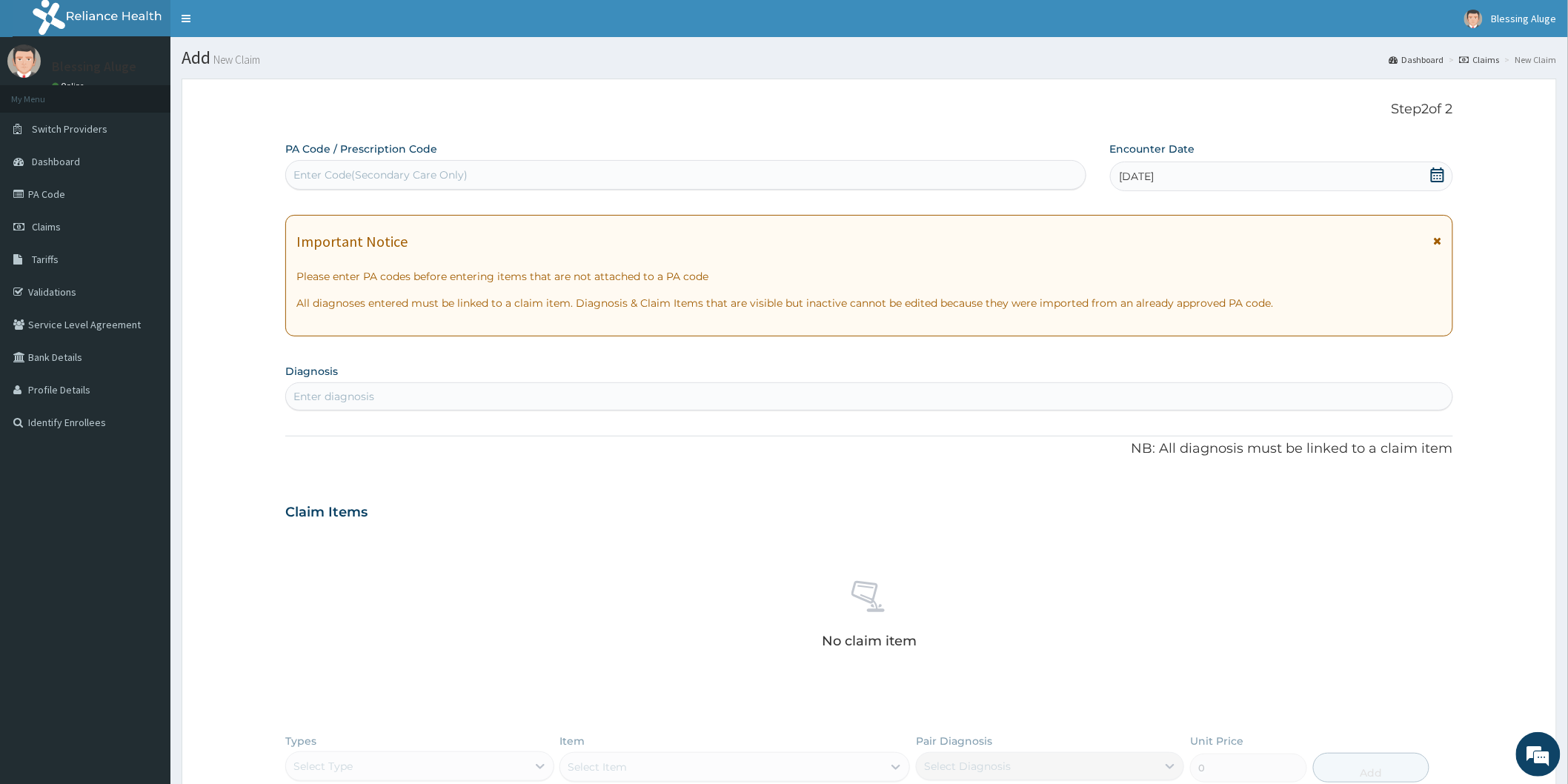
click at [587, 477] on div "PA Code / Prescription Code Enter Code(Secondary Care Only) Encounter Date [DAT…" at bounding box center [870, 517] width 1168 height 751
click at [564, 394] on div "Enter diagnosis" at bounding box center [869, 396] width 1166 height 24
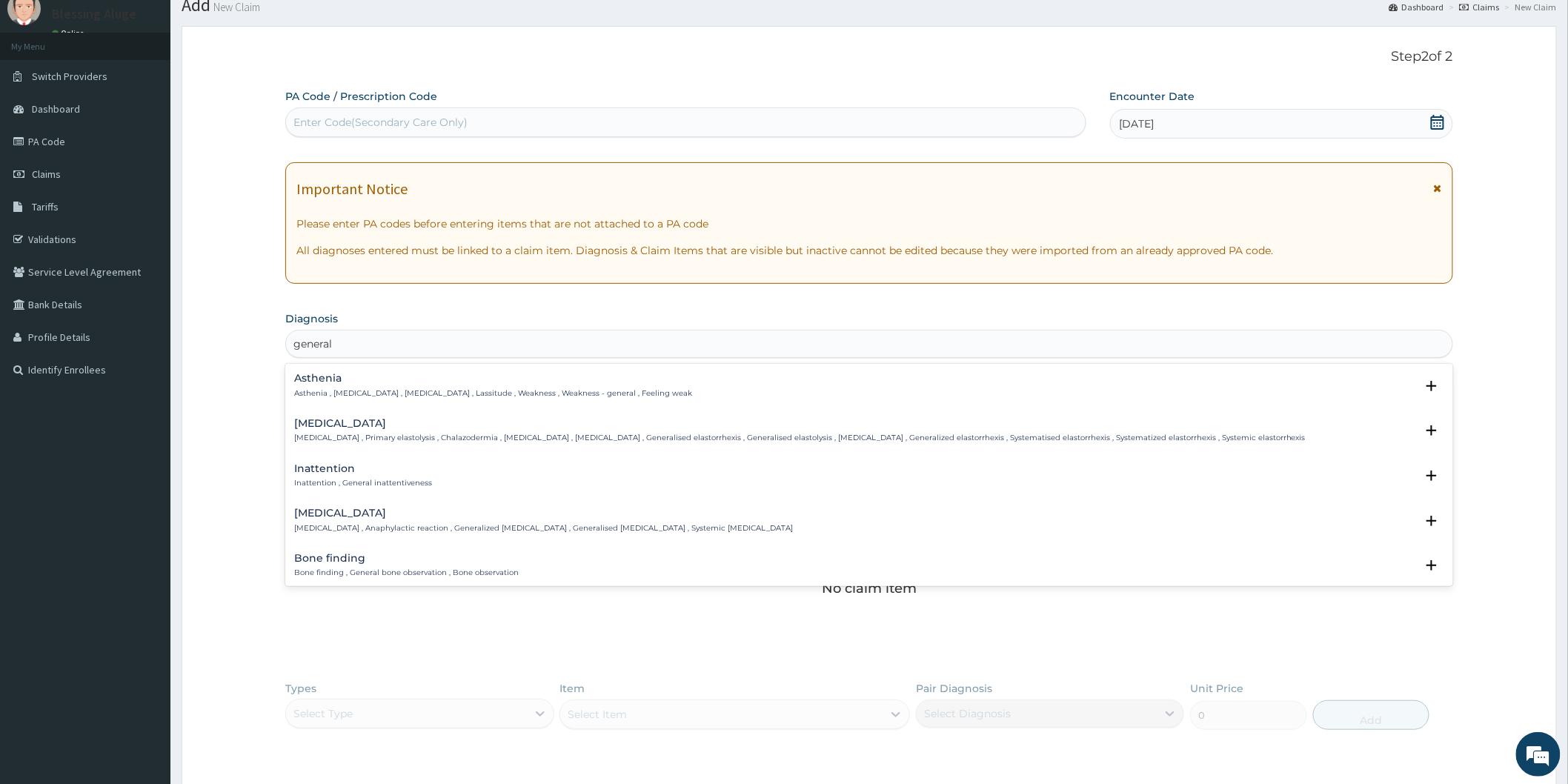
scroll to position [82, 0]
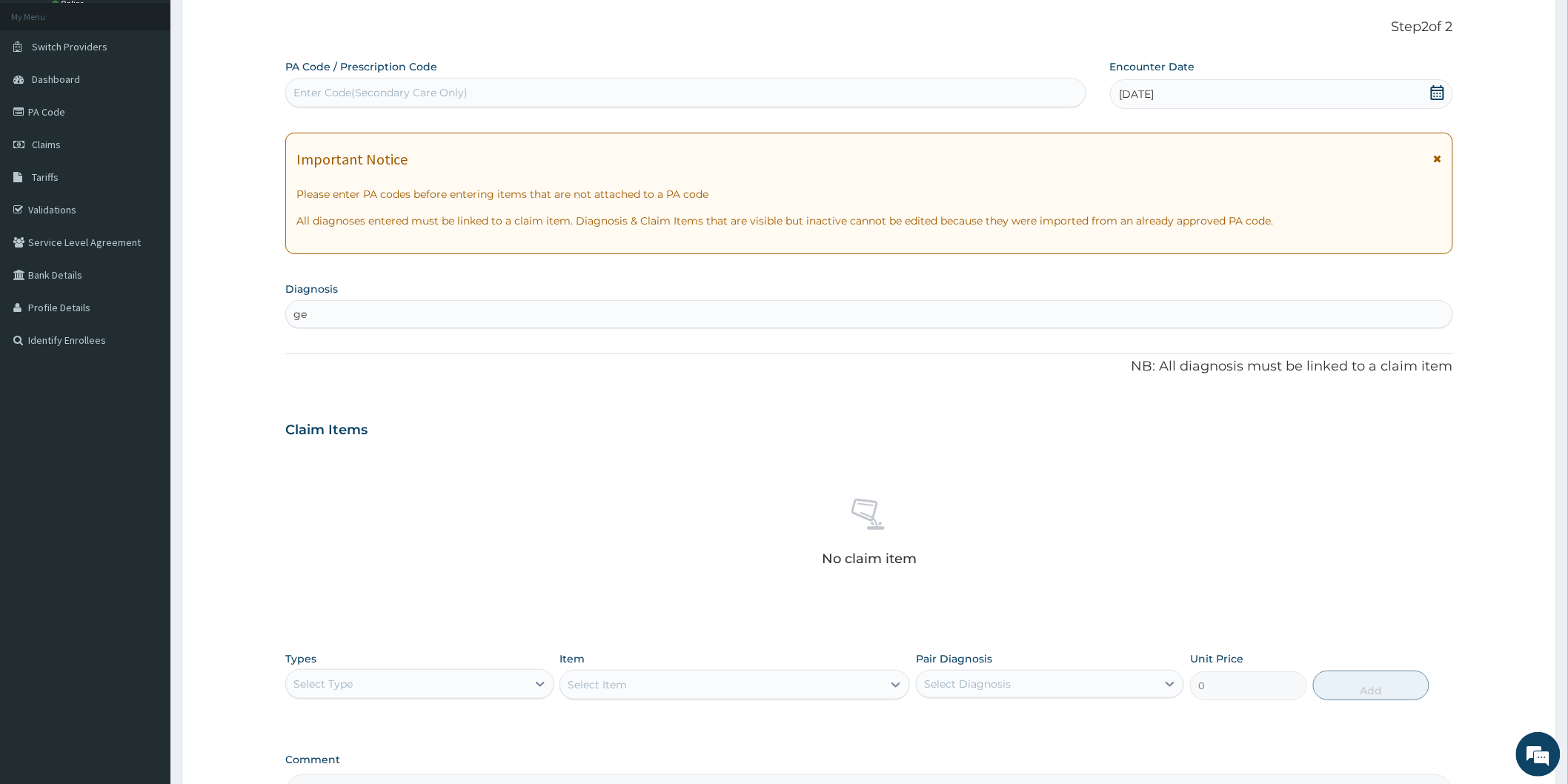
type input "g"
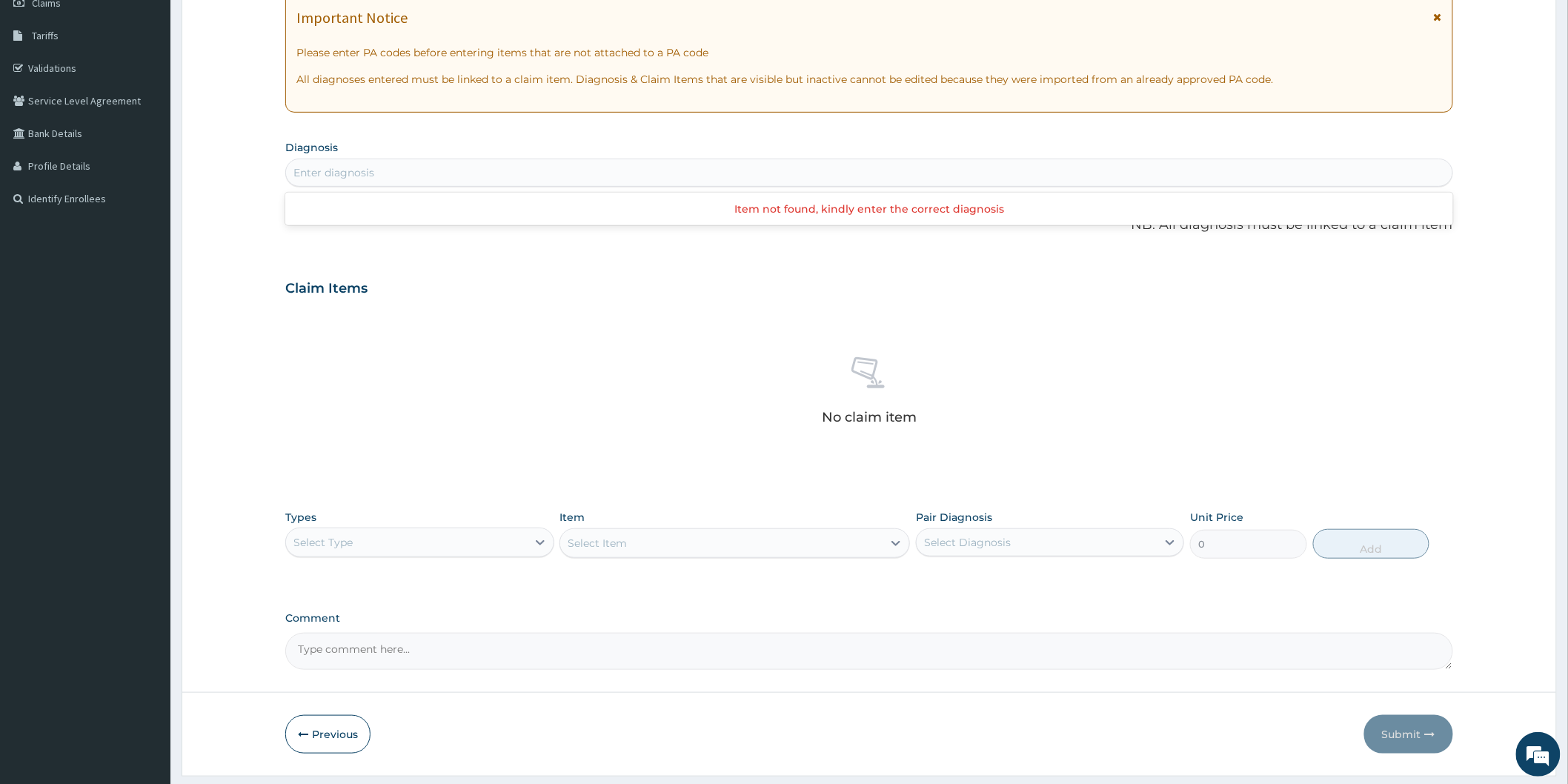
scroll to position [247, 0]
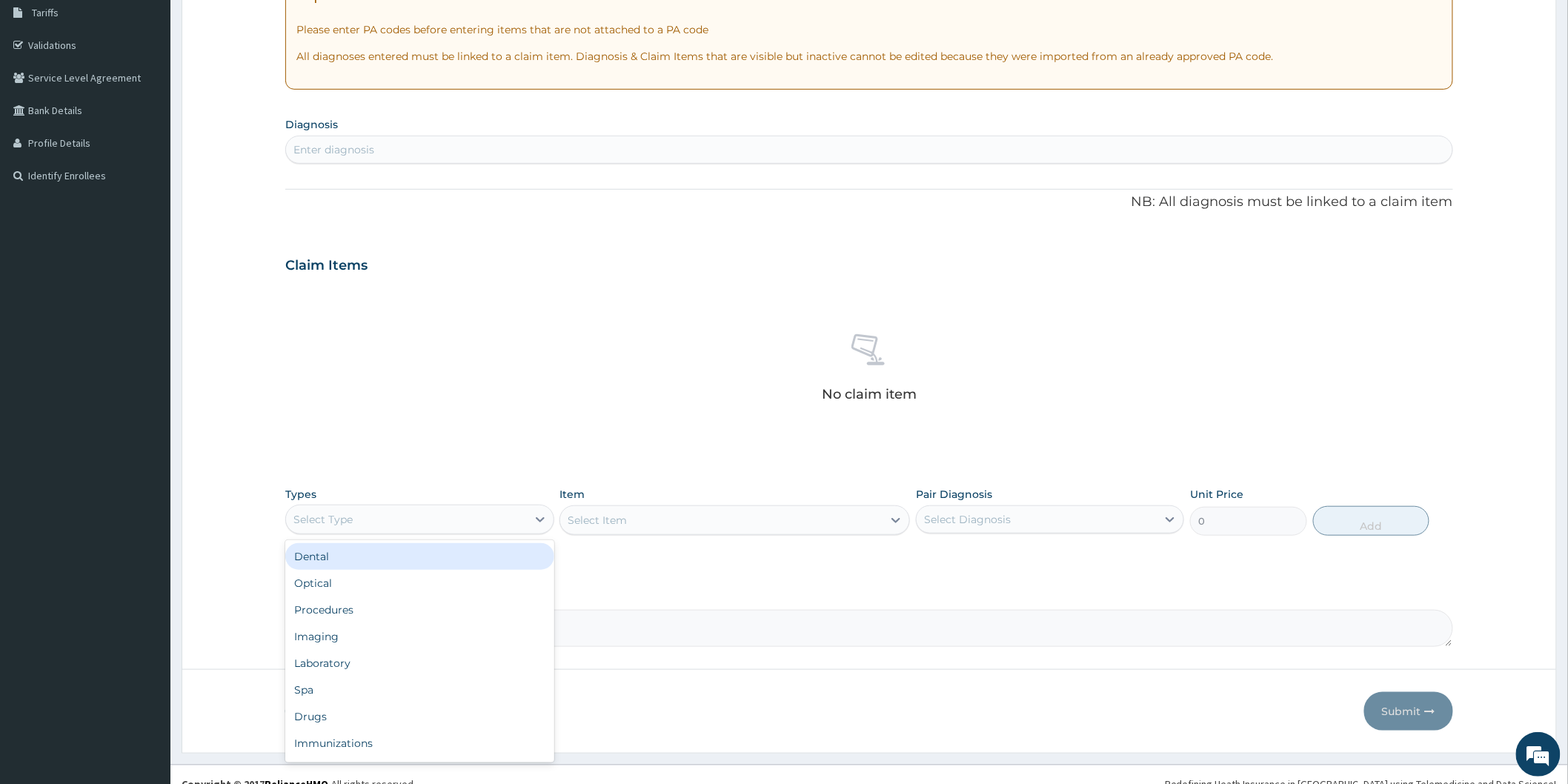
click at [522, 526] on div "Select Type" at bounding box center [406, 519] width 240 height 24
click at [433, 605] on div "Procedures" at bounding box center [420, 610] width 269 height 27
click at [615, 526] on div "Select Item" at bounding box center [734, 520] width 350 height 30
click at [877, 520] on div "Select Item" at bounding box center [721, 520] width 322 height 24
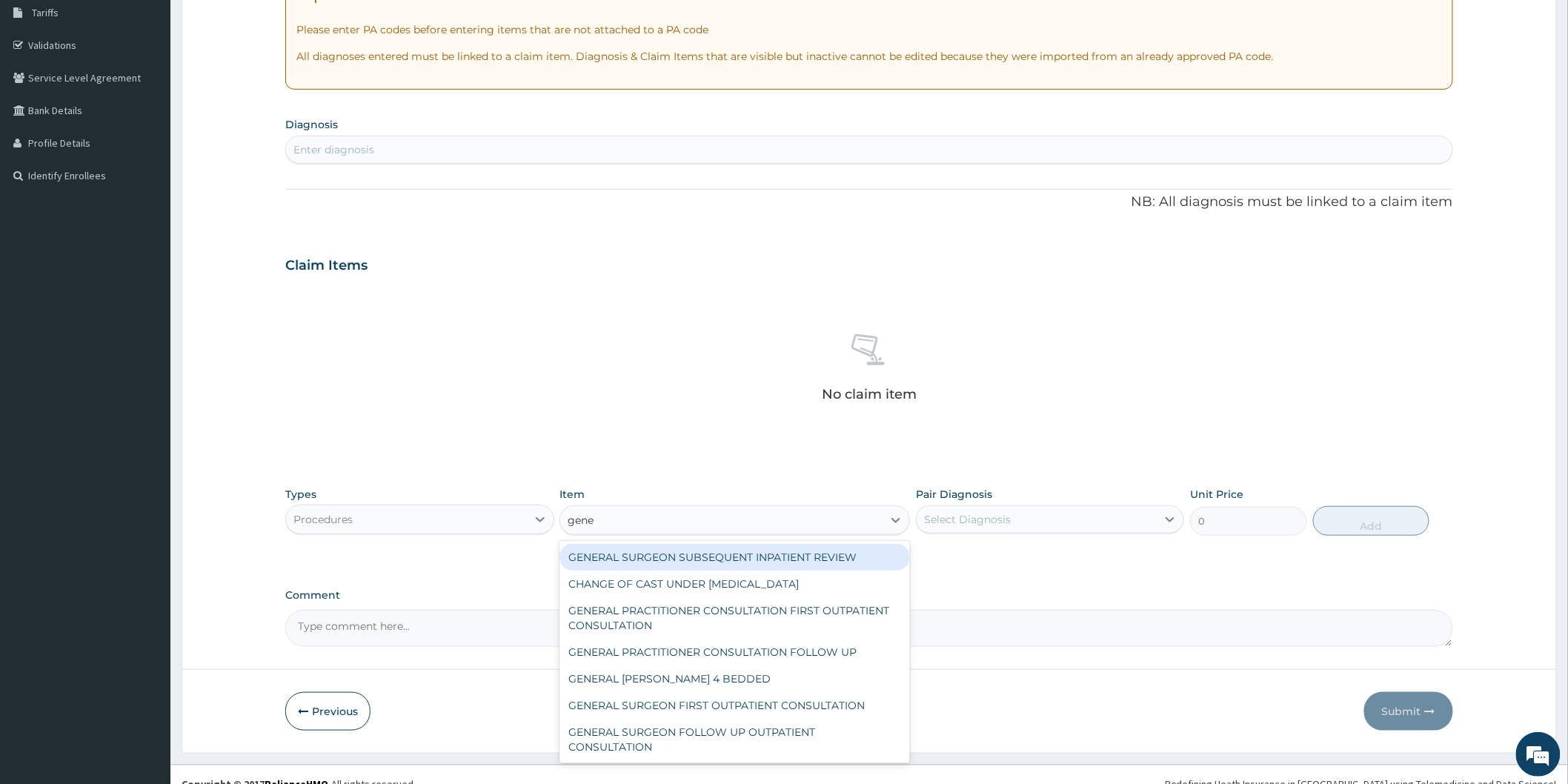
type input "gener"
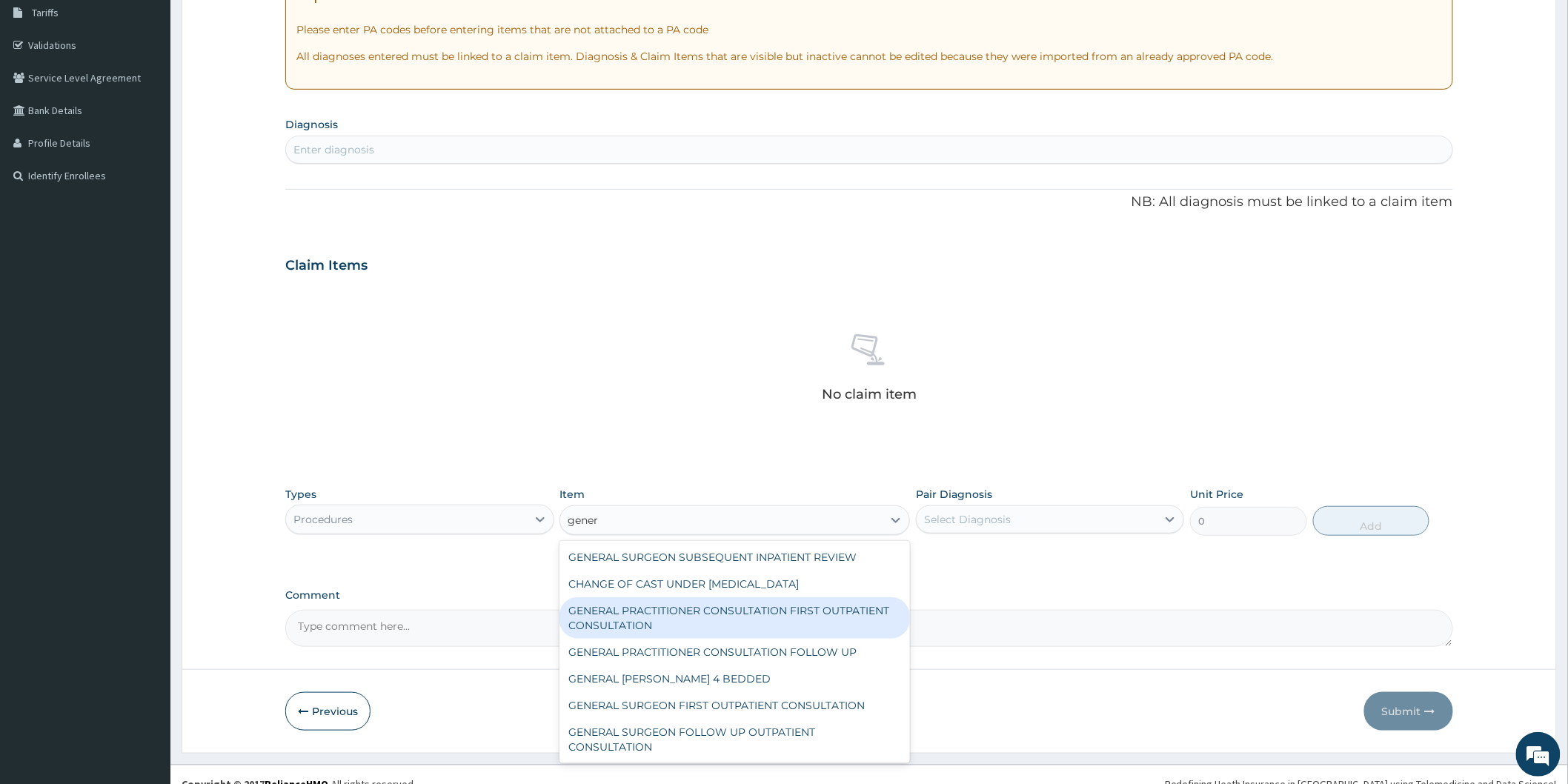
click at [819, 611] on div "GENERAL PRACTITIONER CONSULTATION FIRST OUTPATIENT CONSULTATION" at bounding box center [734, 617] width 350 height 42
type input "3370.125"
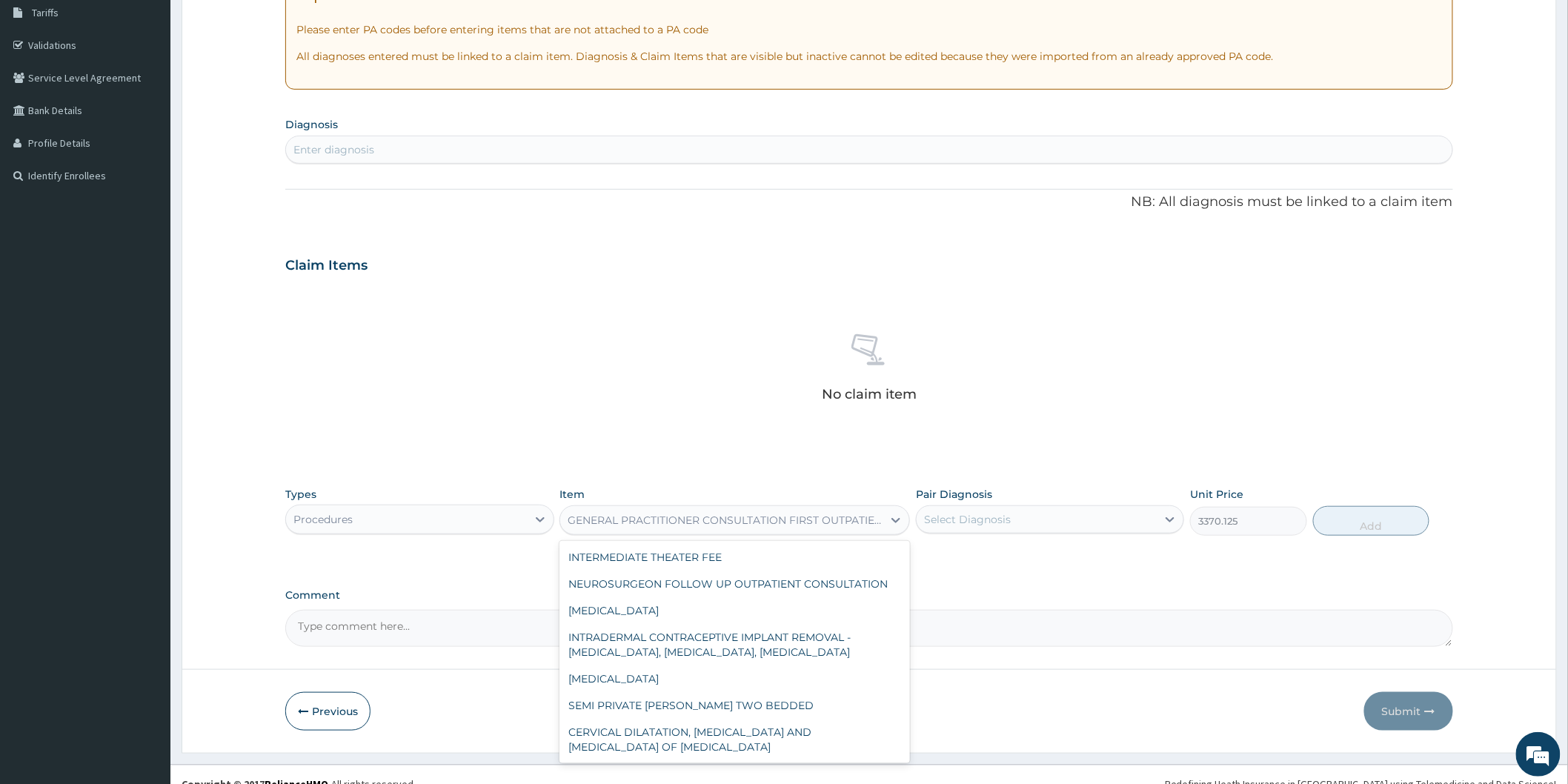
scroll to position [4046, 0]
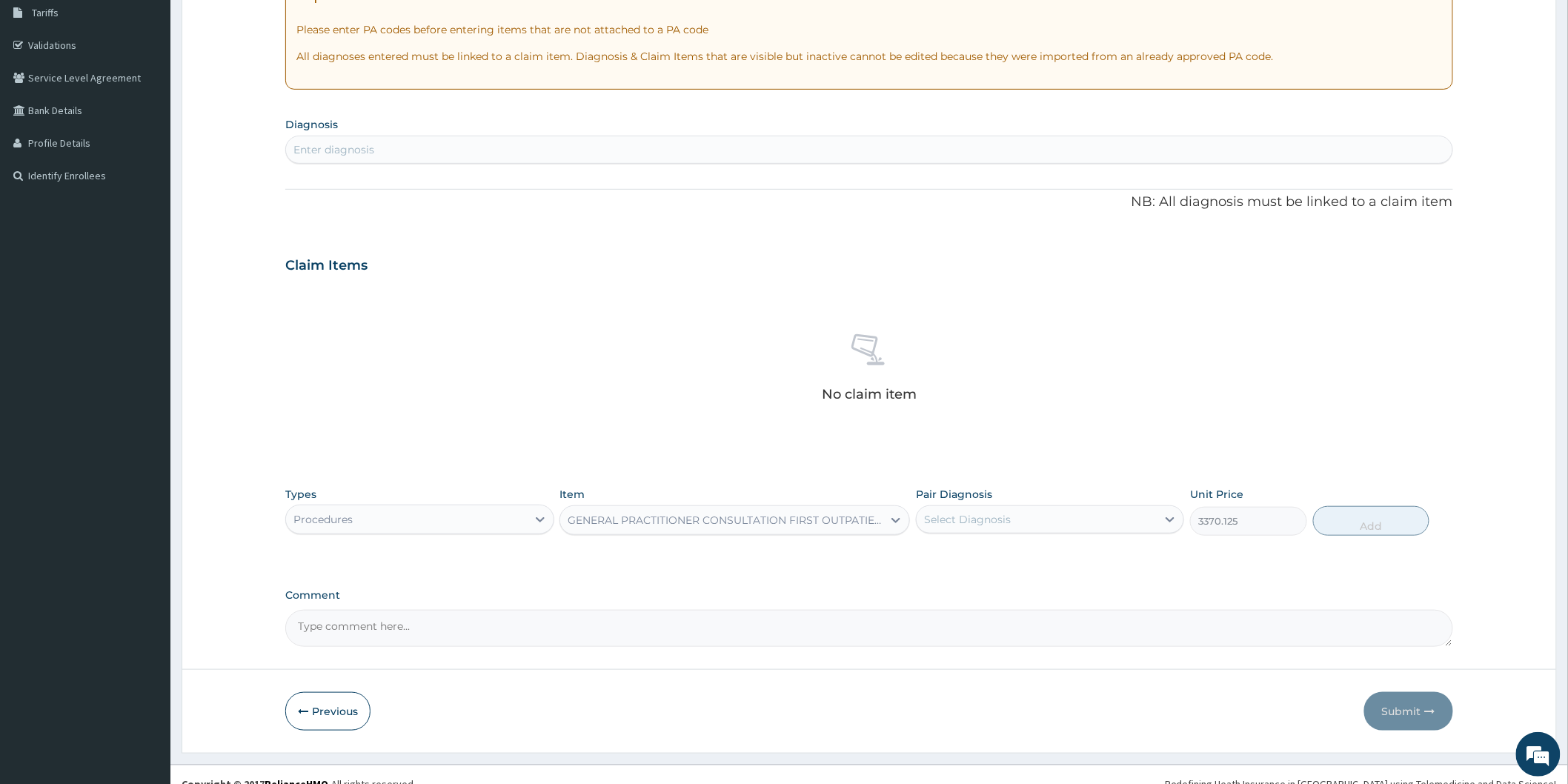
click at [764, 314] on div "No claim item" at bounding box center [870, 371] width 1168 height 170
